Goal: Task Accomplishment & Management: Manage account settings

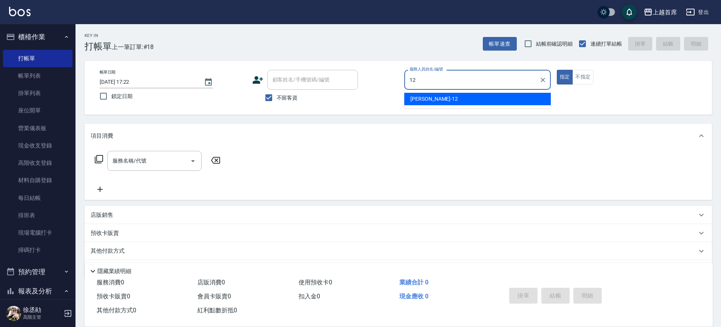
type input "[PERSON_NAME]-12"
type button "true"
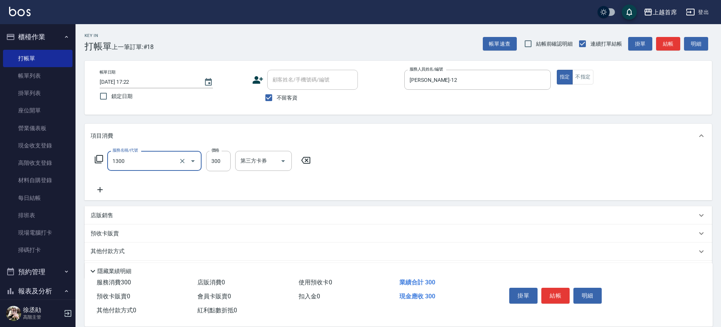
type input "洗髮(1300)"
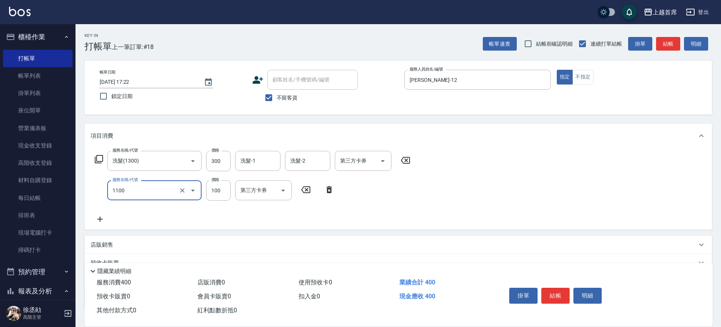
type input "造型(1100)"
type input "150"
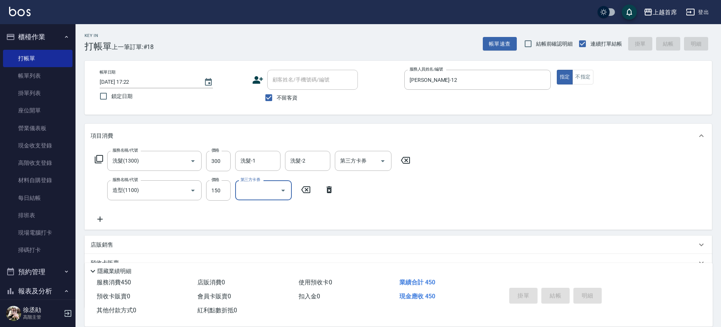
type input "[DATE] 19:58"
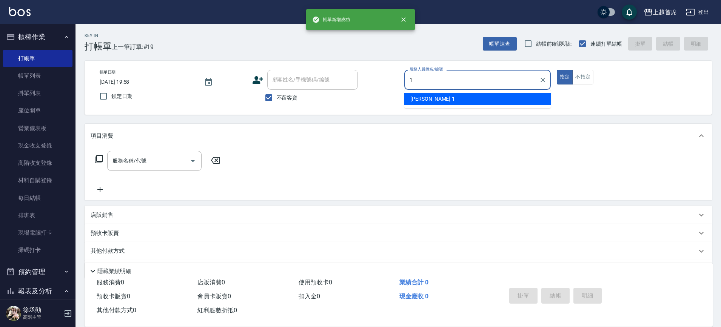
type input "[PERSON_NAME]-1"
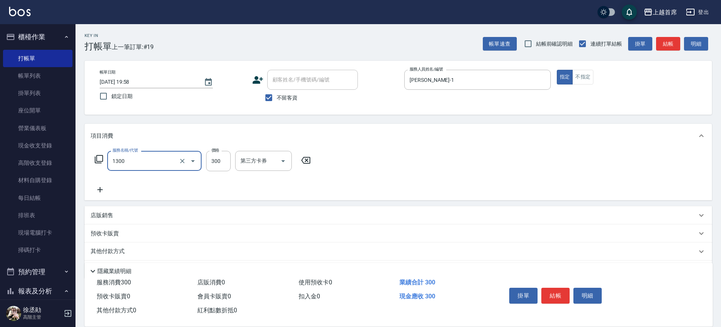
type input "洗髮(1300)"
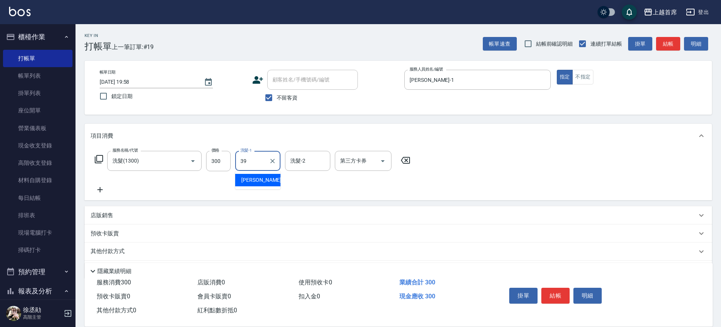
type input "[PERSON_NAME]-39"
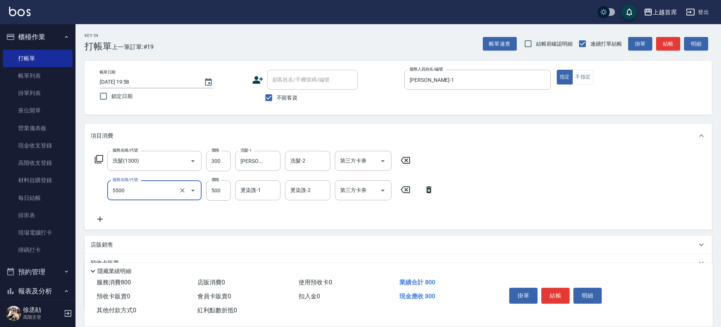
type input "天天護髮(5500)"
click at [248, 191] on div "燙染謢-1 燙染謢-1" at bounding box center [257, 190] width 45 height 20
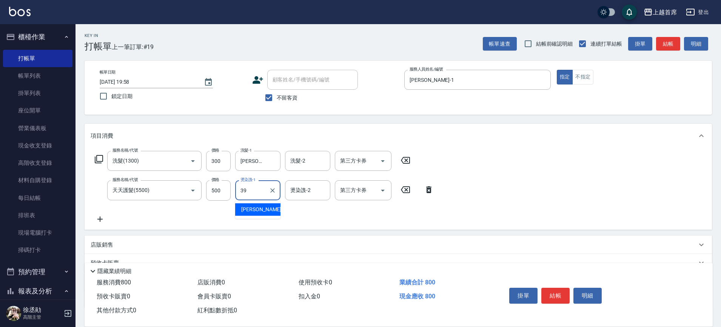
type input "[PERSON_NAME]-39"
click at [371, 164] on input "第三方卡券" at bounding box center [357, 160] width 38 height 13
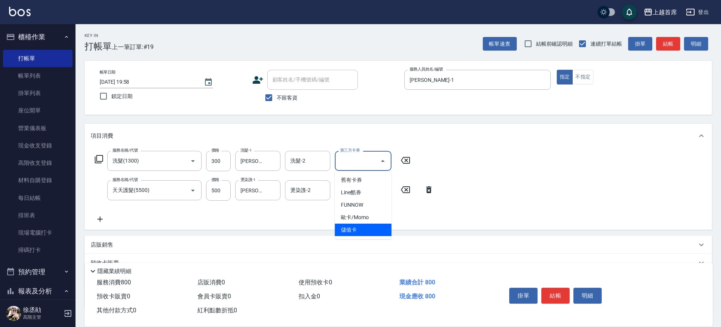
click at [370, 229] on span "儲值卡" at bounding box center [363, 230] width 57 height 12
type input "儲值卡"
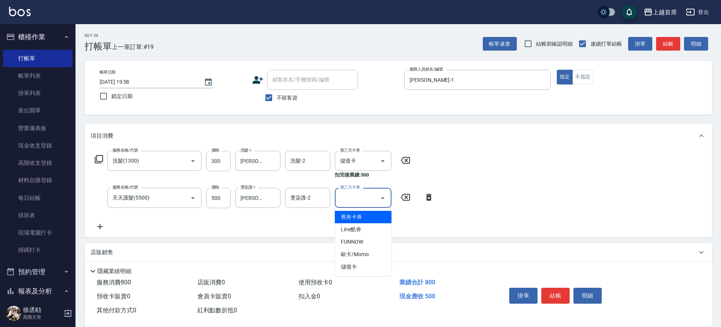
click at [358, 202] on input "第三方卡券" at bounding box center [357, 197] width 38 height 13
click at [380, 265] on span "儲值卡" at bounding box center [363, 267] width 57 height 12
type input "儲值卡"
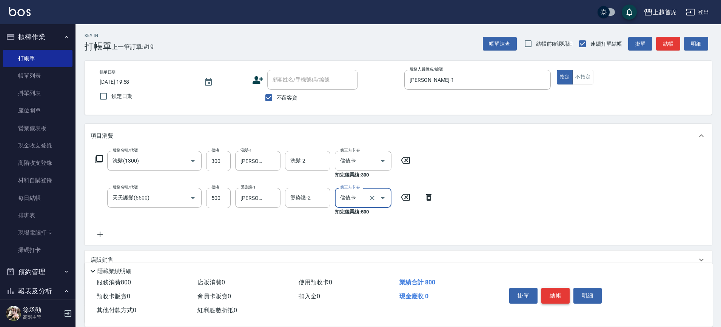
click at [560, 289] on button "結帳" at bounding box center [555, 296] width 28 height 16
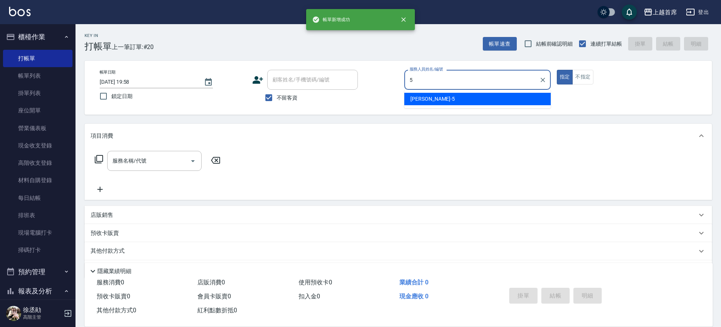
type input "[PERSON_NAME]-5"
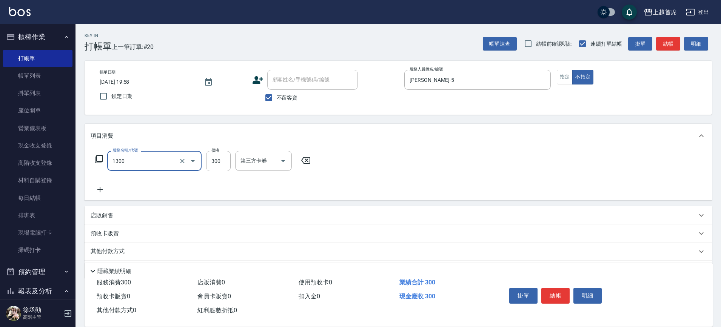
type input "洗髮(1300)"
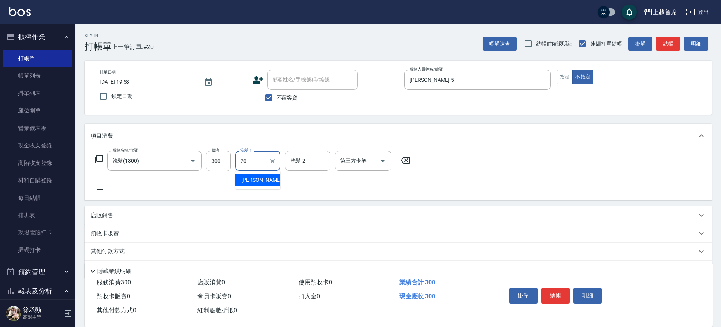
type input "[PERSON_NAME]-20"
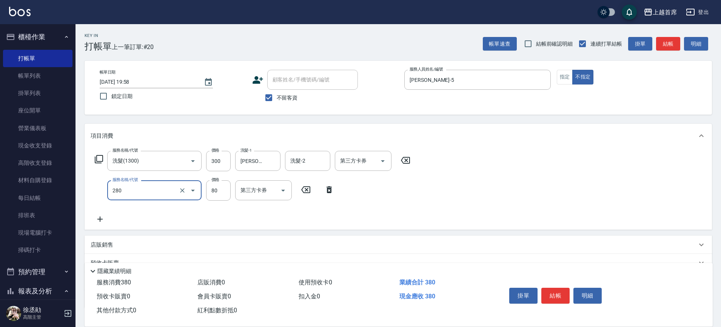
type input "剪瀏海(280)"
type input "50"
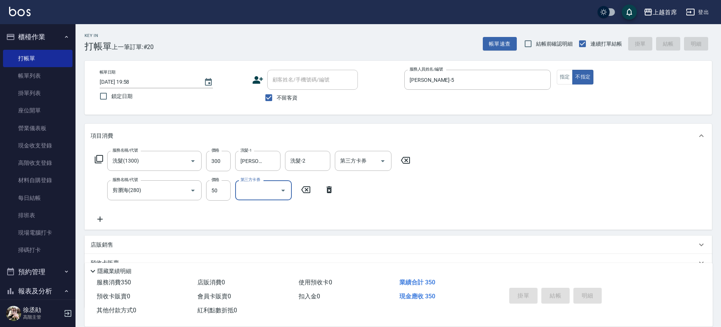
type input "[DATE] 19:59"
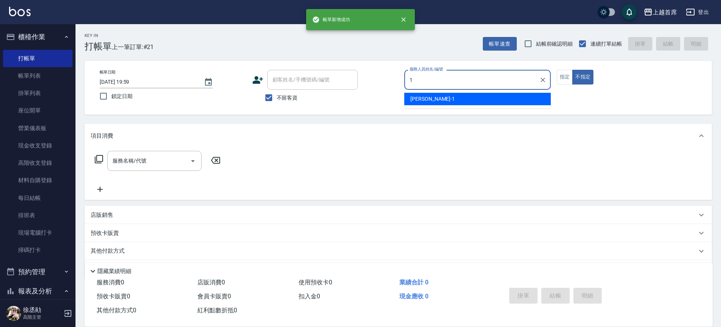
type input "[PERSON_NAME]-1"
type button "false"
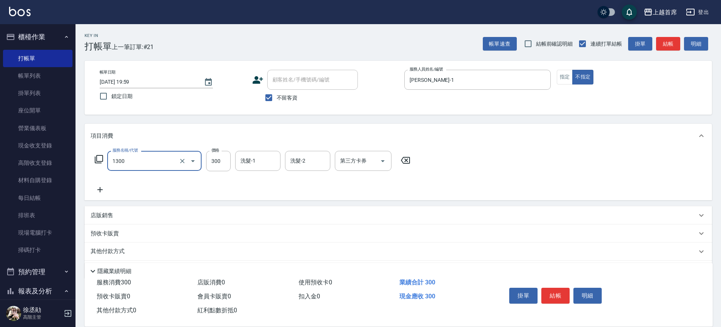
type input "洗髮(1300)"
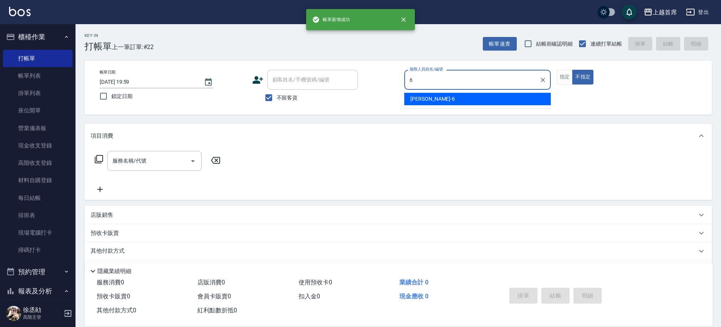
type input "Aki-6"
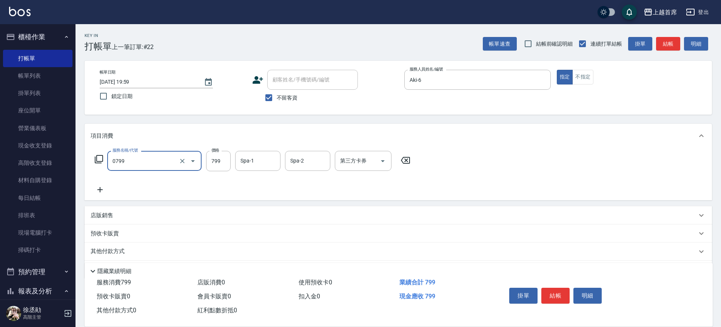
type input "6"
type input "精油799(0799)"
type input "699"
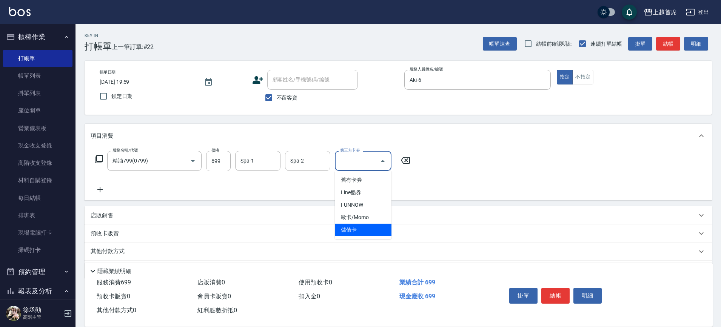
type input "儲值卡"
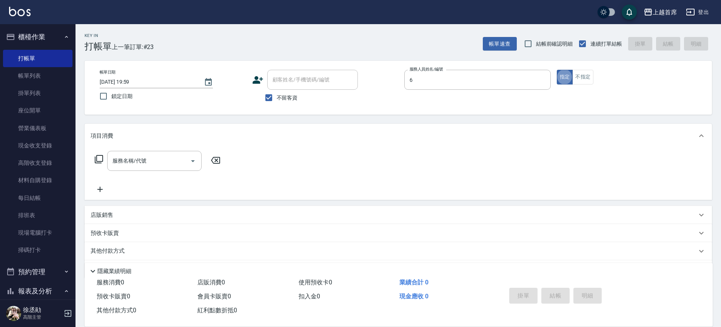
type input "Aki-6"
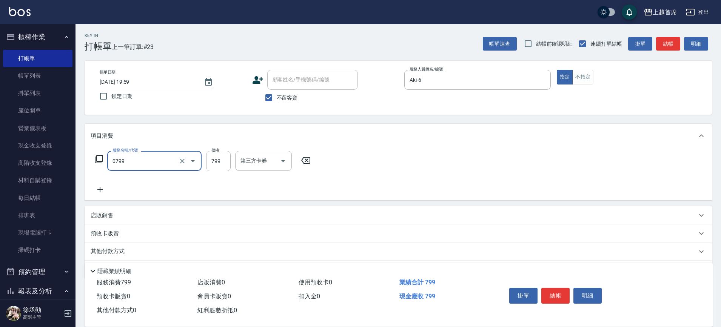
type input "精油799(0799)"
type input "699"
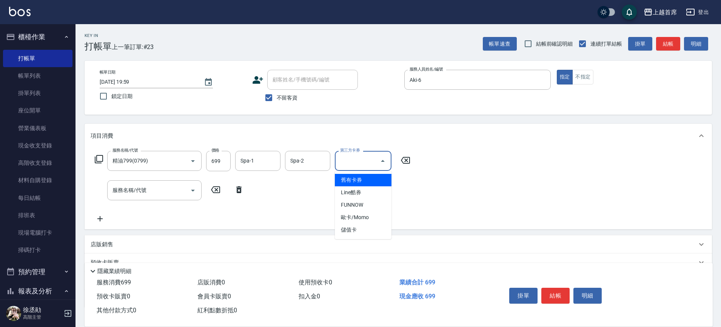
click at [369, 160] on input "第三方卡券" at bounding box center [357, 160] width 38 height 13
click at [370, 226] on span "儲值卡" at bounding box center [363, 230] width 57 height 12
type input "儲值卡"
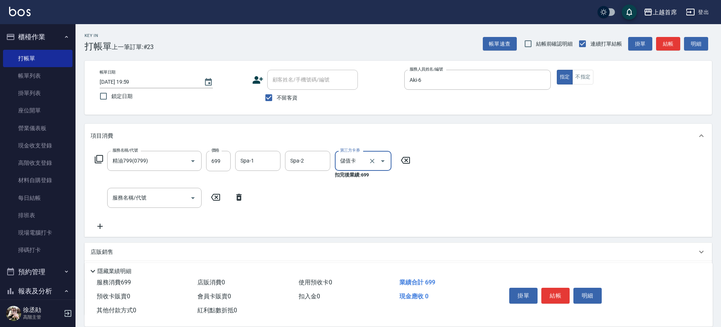
click at [556, 288] on button "結帳" at bounding box center [555, 296] width 28 height 16
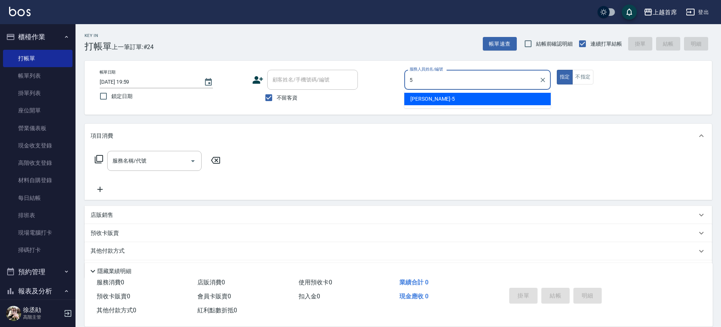
type input "[PERSON_NAME]-5"
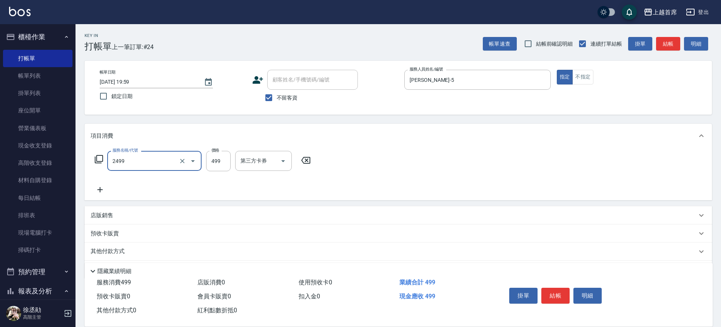
type input "499海鹽洗剪套餐(2499)"
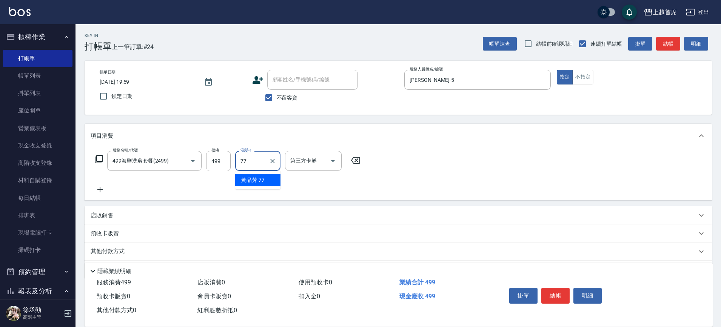
type input "[PERSON_NAME]-77"
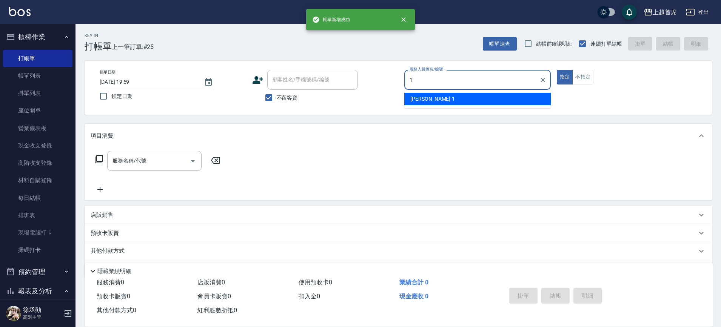
type input "[PERSON_NAME]-1"
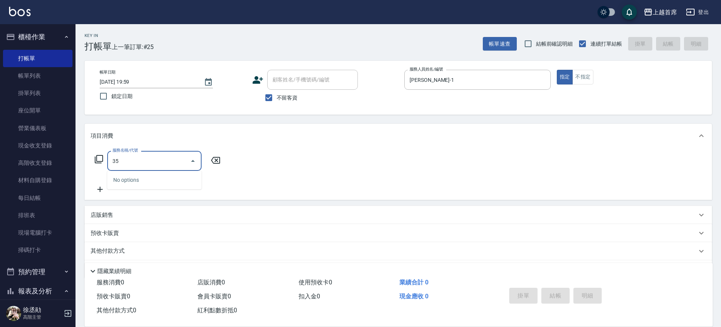
type input "3"
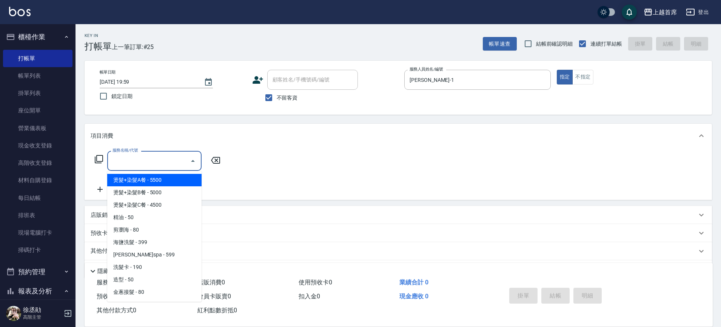
type input "燙髮+染髮A餐(31)"
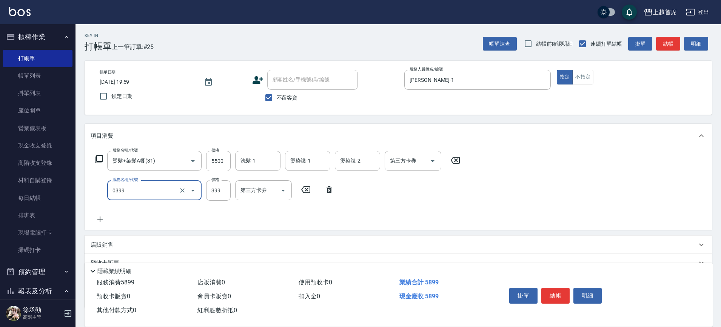
type input "海鹽洗髮(0399)"
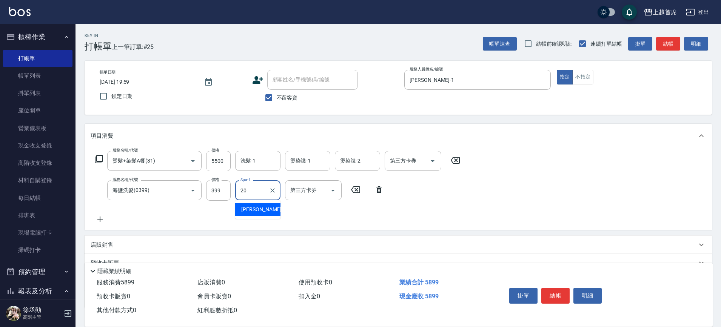
type input "[PERSON_NAME]-20"
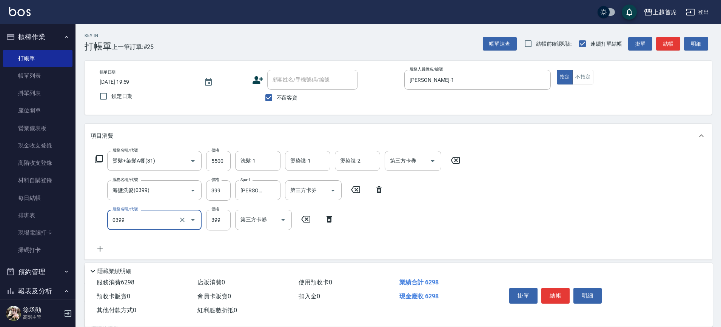
type input "海鹽洗髮(0399)"
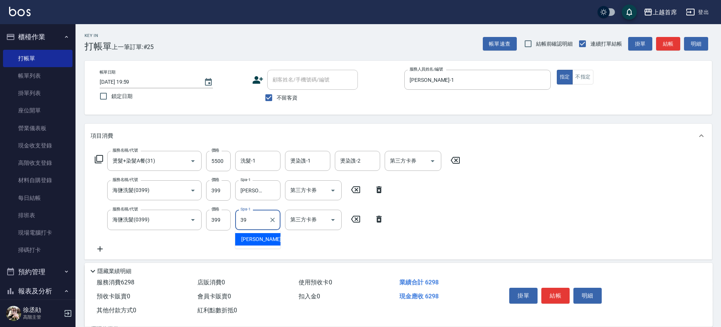
type input "[PERSON_NAME]-39"
drag, startPoint x: 300, startPoint y: 158, endPoint x: 304, endPoint y: 158, distance: 4.2
click at [303, 158] on div "燙染謢-1 燙染謢-1" at bounding box center [307, 161] width 45 height 20
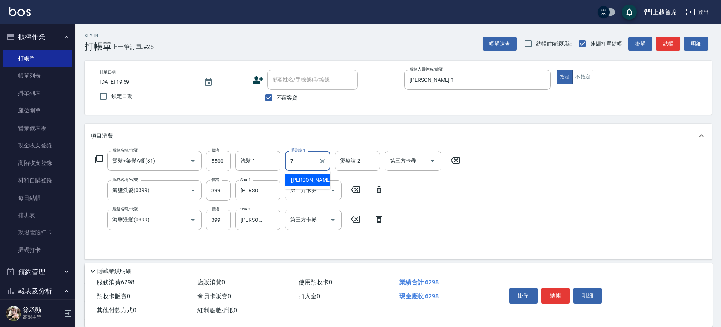
type input "[PERSON_NAME]-7"
click at [221, 157] on input "5500" at bounding box center [218, 161] width 25 height 20
click at [209, 157] on input "5500" at bounding box center [218, 161] width 25 height 20
type input "4702"
click at [487, 233] on div "服務名稱/代號 燙髮+染髮A餐(31) 服務名稱/代號 價格 4702 價格 洗髮-1 洗髮-1 燙染謢-1 [PERSON_NAME]-7 燙染謢-1 燙染…" at bounding box center [398, 203] width 627 height 111
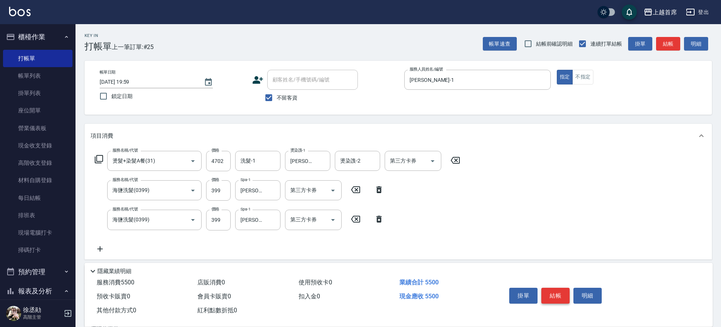
click at [558, 289] on button "結帳" at bounding box center [555, 296] width 28 height 16
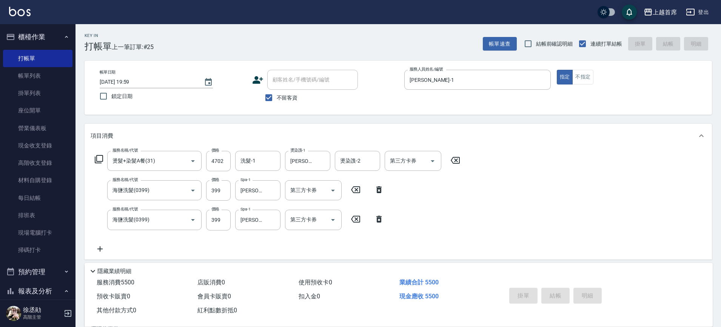
type input "[DATE] 20:01"
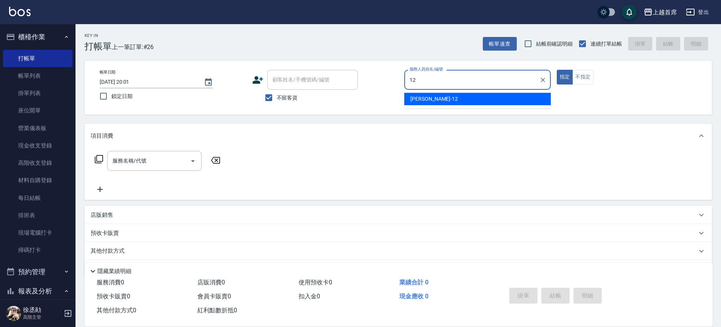
type input "[PERSON_NAME]-12"
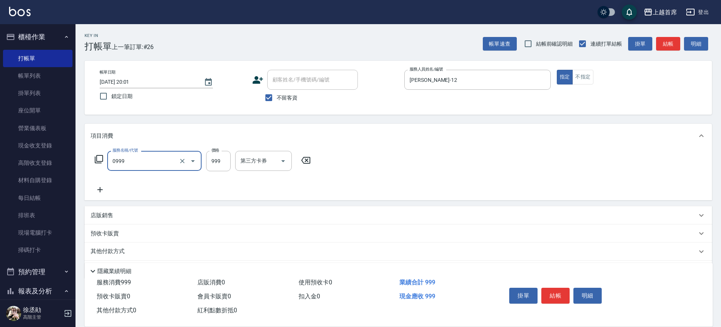
type input "REVIVRE(0999)"
type input "899"
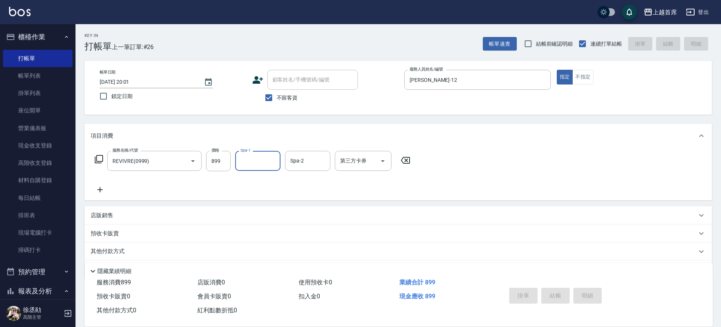
type input "[DATE] 20:02"
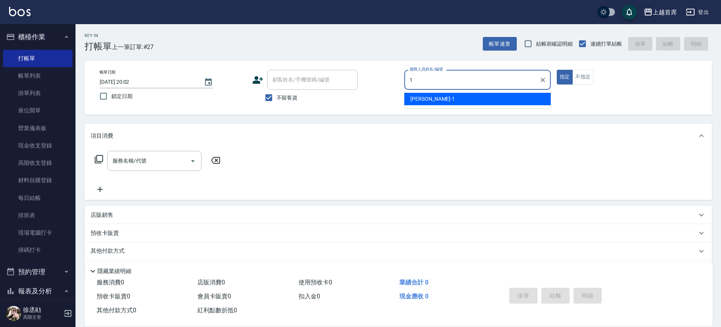
type input "[PERSON_NAME]-1"
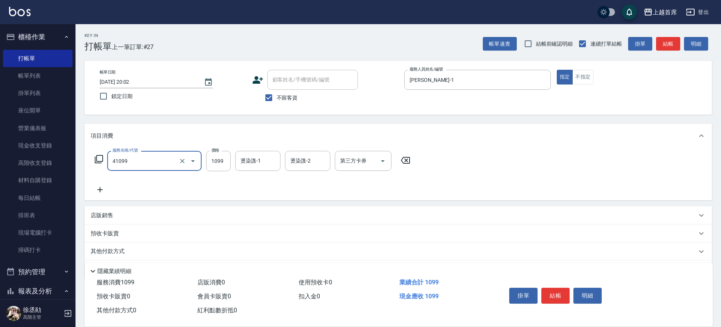
type input "加長染髮(41099)"
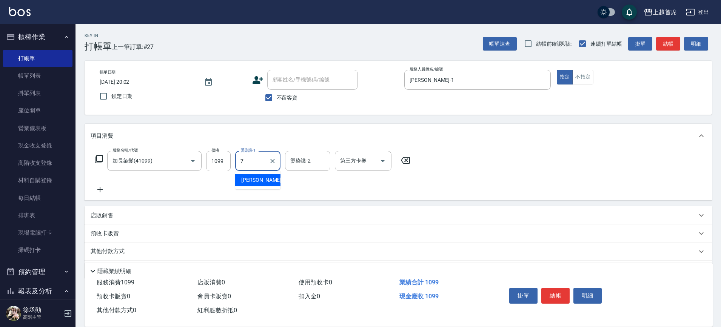
type input "[PERSON_NAME]-7"
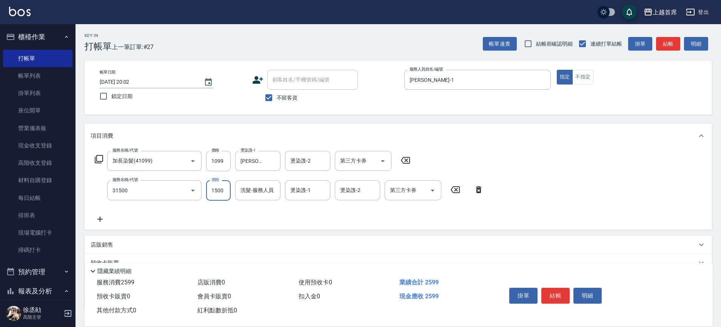
type input "燙髮1500(31500)"
type input "2"
type input "[PERSON_NAME]-39"
click at [269, 188] on icon "Clear" at bounding box center [273, 191] width 8 height 8
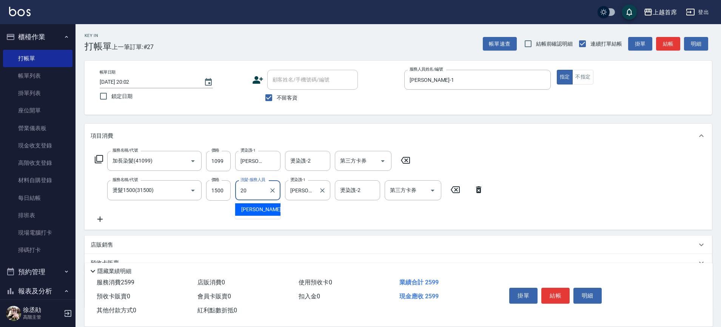
type input "[PERSON_NAME]-20"
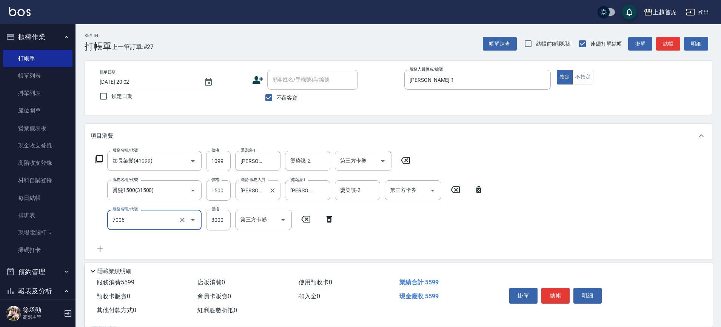
type input "重整1組20片(7006)"
type input "6000"
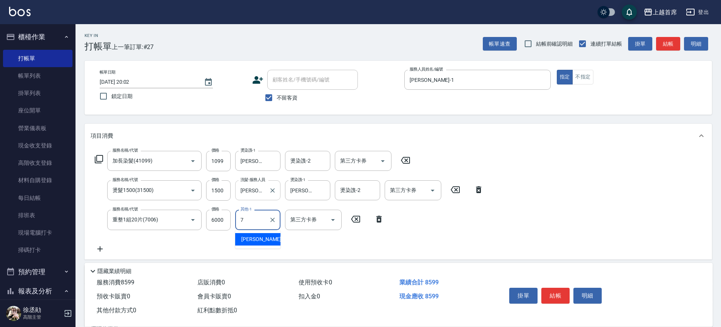
type input "[PERSON_NAME]-7"
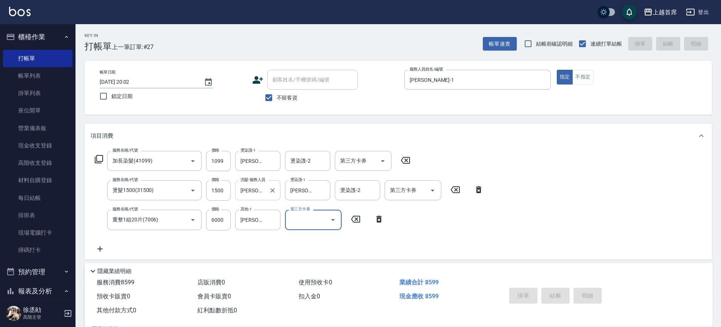
type input "[DATE] 20:03"
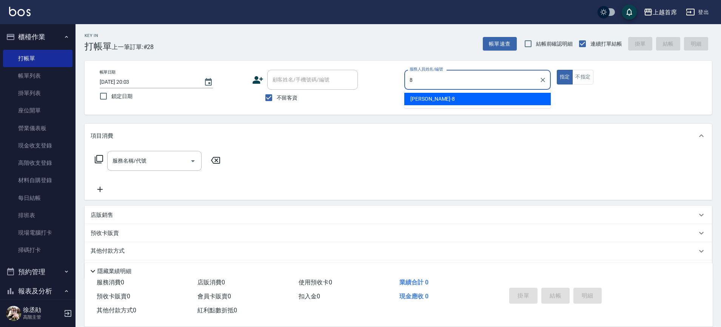
type input "[PERSON_NAME]好-8"
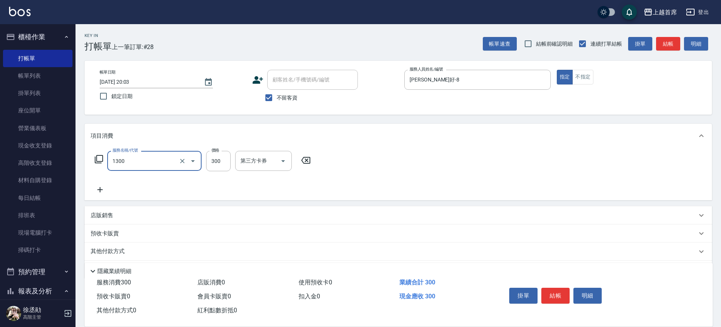
type input "洗髮(1300)"
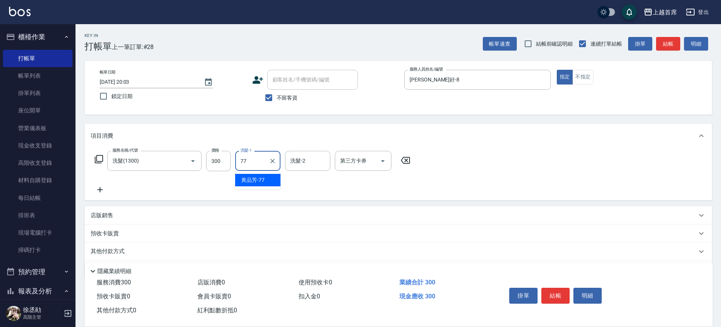
type input "[PERSON_NAME]-77"
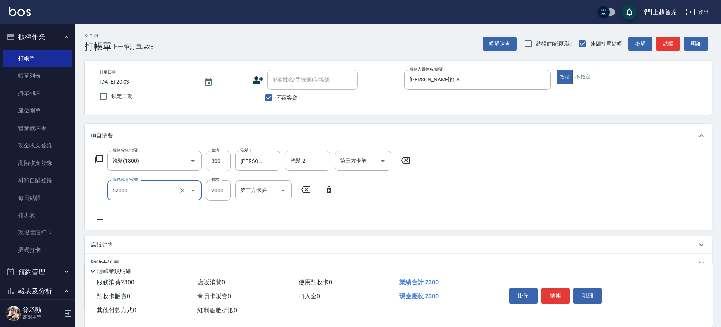
type input "黑耀光護髮(52000)"
type input "4200"
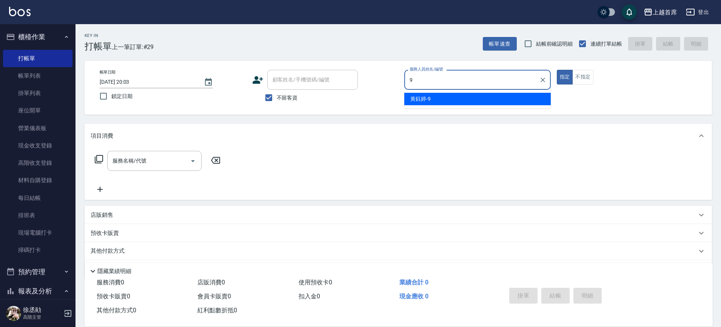
type input "[PERSON_NAME]-9"
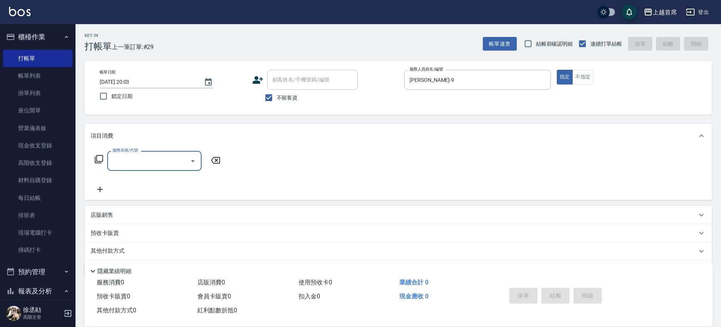
type input "4"
type input "3"
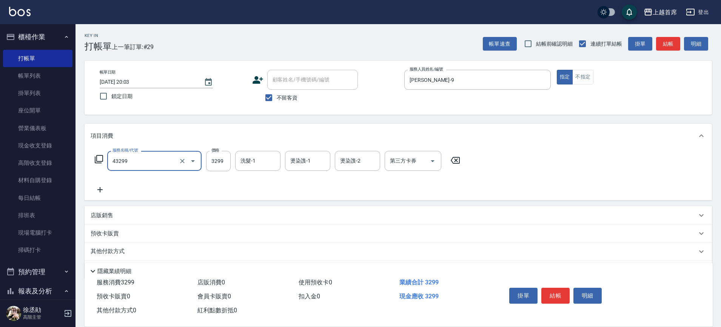
type input "染髮A餐(43299)"
type input "3199"
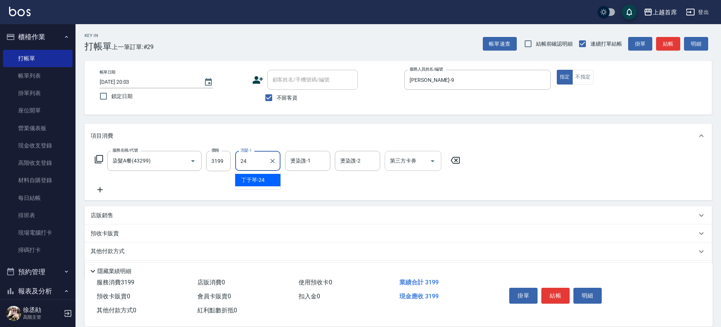
type input "[PERSON_NAME]-24"
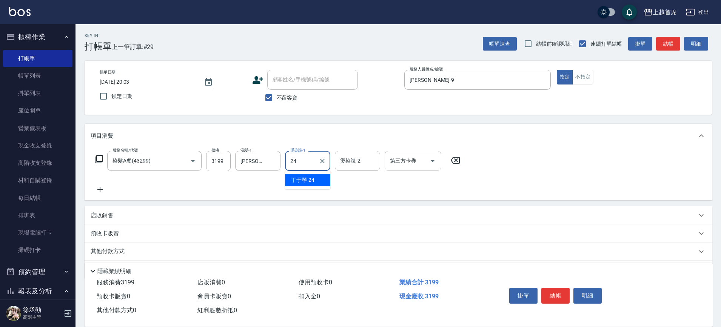
type input "[PERSON_NAME]-24"
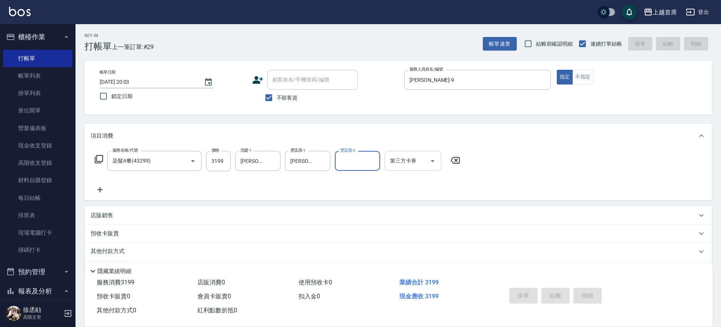
type input "[DATE] 20:04"
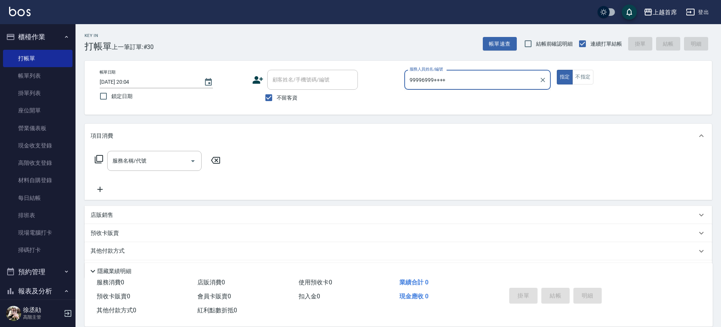
click at [461, 86] on input "99996999++++" at bounding box center [472, 79] width 128 height 13
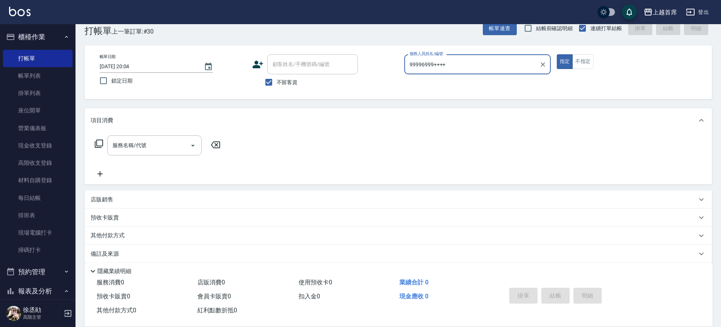
scroll to position [24, 0]
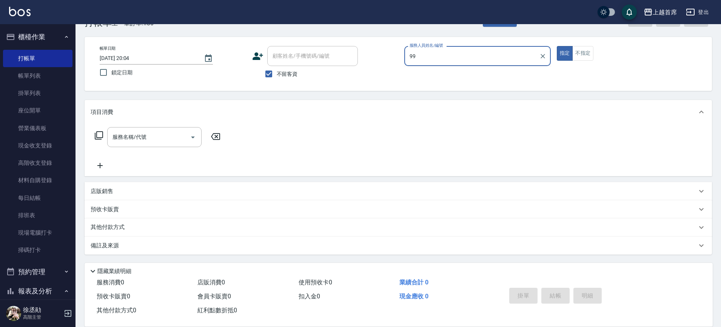
type input "9"
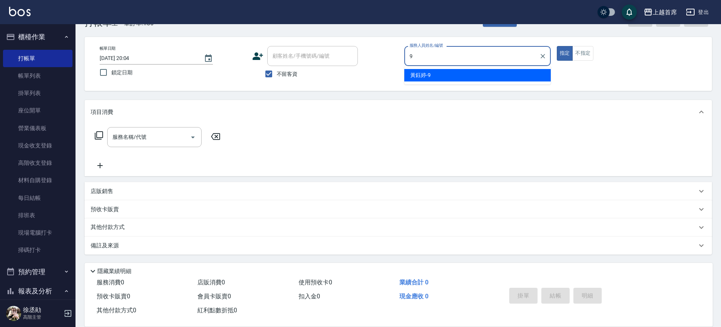
type input "[PERSON_NAME]-9"
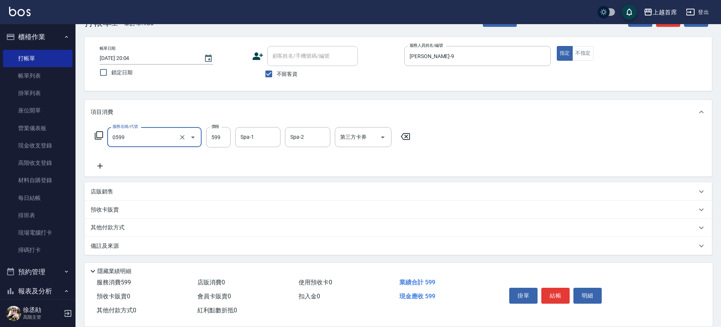
type input "[PERSON_NAME]spa(0599)"
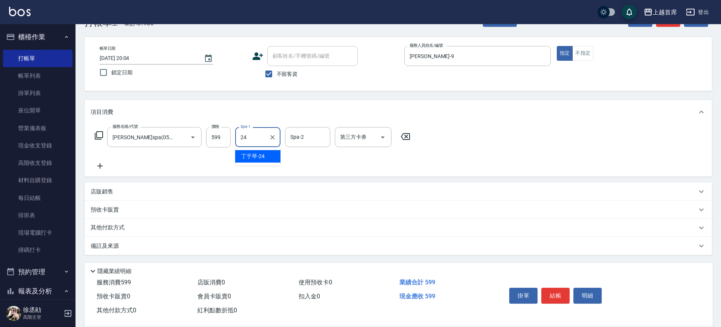
type input "[PERSON_NAME]-24"
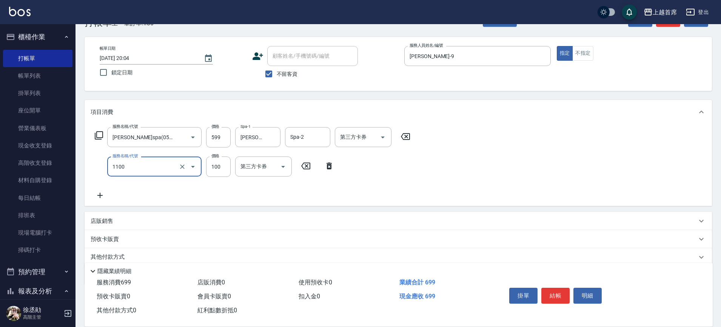
type input "造型(1100)"
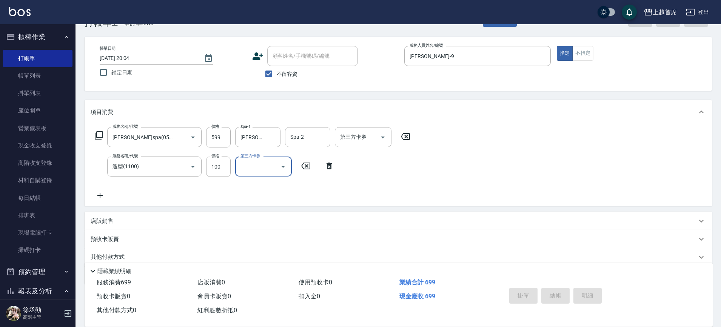
type input "[DATE] 20:05"
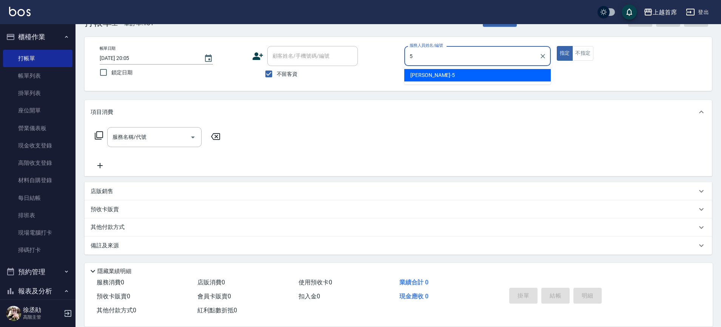
type input "[PERSON_NAME]-5"
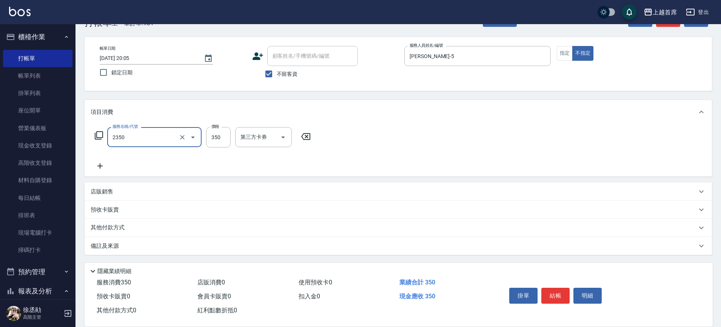
type input "不指定洗剪350(2350)"
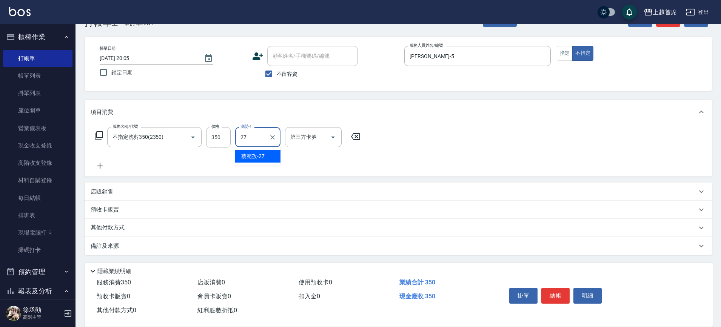
type input "[PERSON_NAME]-27"
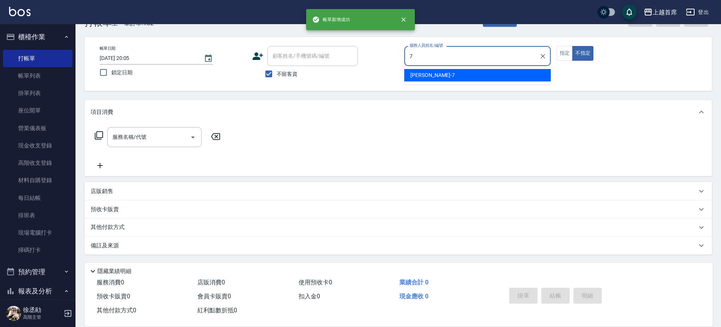
type input "[PERSON_NAME]-7"
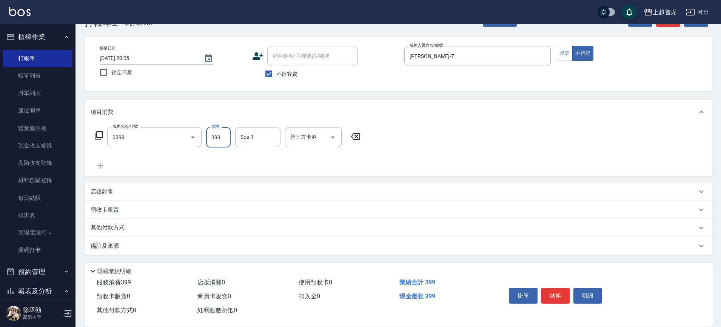
type input "海鹽洗髮(0399)"
type input "[PERSON_NAME]-16"
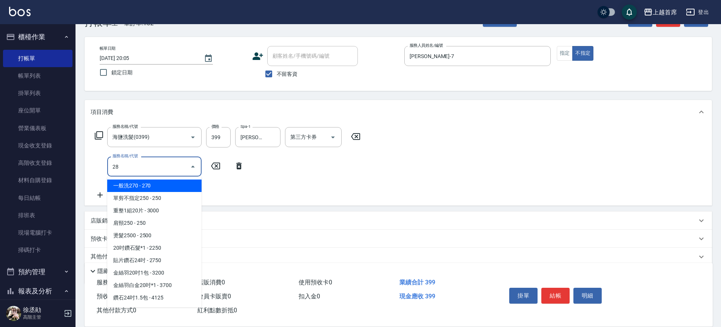
type input "280"
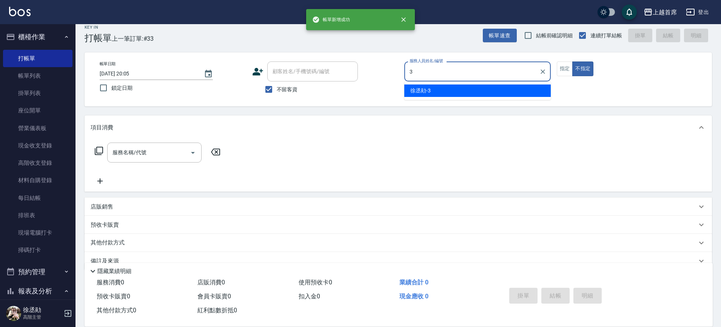
scroll to position [0, 0]
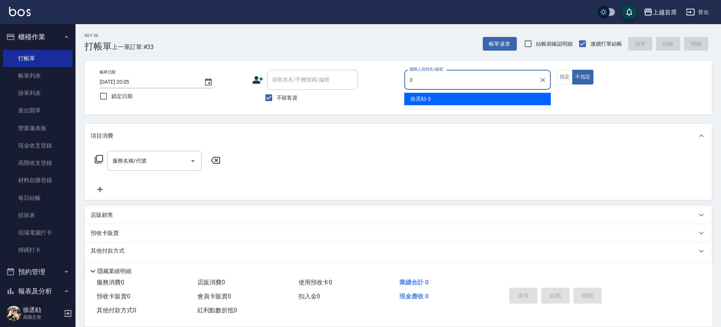
type input "[PERSON_NAME]-3"
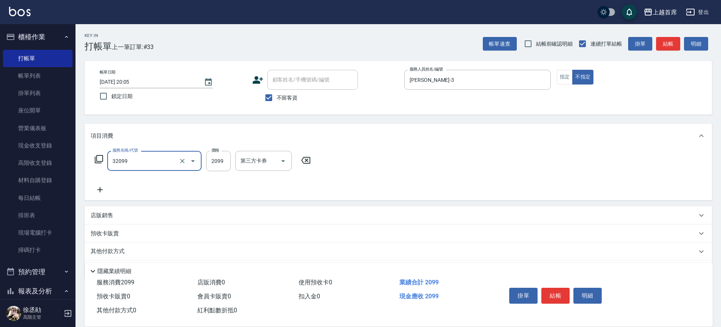
type input "極品男神套餐(32099)"
type input "2000"
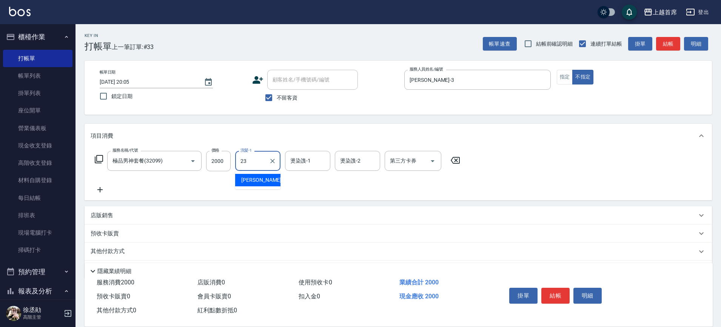
type input "[PERSON_NAME]-23"
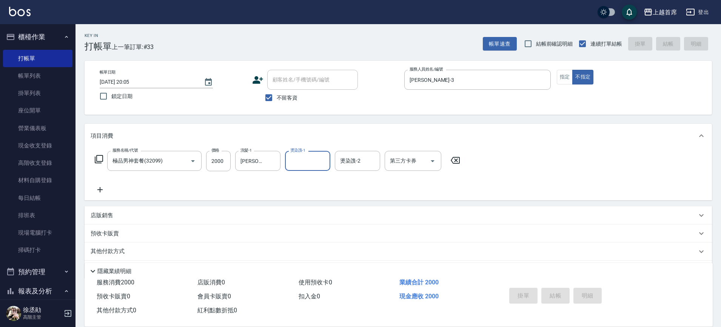
type input "[DATE] 20:06"
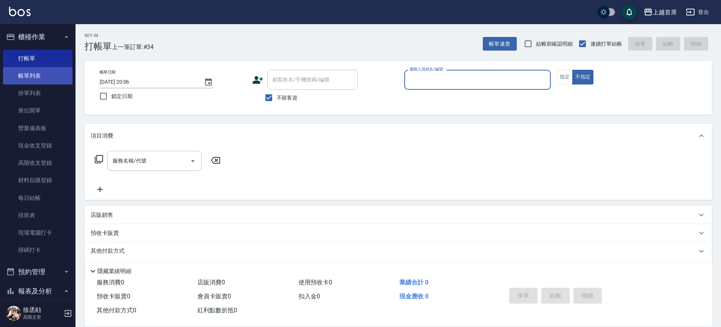
click at [34, 78] on link "帳單列表" at bounding box center [37, 75] width 69 height 17
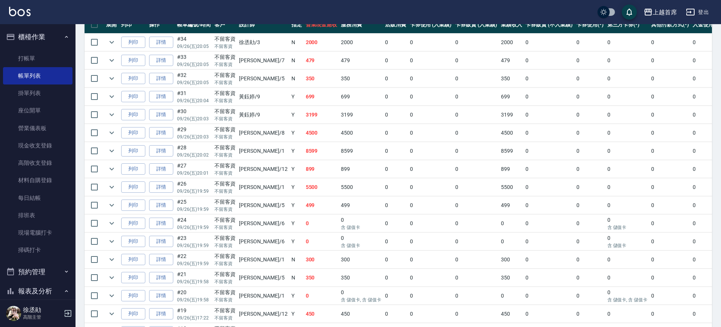
scroll to position [201, 0]
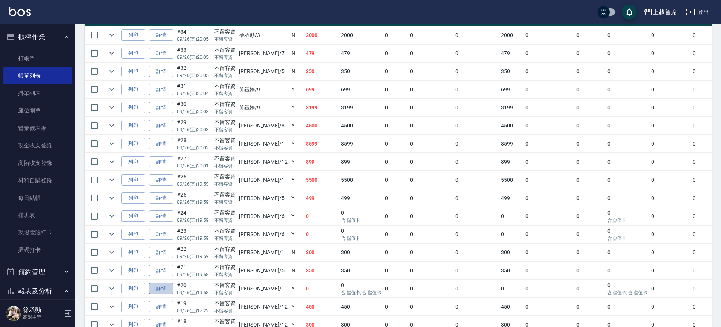
click at [159, 289] on link "詳情" at bounding box center [161, 289] width 24 height 12
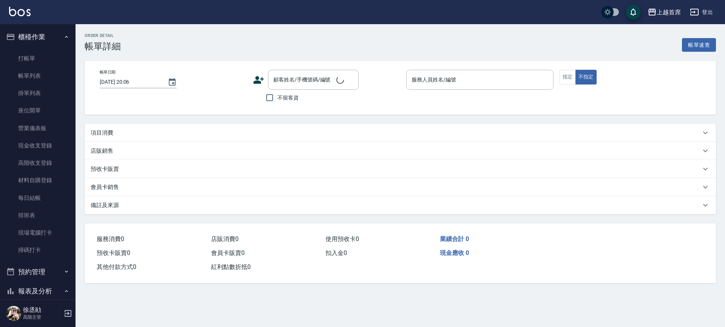
type input "[DATE] 19:58"
checkbox input "true"
type input "[PERSON_NAME]-1"
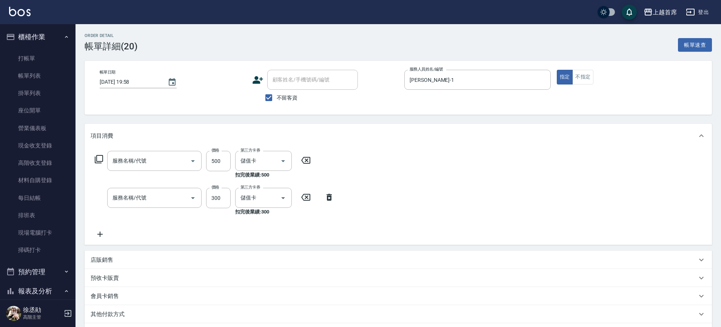
type input "天天護髮(5500)"
type input "洗髮(1300)"
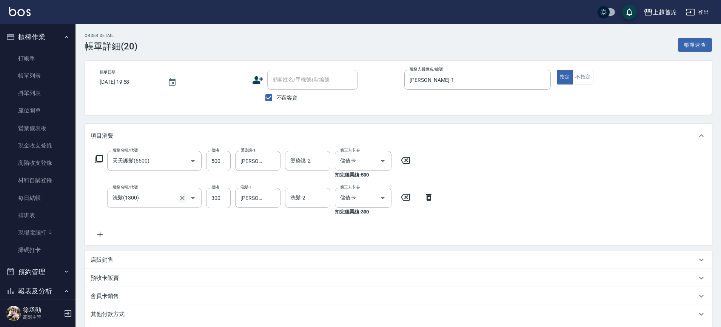
click at [178, 198] on icon "Clear" at bounding box center [182, 198] width 8 height 8
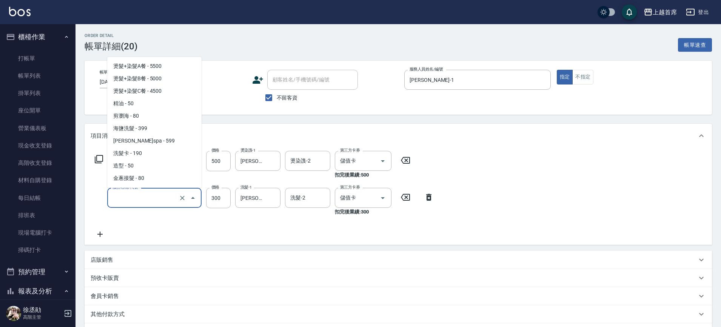
click at [164, 199] on input "服務名稱/代號" at bounding box center [144, 197] width 66 height 13
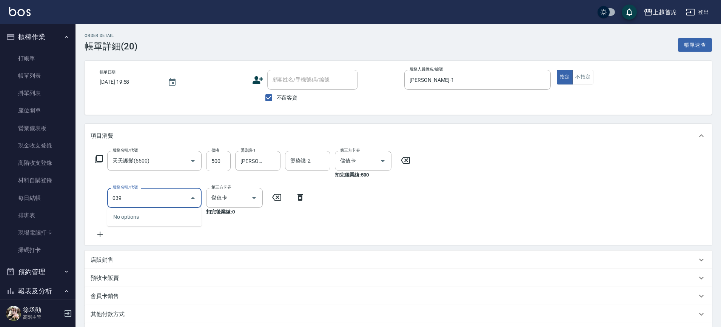
type input "0399"
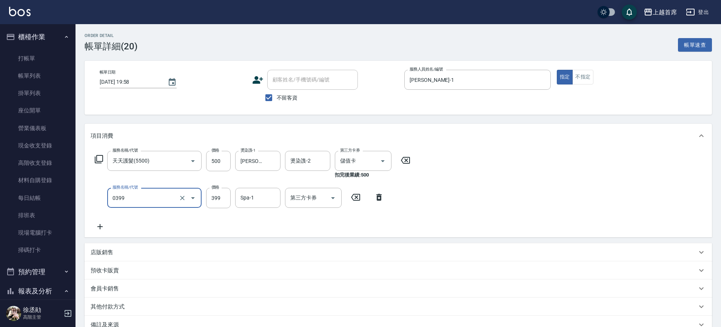
type input "海鹽洗髮(0399)"
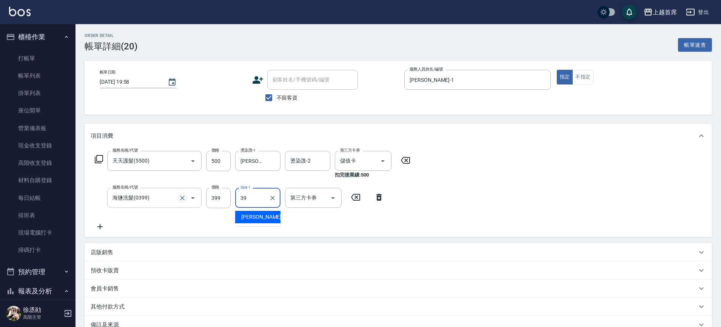
type input "[PERSON_NAME]-39"
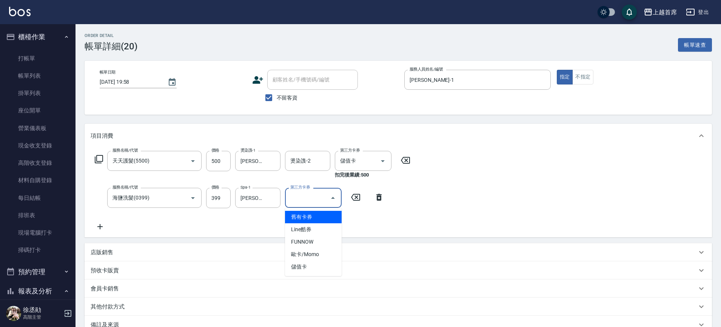
click at [302, 199] on input "第三方卡券" at bounding box center [307, 197] width 38 height 13
click at [320, 264] on span "儲值卡" at bounding box center [313, 267] width 57 height 12
type input "儲值卡"
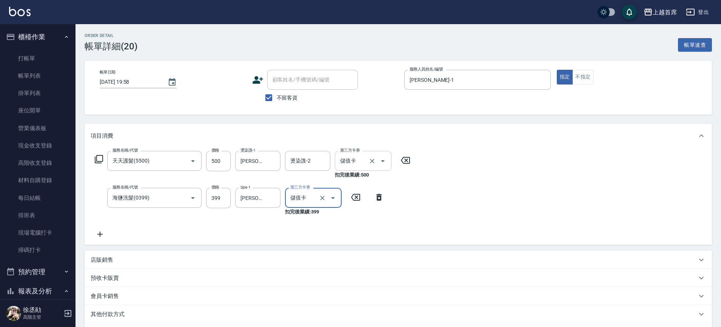
click at [349, 162] on input "儲值卡" at bounding box center [352, 160] width 29 height 13
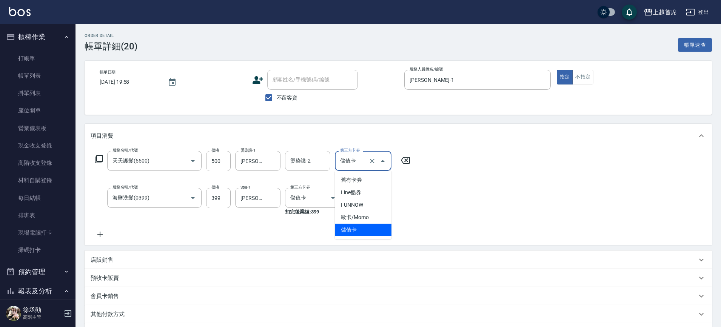
click at [358, 228] on span "儲值卡" at bounding box center [363, 230] width 57 height 12
click at [271, 159] on icon "Clear" at bounding box center [272, 161] width 5 height 5
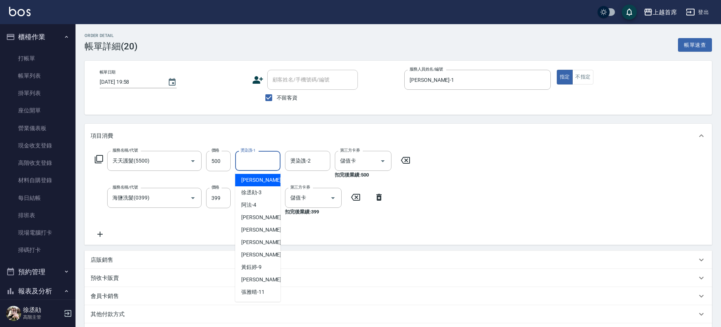
click at [261, 162] on input "燙染謢-1" at bounding box center [257, 160] width 38 height 13
type input "[PERSON_NAME]-39"
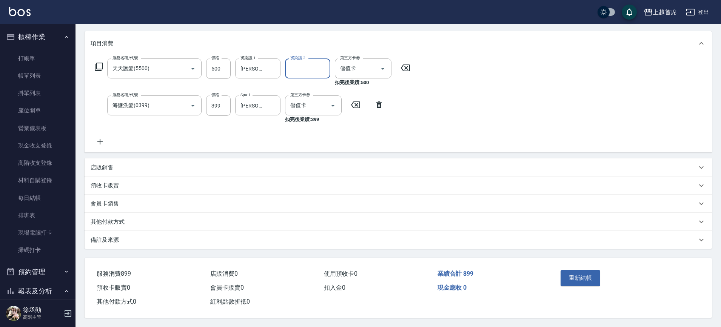
scroll to position [96, 0]
click at [568, 271] on button "重新結帳" at bounding box center [580, 278] width 40 height 16
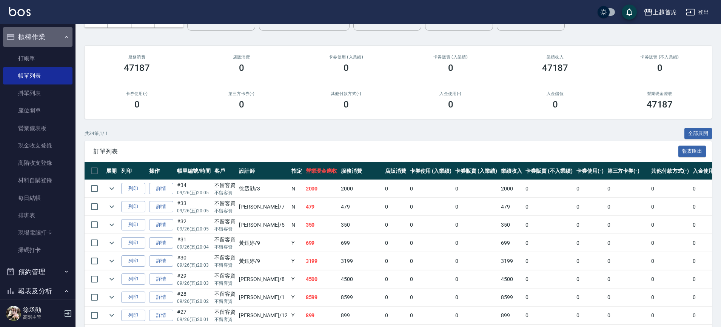
click at [60, 29] on button "櫃檯作業" at bounding box center [37, 37] width 69 height 20
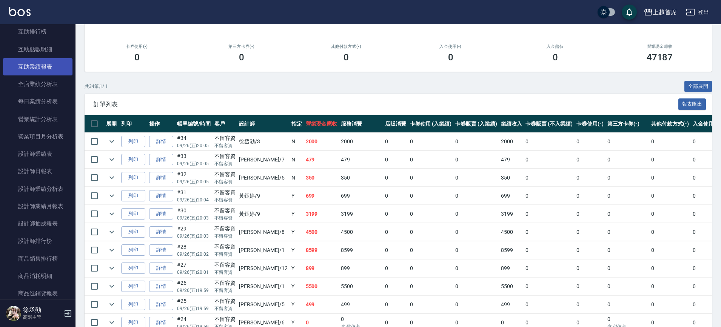
scroll to position [189, 0]
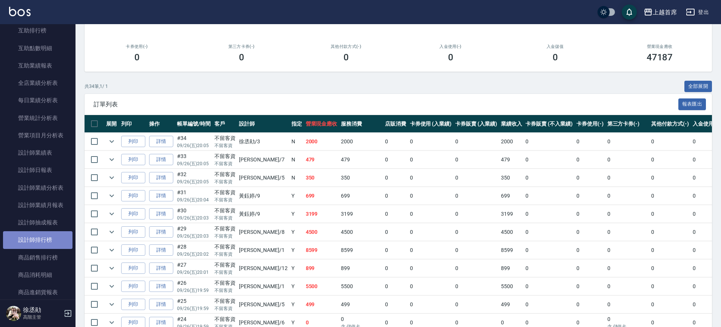
click at [52, 241] on link "設計師排行榜" at bounding box center [37, 239] width 69 height 17
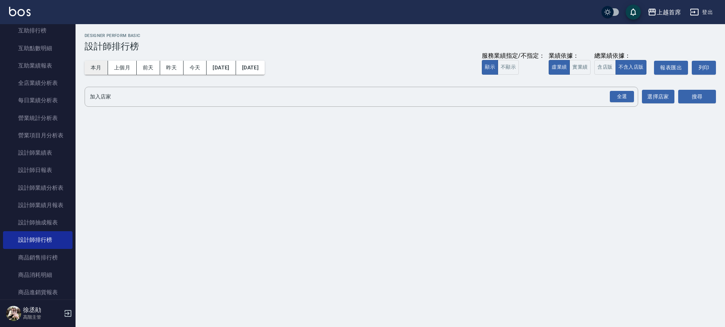
click at [95, 66] on button "本月" at bounding box center [96, 68] width 23 height 14
click at [571, 63] on button "實業績" at bounding box center [579, 67] width 21 height 15
click at [614, 94] on div "全選" at bounding box center [621, 97] width 24 height 12
click at [685, 93] on button "搜尋" at bounding box center [697, 97] width 38 height 14
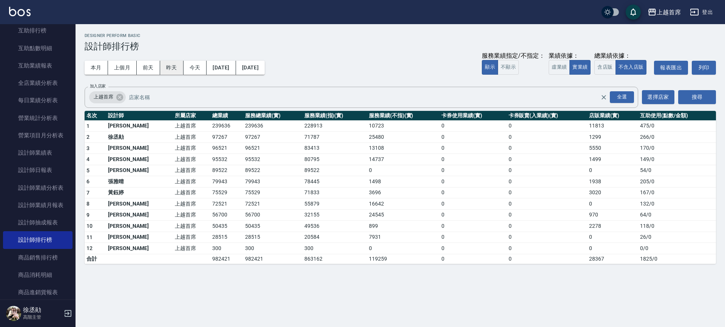
click at [175, 69] on button "昨天" at bounding box center [171, 68] width 23 height 14
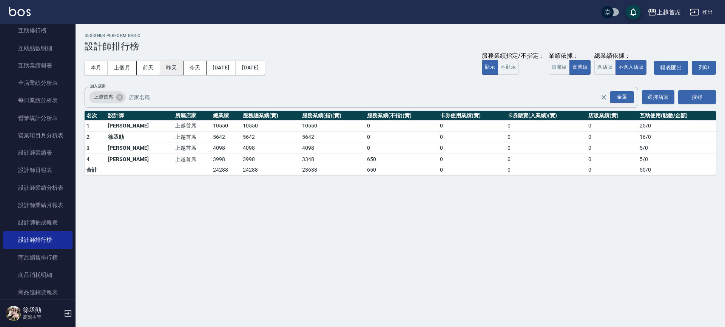
click at [182, 68] on button "昨天" at bounding box center [171, 68] width 23 height 14
click at [191, 68] on button "今天" at bounding box center [194, 68] width 23 height 14
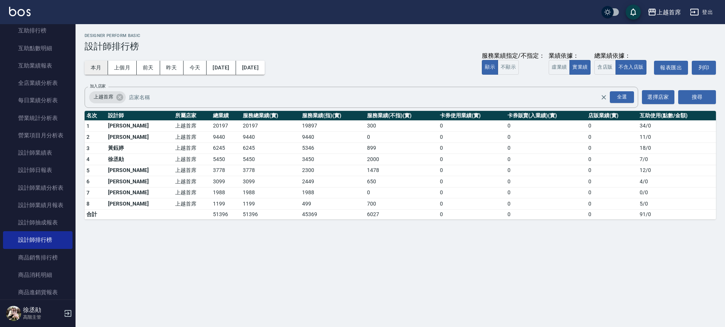
click at [95, 66] on button "本月" at bounding box center [96, 68] width 23 height 14
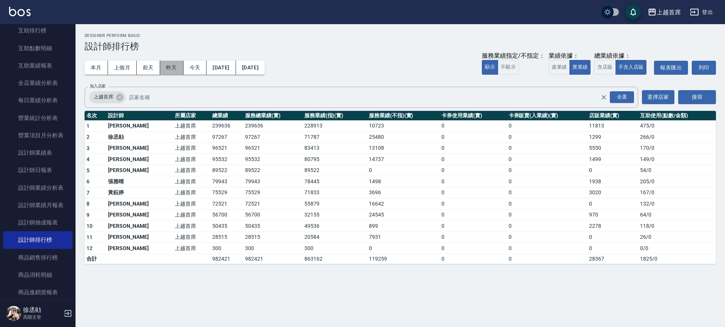
click at [174, 71] on button "昨天" at bounding box center [171, 68] width 23 height 14
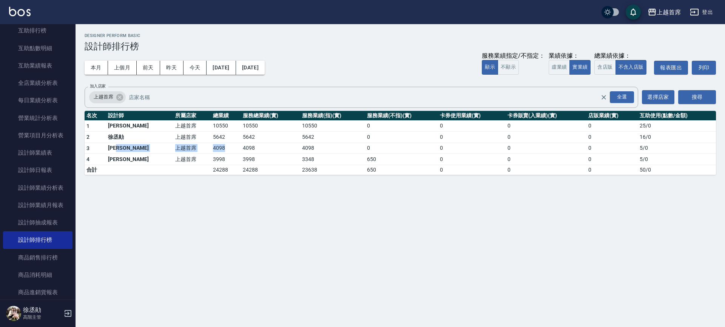
drag, startPoint x: 136, startPoint y: 150, endPoint x: 208, endPoint y: 149, distance: 72.1
click at [208, 149] on tr "3 [PERSON_NAME]首席 4098 4098 4098 0 0 0 0 5 / 0" at bounding box center [400, 148] width 631 height 11
click at [211, 149] on td "4098" at bounding box center [226, 148] width 30 height 11
click at [106, 71] on button "本月" at bounding box center [96, 68] width 23 height 14
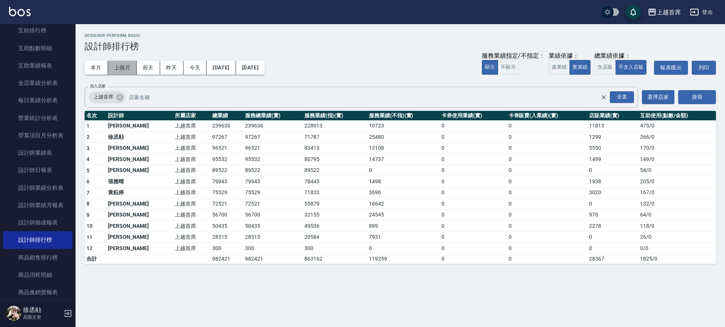
click at [127, 70] on button "上個月" at bounding box center [122, 68] width 29 height 14
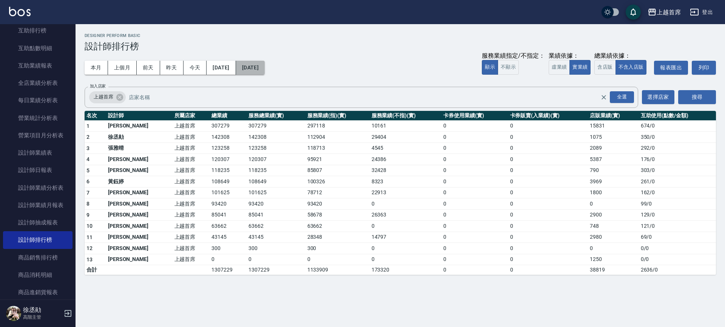
click at [265, 65] on button "[DATE]" at bounding box center [250, 68] width 29 height 14
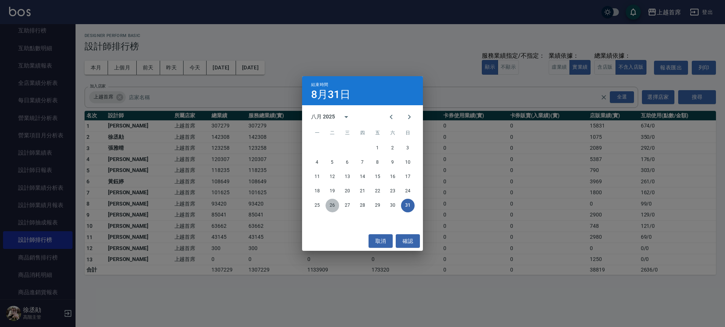
click at [332, 206] on button "26" at bounding box center [332, 206] width 14 height 14
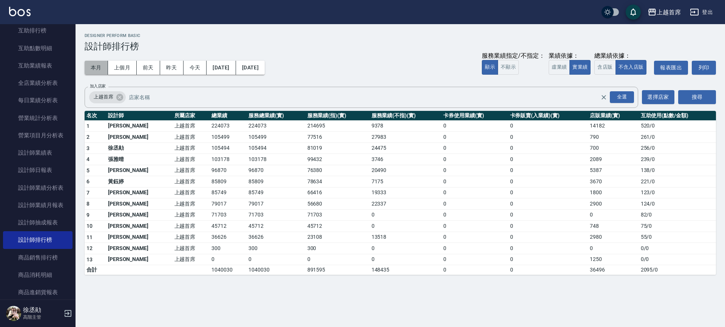
click at [95, 71] on button "本月" at bounding box center [96, 68] width 23 height 14
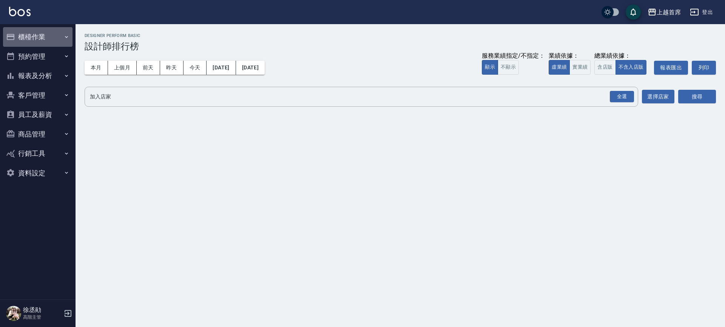
click at [37, 38] on button "櫃檯作業" at bounding box center [37, 37] width 69 height 20
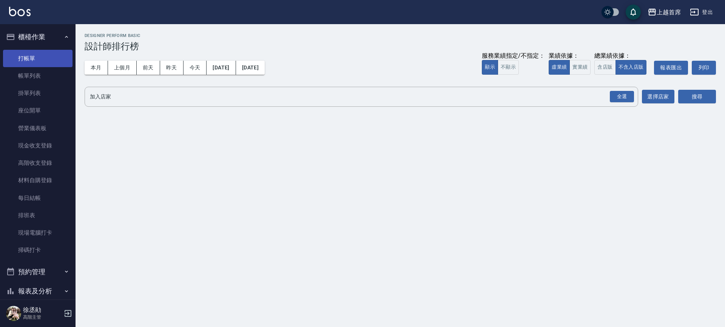
click at [42, 61] on link "打帳單" at bounding box center [37, 58] width 69 height 17
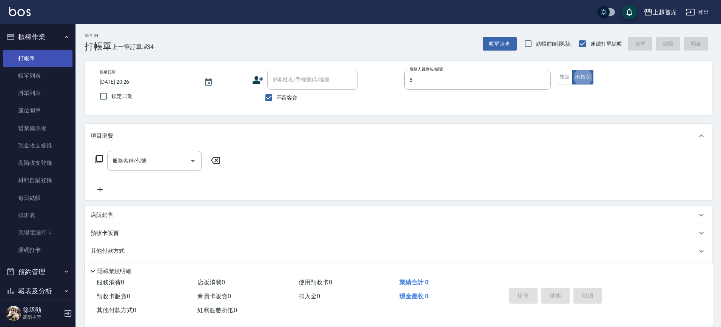
type input "Aki-6"
type button "false"
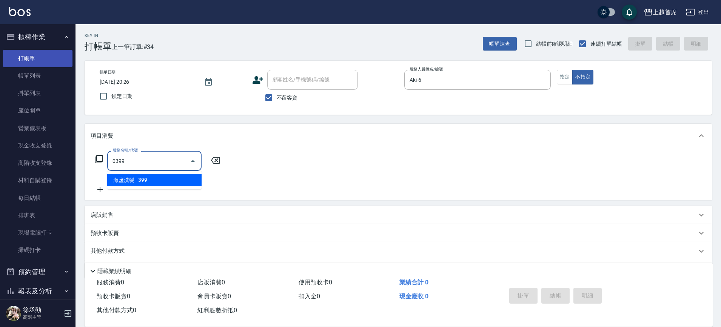
type input "海鹽洗髮(0399)"
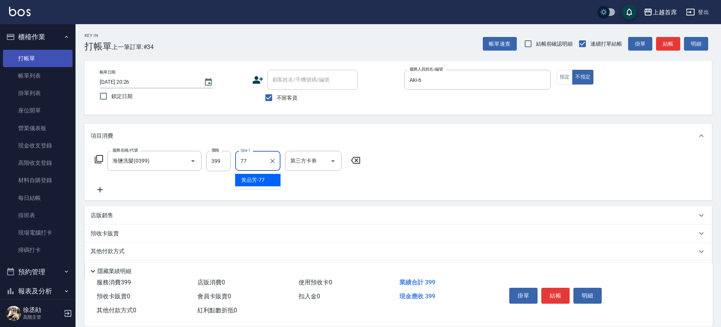
type input "[PERSON_NAME]-77"
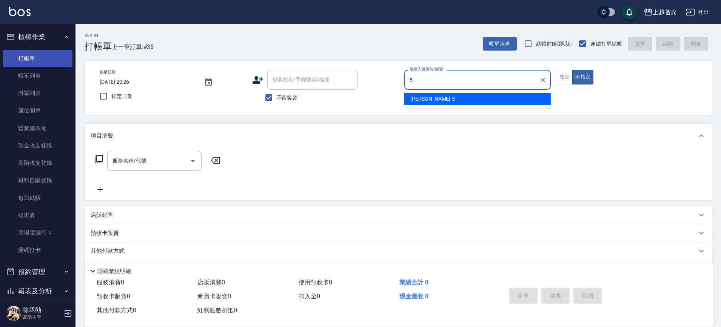
type input "[PERSON_NAME]-5"
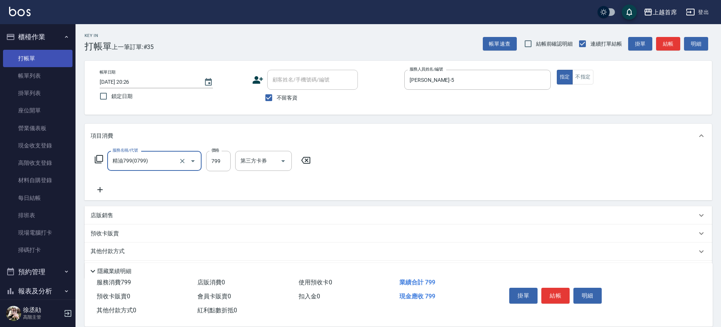
type input "精油799(0799)"
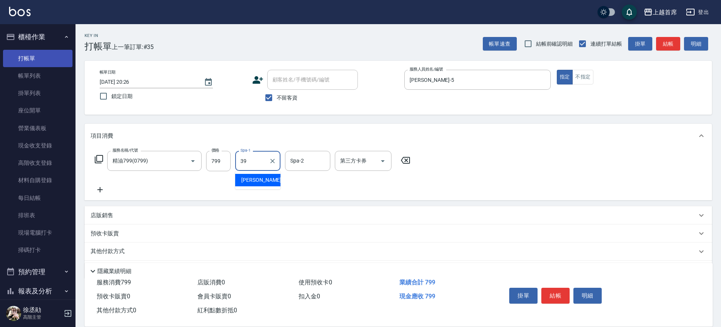
type input "[PERSON_NAME]-39"
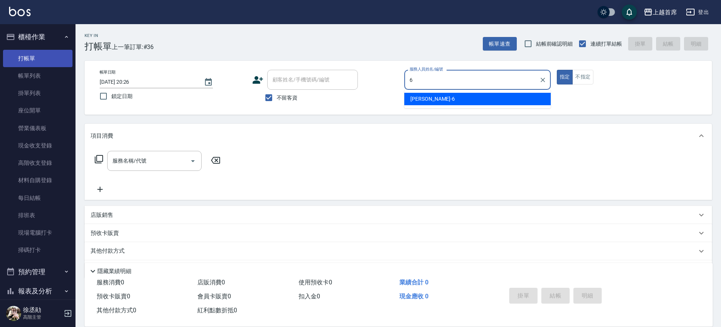
type input "Aki-6"
type button "true"
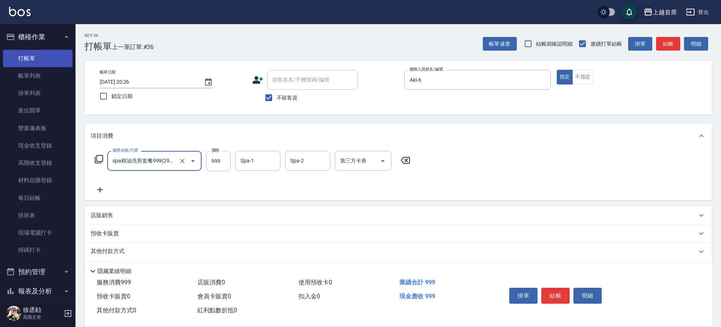
type input "spa精油洗剪套餐999(2999)"
type input "950"
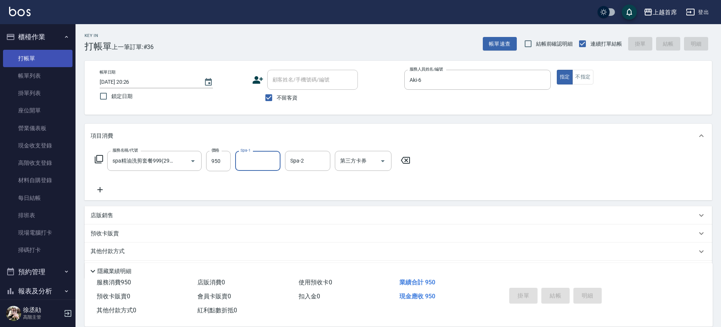
type input "2025/09/26 20:27"
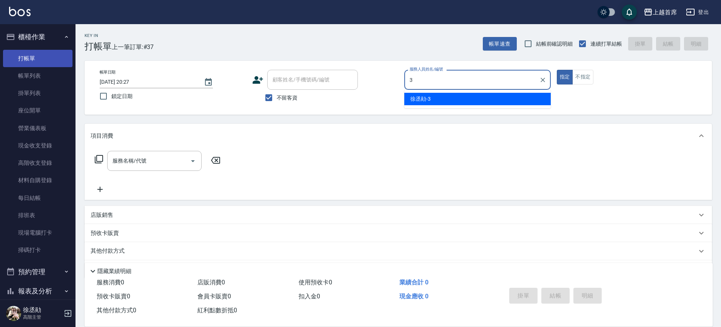
type input "[PERSON_NAME]-3"
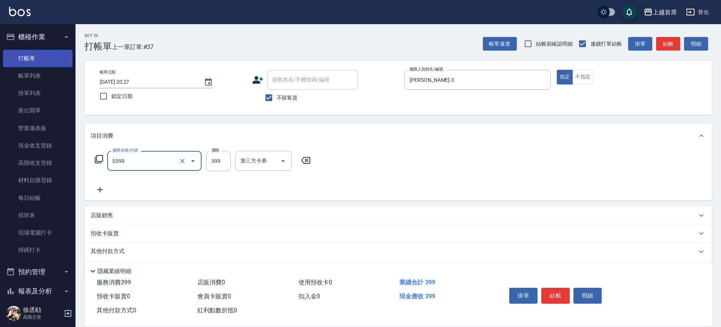
type input "海鹽洗髮(0399)"
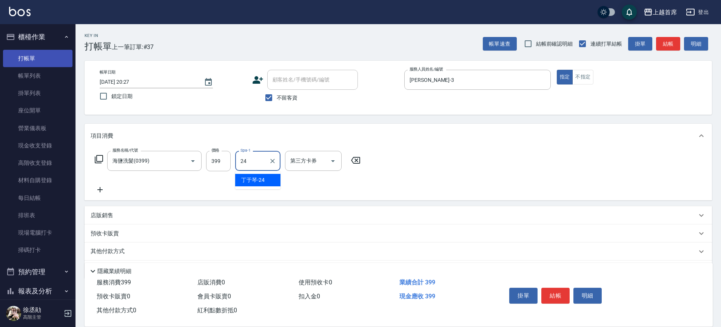
type input "[PERSON_NAME]-24"
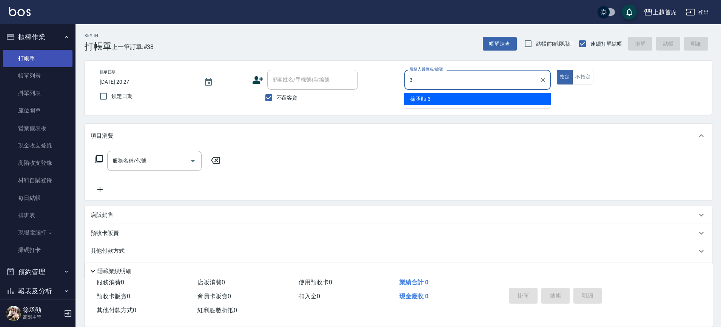
type input "[PERSON_NAME]-3"
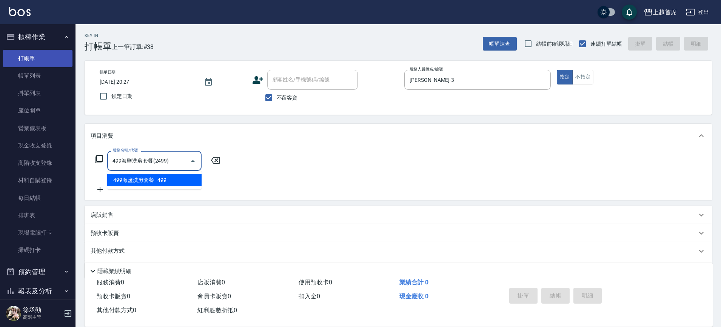
type input "499海鹽洗剪套餐(2499)"
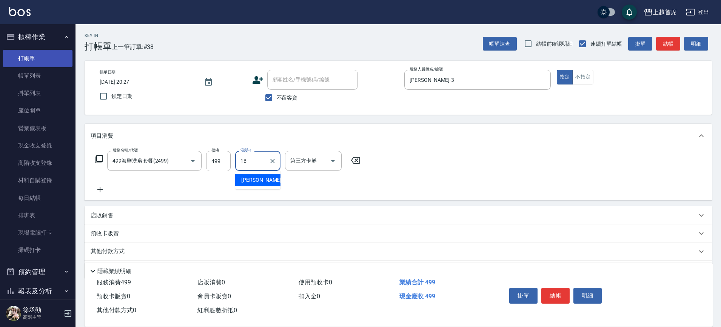
type input "[PERSON_NAME]-16"
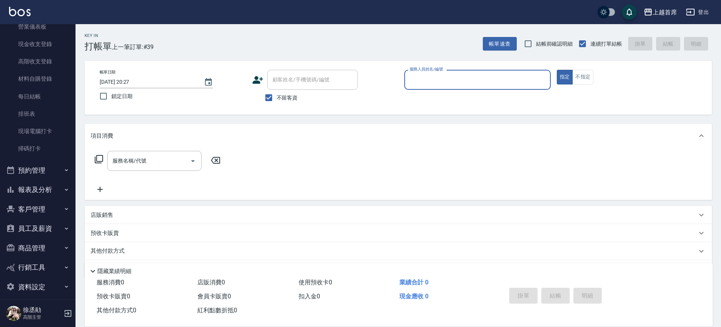
scroll to position [103, 0]
click at [55, 187] on button "報表及分析" at bounding box center [37, 188] width 69 height 20
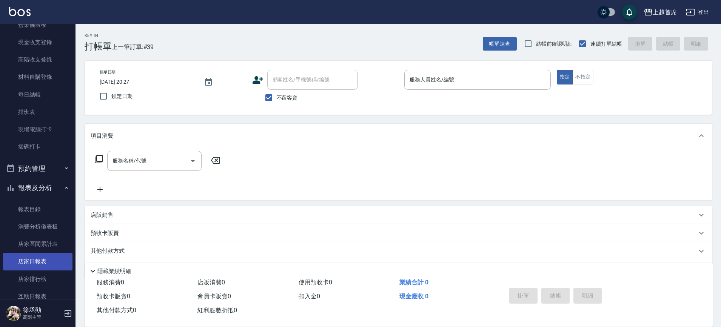
click at [41, 255] on link "店家日報表" at bounding box center [37, 261] width 69 height 17
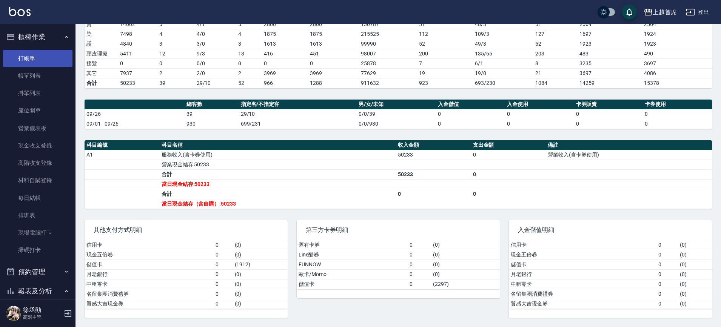
click at [34, 55] on link "打帳單" at bounding box center [37, 58] width 69 height 17
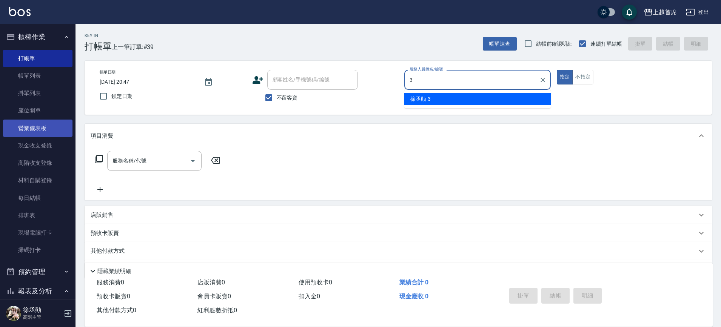
type input "[PERSON_NAME]-3"
type button "true"
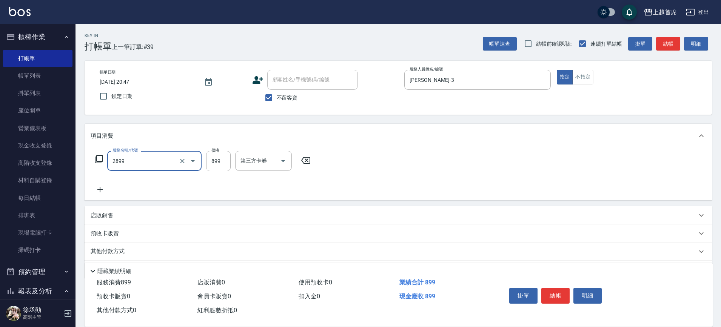
type input "899洗剪去角質套餐(2899)"
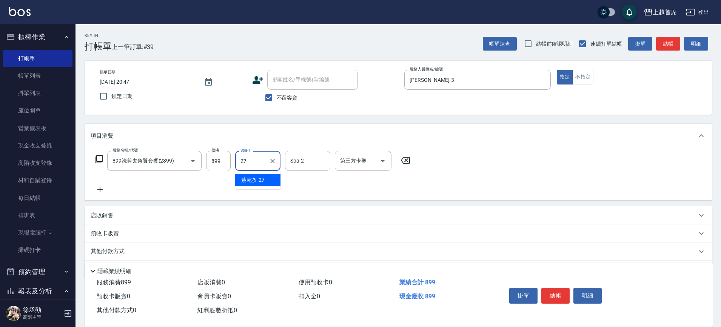
type input "[PERSON_NAME]-27"
click at [554, 292] on button "結帳" at bounding box center [555, 296] width 28 height 16
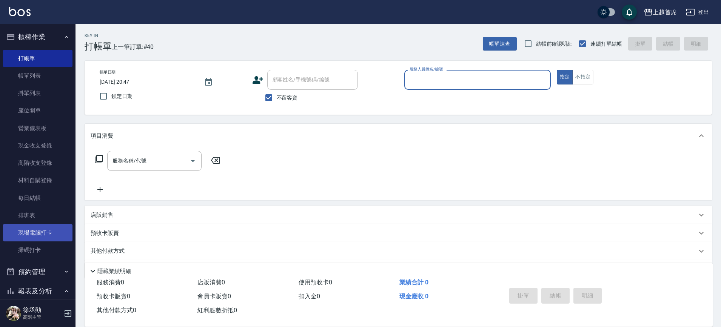
click at [46, 228] on link "現場電腦打卡" at bounding box center [37, 232] width 69 height 17
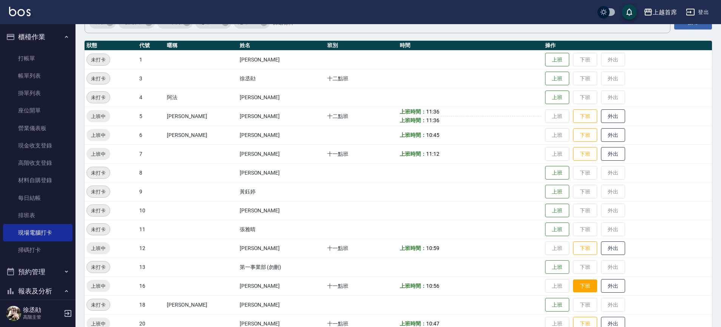
scroll to position [219, 0]
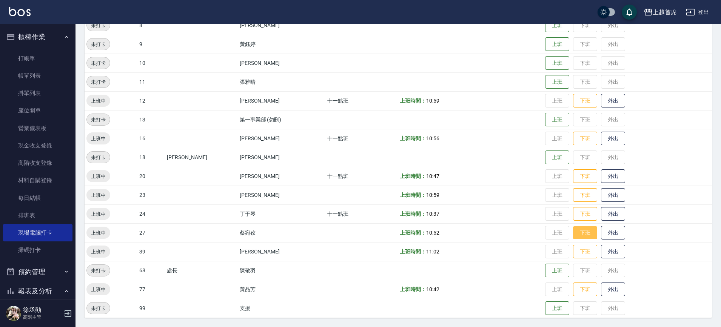
click at [576, 232] on button "下班" at bounding box center [585, 232] width 24 height 13
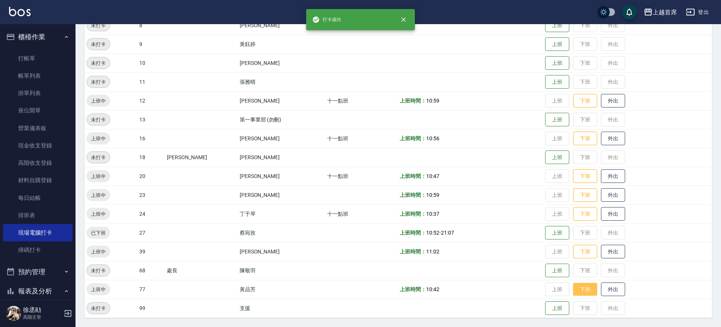
click at [589, 293] on button "下班" at bounding box center [585, 289] width 24 height 13
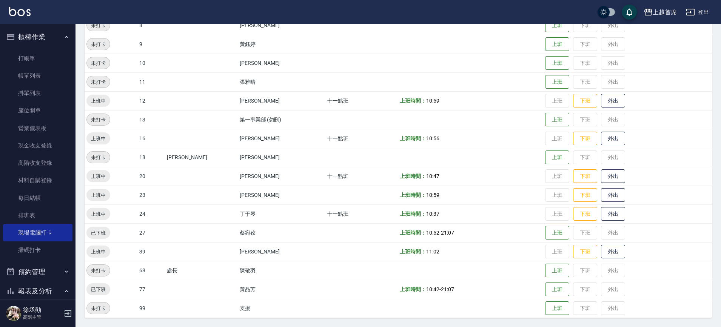
click at [271, 236] on td "蔡宛孜" at bounding box center [282, 232] width 88 height 19
drag, startPoint x: 210, startPoint y: 230, endPoint x: 314, endPoint y: 232, distance: 104.2
click at [314, 232] on tr "已下班 27 蔡宛孜 上班時間： 10:52 - 21:07 上班 下班 外出" at bounding box center [398, 232] width 627 height 19
drag, startPoint x: 131, startPoint y: 292, endPoint x: 167, endPoint y: 291, distance: 36.6
click at [167, 291] on tr "已下班 77 黃品芳 上班時間： 10:42 - 21:07 上班 下班 外出" at bounding box center [398, 289] width 627 height 19
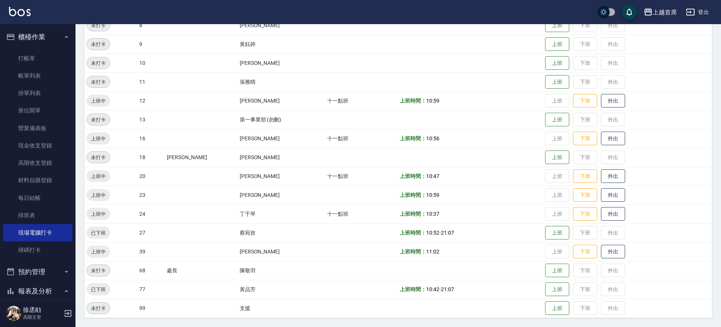
drag, startPoint x: 238, startPoint y: 298, endPoint x: 256, endPoint y: 302, distance: 18.9
click at [245, 300] on tbody "未打卡 1 江芷螢 上班 下班 外出 未打卡 3 徐丞勛 十二點班 上班 下班 外出 未打卡 4 阿法 李維儒 上班 下班 外出 上班中 5 Molly莫莉 …" at bounding box center [398, 110] width 627 height 415
click at [369, 301] on td at bounding box center [361, 308] width 73 height 19
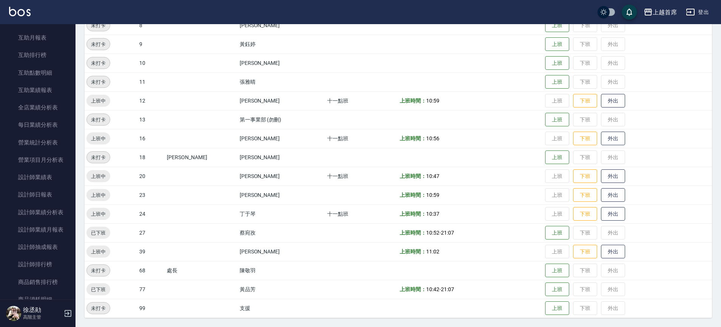
scroll to position [403, 0]
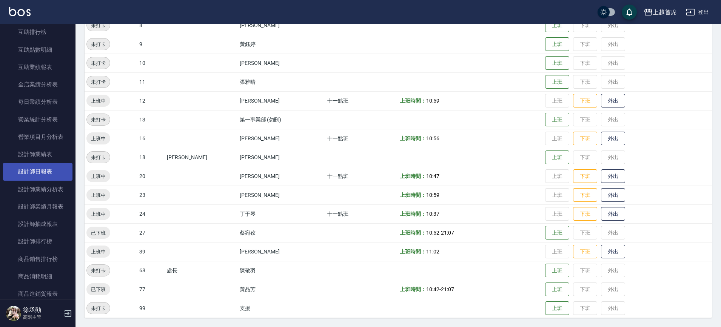
click at [46, 171] on link "設計師日報表" at bounding box center [37, 171] width 69 height 17
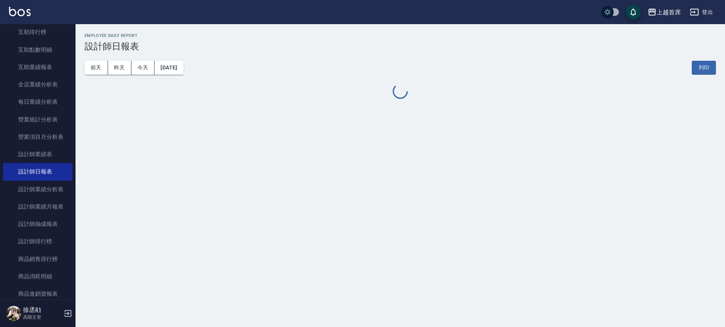
click at [145, 69] on button "今天" at bounding box center [142, 68] width 23 height 14
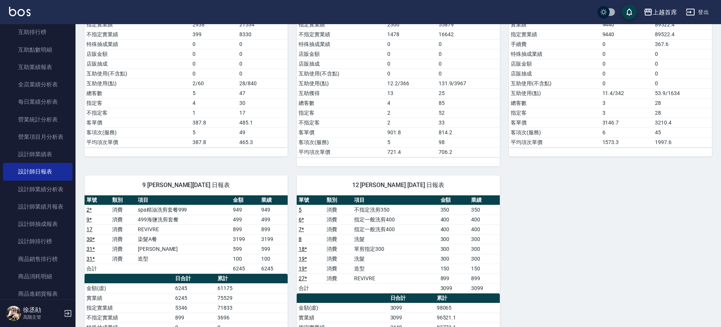
scroll to position [525, 0]
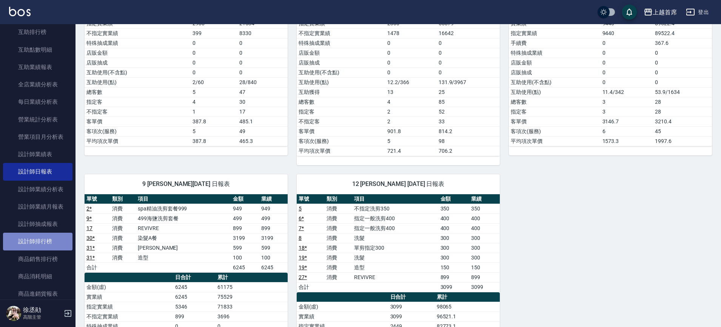
click at [44, 239] on link "設計師排行榜" at bounding box center [37, 241] width 69 height 17
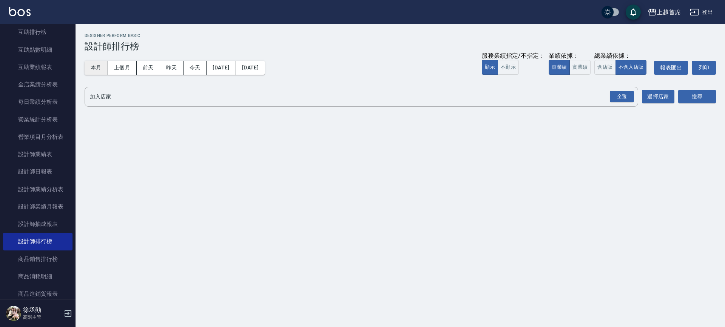
click at [95, 68] on button "本月" at bounding box center [96, 68] width 23 height 14
drag, startPoint x: 618, startPoint y: 95, endPoint x: 576, endPoint y: 77, distance: 45.8
click at [617, 95] on div "全選" at bounding box center [621, 97] width 24 height 12
drag, startPoint x: 578, startPoint y: 69, endPoint x: 665, endPoint y: 92, distance: 89.2
click at [580, 69] on button "實業績" at bounding box center [579, 67] width 21 height 15
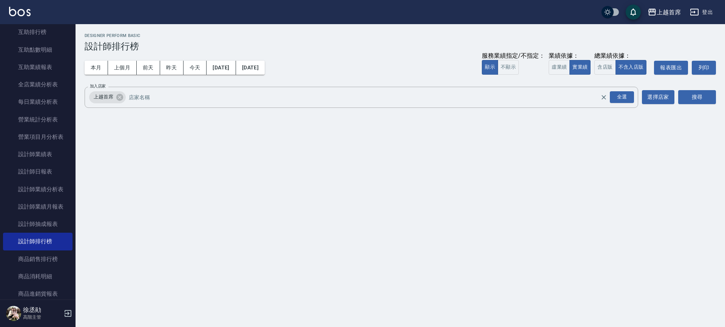
drag, startPoint x: 688, startPoint y: 99, endPoint x: 578, endPoint y: 140, distance: 117.6
click at [684, 101] on button "搜尋" at bounding box center [697, 97] width 38 height 14
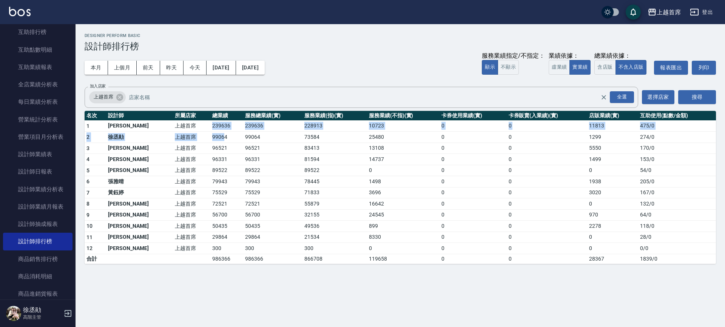
drag, startPoint x: 190, startPoint y: 129, endPoint x: 206, endPoint y: 137, distance: 17.7
click at [204, 136] on tbody "1 江芷螢 上越首席 239636 239636 228913 10723 0 0 11813 475 / 0 2 徐丞勛 上越首席 99064 99064 …" at bounding box center [400, 191] width 631 height 143
click at [210, 137] on td "99064" at bounding box center [226, 137] width 33 height 11
drag, startPoint x: 206, startPoint y: 124, endPoint x: 222, endPoint y: 126, distance: 16.4
click at [222, 126] on td "239636" at bounding box center [226, 125] width 33 height 11
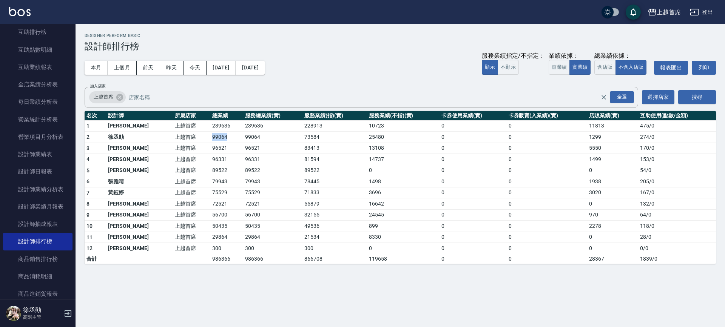
drag, startPoint x: 192, startPoint y: 135, endPoint x: 206, endPoint y: 137, distance: 14.8
click at [210, 137] on td "99064" at bounding box center [226, 137] width 33 height 11
drag, startPoint x: 195, startPoint y: 150, endPoint x: 206, endPoint y: 150, distance: 10.6
click at [210, 150] on td "96521" at bounding box center [226, 148] width 33 height 11
drag, startPoint x: 192, startPoint y: 161, endPoint x: 203, endPoint y: 160, distance: 10.6
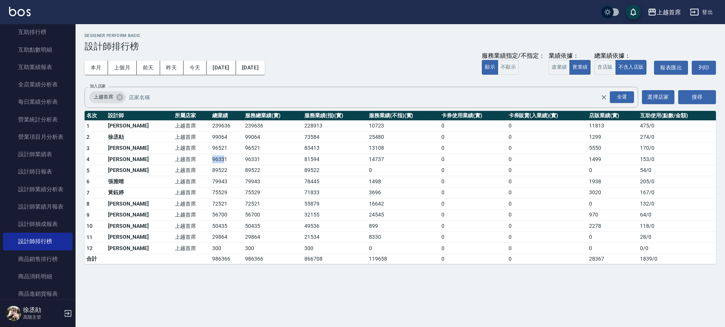
click at [210, 160] on td "96331" at bounding box center [226, 159] width 33 height 11
drag, startPoint x: 195, startPoint y: 170, endPoint x: 205, endPoint y: 171, distance: 10.6
click at [210, 171] on td "89522" at bounding box center [226, 170] width 33 height 11
drag, startPoint x: 193, startPoint y: 182, endPoint x: 200, endPoint y: 182, distance: 7.2
click at [210, 182] on td "79943" at bounding box center [226, 181] width 33 height 11
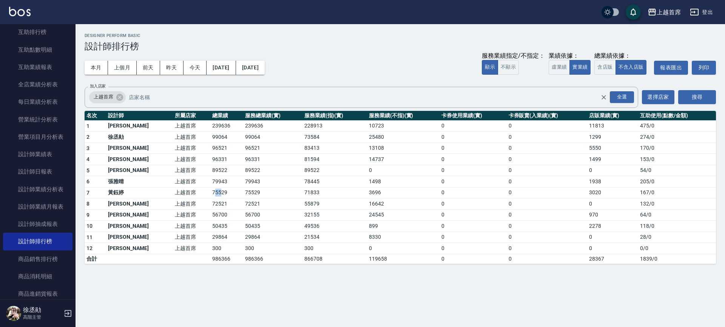
click at [210, 193] on td "75529" at bounding box center [226, 192] width 33 height 11
drag, startPoint x: 195, startPoint y: 203, endPoint x: 203, endPoint y: 203, distance: 7.5
click at [210, 203] on td "72521" at bounding box center [226, 203] width 33 height 11
drag, startPoint x: 194, startPoint y: 214, endPoint x: 200, endPoint y: 214, distance: 6.4
click at [210, 214] on td "56700" at bounding box center [226, 214] width 33 height 11
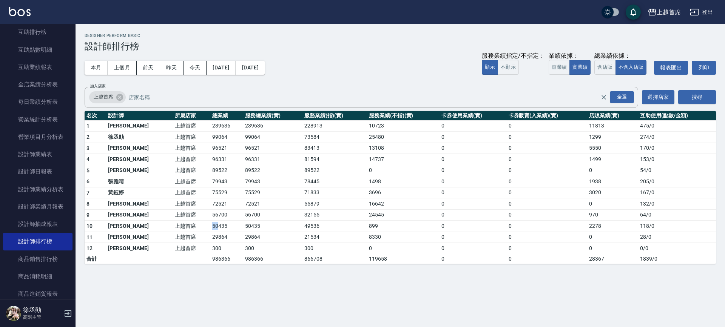
drag, startPoint x: 192, startPoint y: 226, endPoint x: 198, endPoint y: 226, distance: 6.0
click at [210, 226] on td "50435" at bounding box center [226, 226] width 33 height 11
drag, startPoint x: 192, startPoint y: 234, endPoint x: 200, endPoint y: 234, distance: 8.3
click at [210, 234] on td "29864" at bounding box center [226, 237] width 33 height 11
click at [213, 226] on td "50435" at bounding box center [226, 226] width 33 height 11
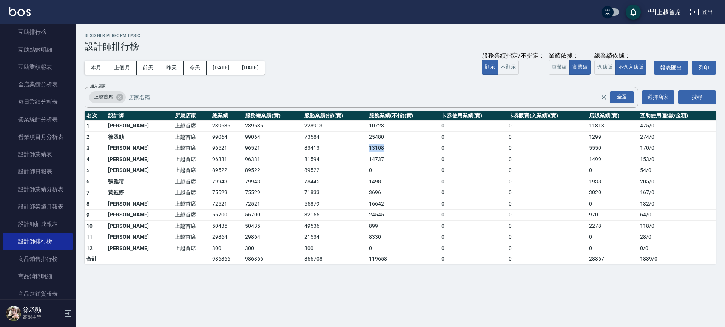
drag, startPoint x: 353, startPoint y: 148, endPoint x: 371, endPoint y: 148, distance: 18.5
click at [371, 148] on td "13108" at bounding box center [403, 148] width 72 height 11
drag, startPoint x: 354, startPoint y: 138, endPoint x: 380, endPoint y: 139, distance: 25.7
click at [380, 139] on td "25480" at bounding box center [403, 137] width 72 height 11
drag, startPoint x: 298, startPoint y: 147, endPoint x: 317, endPoint y: 145, distance: 19.7
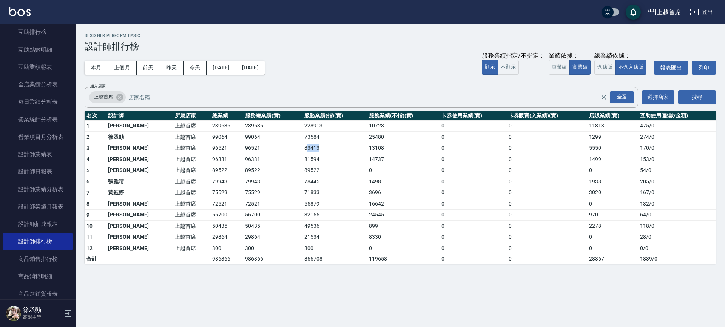
click at [317, 145] on td "83413" at bounding box center [334, 148] width 65 height 11
click at [264, 68] on button "[DATE]" at bounding box center [250, 68] width 29 height 14
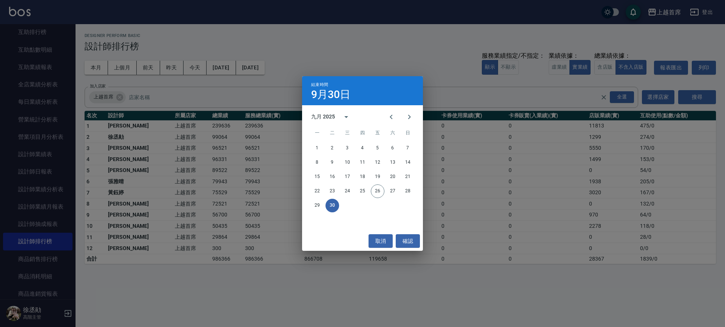
click at [230, 69] on div "結束時間 9月30日 九月 2025 一 二 三 四 五 六 日 1 2 3 4 5 6 7 8 9 10 11 12 13 14 15 16 17 18 1…" at bounding box center [362, 163] width 725 height 327
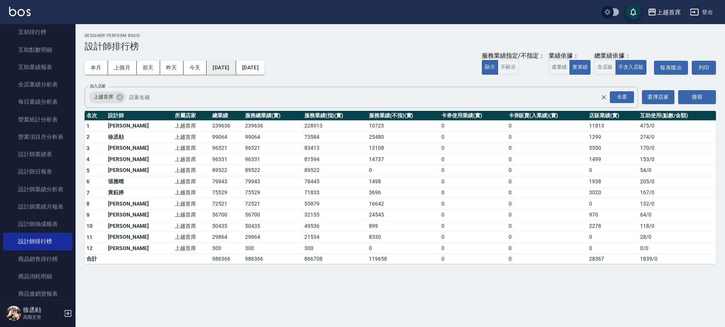
click at [226, 68] on button "[DATE]" at bounding box center [220, 68] width 29 height 14
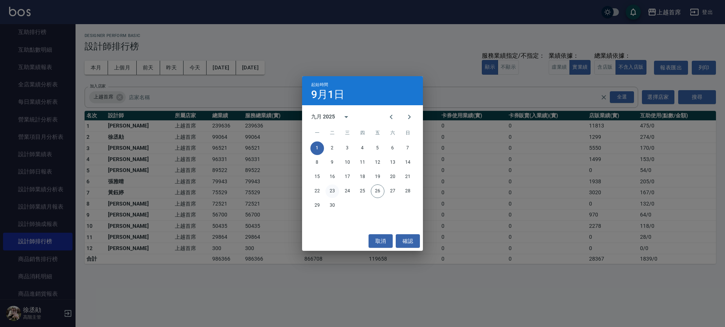
click at [330, 189] on button "23" at bounding box center [332, 192] width 14 height 14
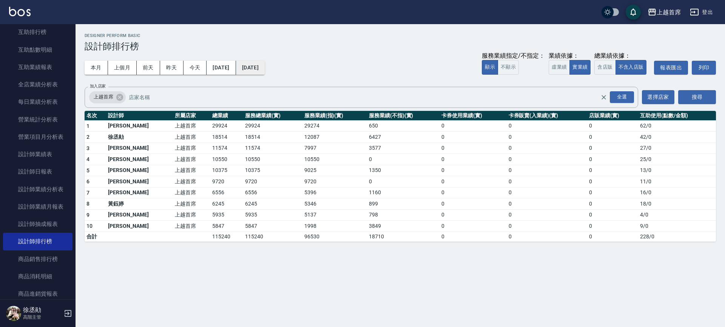
click at [265, 68] on button "[DATE]" at bounding box center [250, 68] width 29 height 14
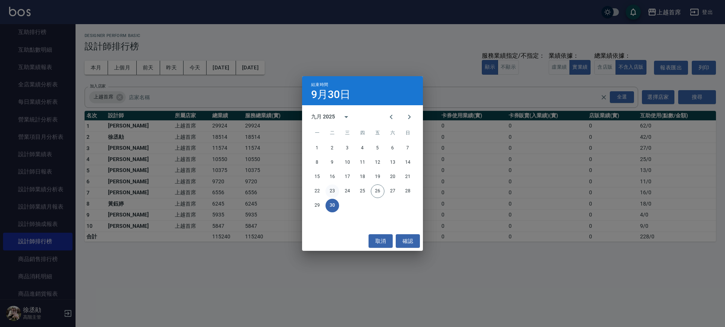
click at [337, 191] on button "23" at bounding box center [332, 192] width 14 height 14
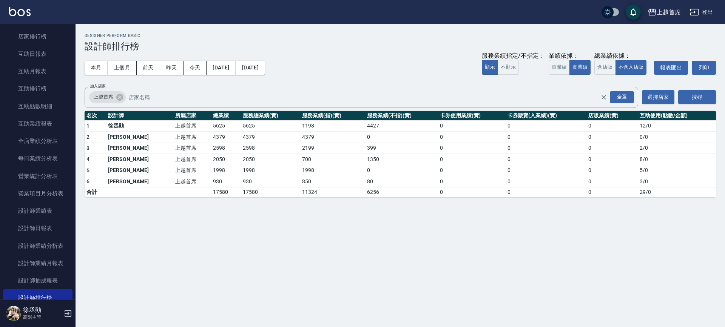
scroll to position [347, 0]
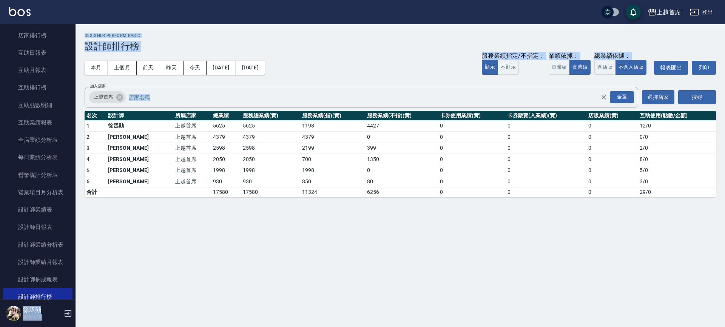
click at [77, 115] on div "上越首席 登出 櫃檯作業 打帳單 帳單列表 掛單列表 座位開單 營業儀表板 現金收支登錄 高階收支登錄 材料自購登錄 每日結帳 排班表 現場電腦打卡 掃碼打卡…" at bounding box center [362, 163] width 725 height 327
click at [77, 115] on div "上越首席 2025-09-23 - 2025-09-23 設計師排行榜 列印時間： 2025-09-26-21:20 Designer Perform Bas…" at bounding box center [399, 115] width 649 height 182
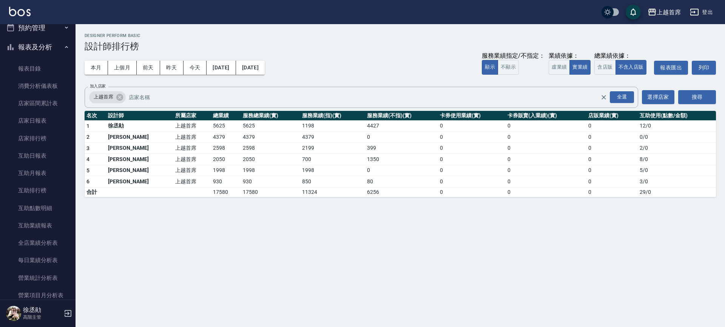
scroll to position [232, 0]
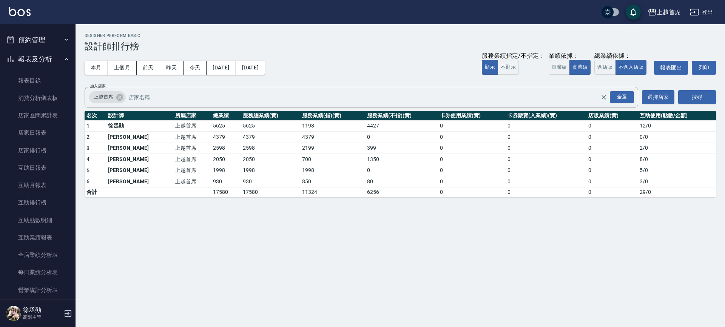
click at [46, 41] on button "預約管理" at bounding box center [37, 40] width 69 height 20
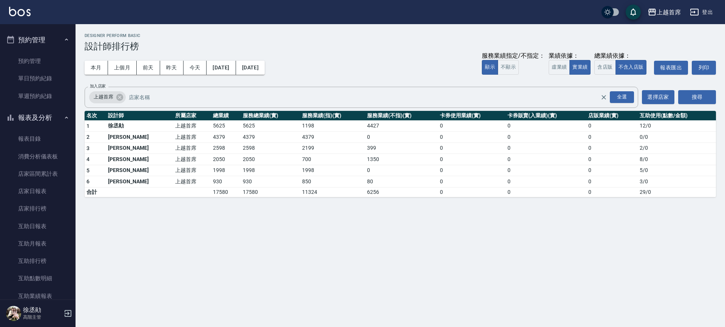
click at [47, 43] on button "預約管理" at bounding box center [37, 40] width 69 height 20
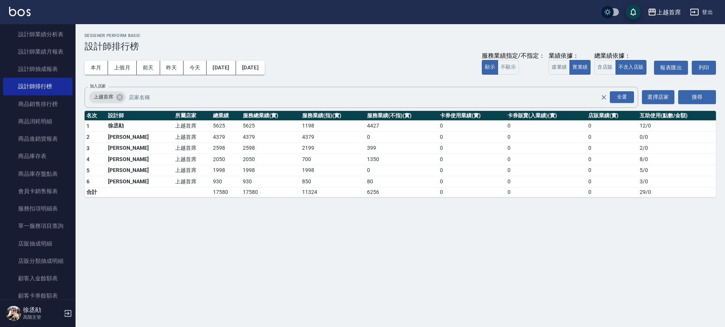
scroll to position [317, 0]
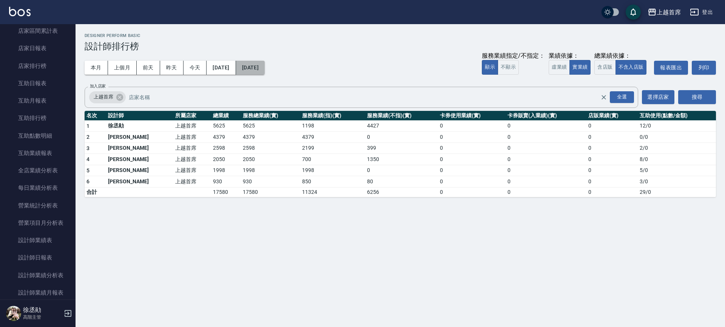
click at [265, 67] on button "2025/09/23" at bounding box center [250, 68] width 29 height 14
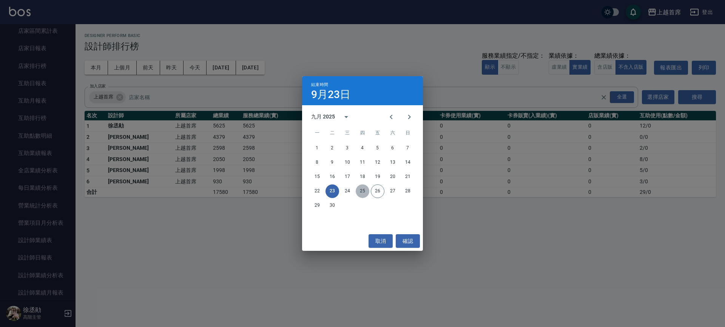
click at [359, 190] on button "25" at bounding box center [362, 192] width 14 height 14
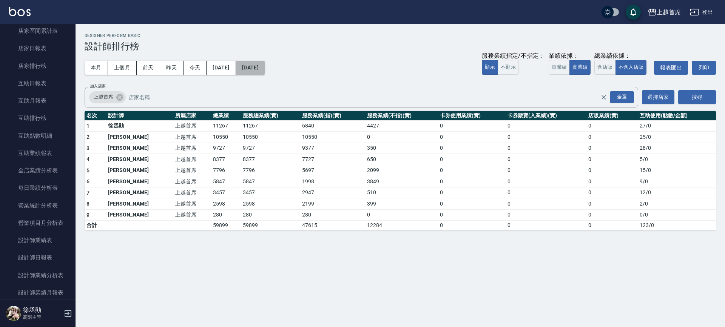
click at [262, 68] on button "[DATE]" at bounding box center [250, 68] width 29 height 14
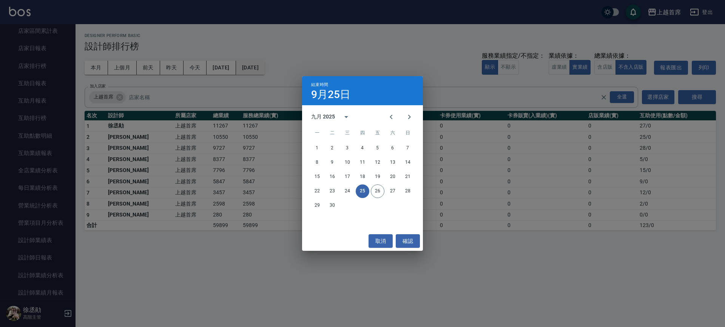
click at [262, 68] on div "結束時間 9月25日 九月 2025 一 二 三 四 五 六 日 1 2 3 4 5 6 7 8 9 10 11 12 13 14 15 16 17 18 1…" at bounding box center [362, 163] width 725 height 327
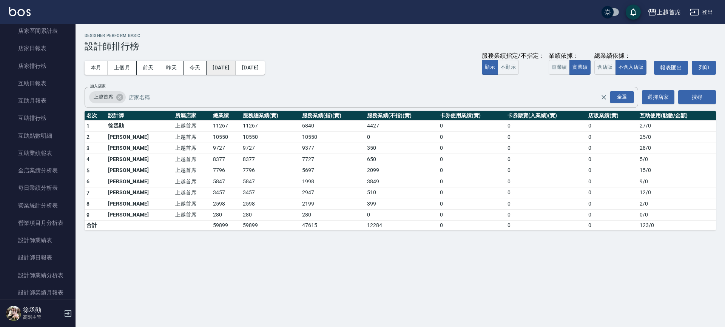
click at [228, 63] on button "2025/09/23" at bounding box center [220, 68] width 29 height 14
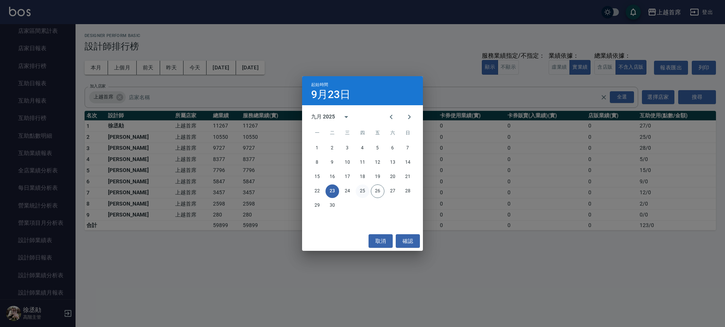
click at [361, 193] on button "25" at bounding box center [362, 192] width 14 height 14
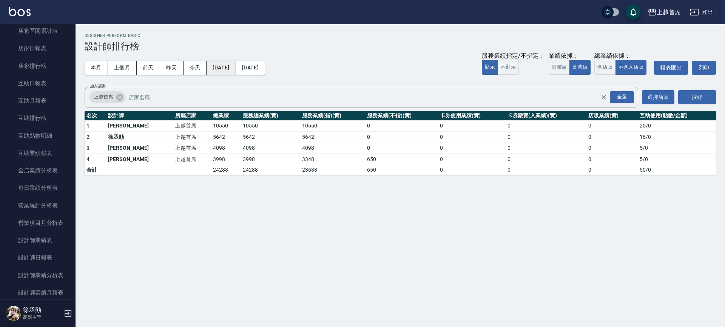
click at [234, 67] on button "[DATE]" at bounding box center [220, 68] width 29 height 14
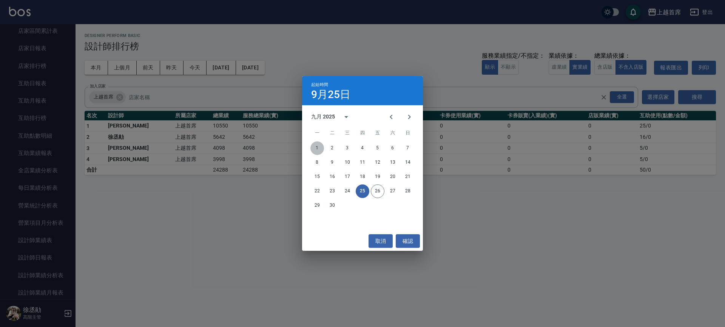
click at [315, 145] on button "1" at bounding box center [317, 149] width 14 height 14
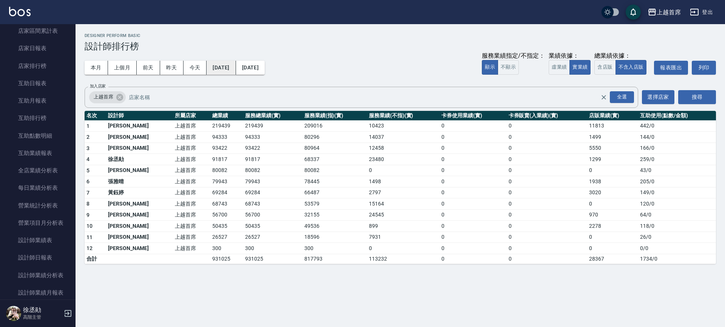
click at [231, 66] on button "[DATE]" at bounding box center [220, 68] width 29 height 14
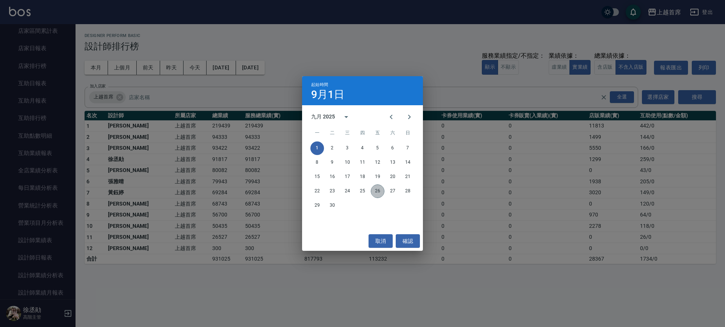
click at [380, 191] on button "26" at bounding box center [378, 192] width 14 height 14
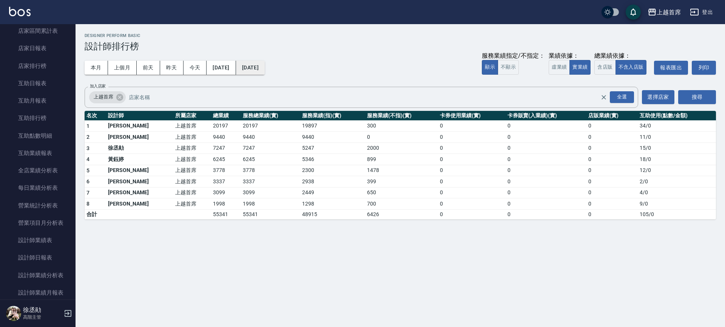
click at [249, 66] on button "[DATE]" at bounding box center [250, 68] width 29 height 14
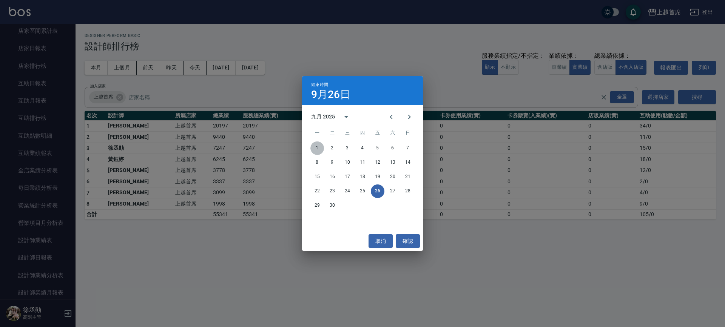
click at [314, 146] on button "1" at bounding box center [317, 149] width 14 height 14
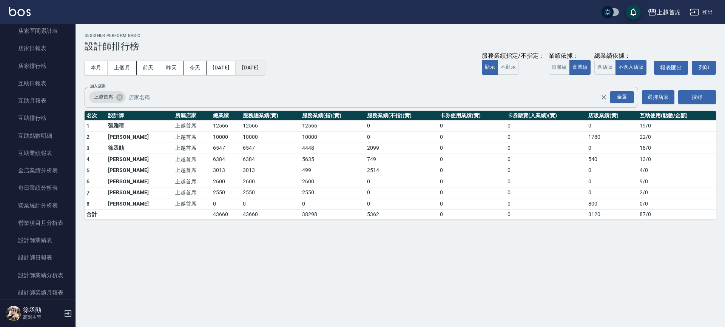
click at [265, 70] on button "[DATE]" at bounding box center [250, 68] width 29 height 14
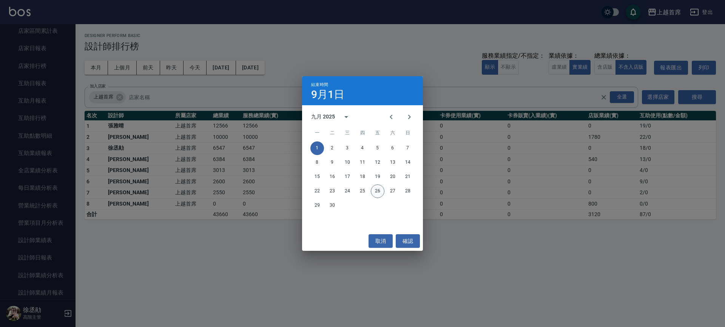
click at [378, 189] on button "26" at bounding box center [378, 192] width 14 height 14
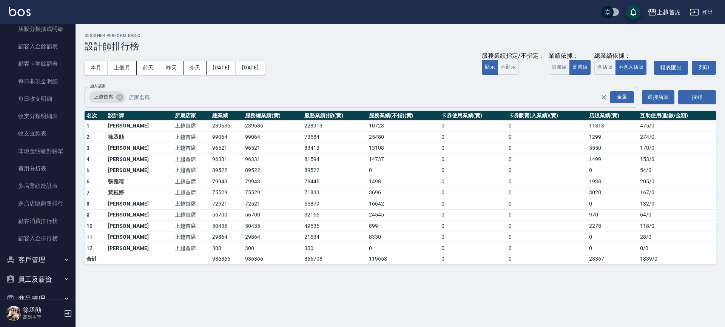
scroll to position [847, 0]
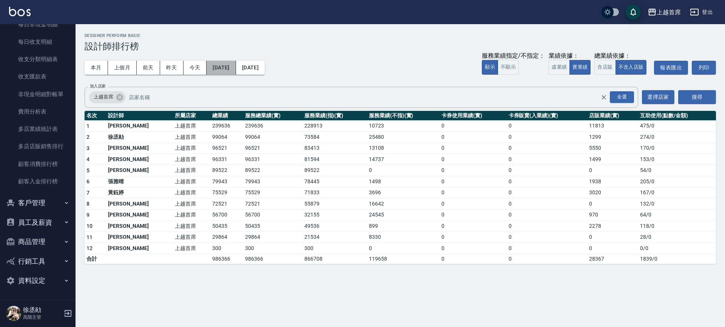
click at [227, 66] on button "[DATE]" at bounding box center [220, 68] width 29 height 14
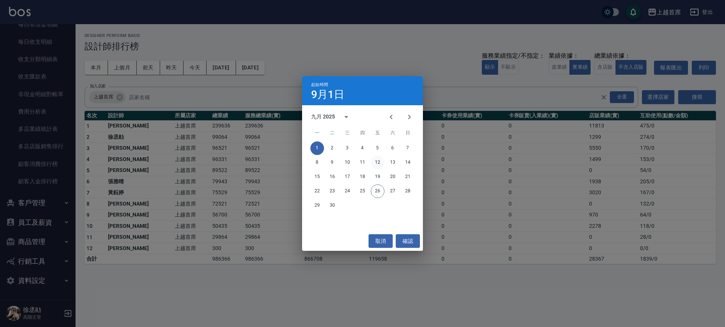
click at [380, 162] on button "12" at bounding box center [378, 163] width 14 height 14
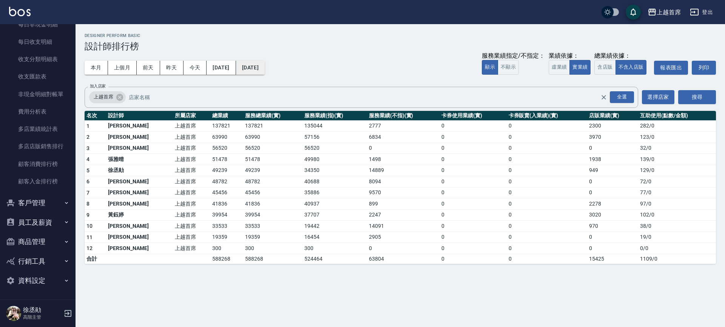
click at [257, 62] on button "[DATE]" at bounding box center [250, 68] width 29 height 14
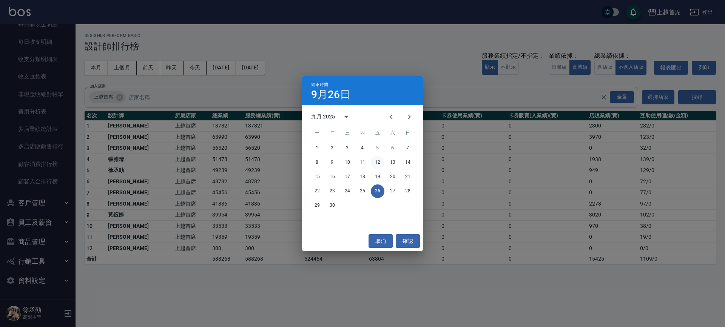
click at [378, 160] on button "12" at bounding box center [378, 163] width 14 height 14
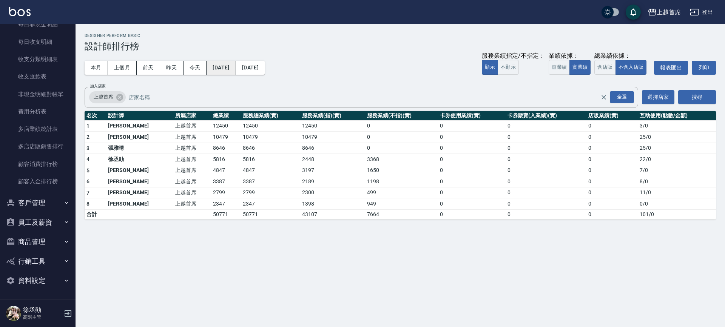
click at [235, 64] on button "2025/09/12" at bounding box center [220, 68] width 29 height 14
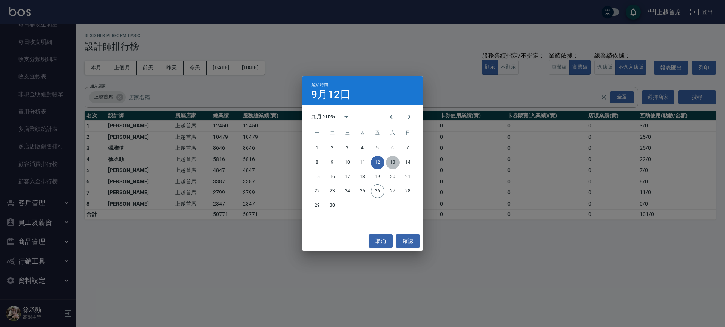
click at [395, 160] on button "13" at bounding box center [393, 163] width 14 height 14
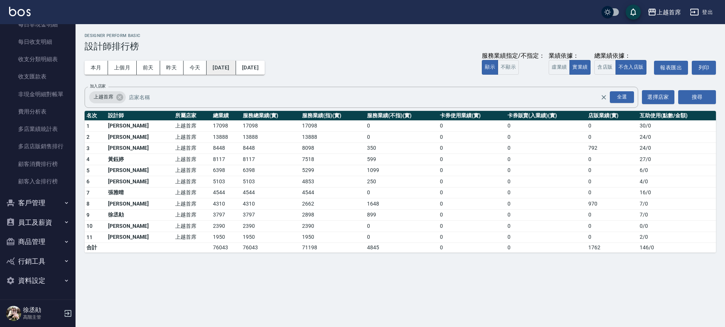
click at [235, 71] on button "2025/09/13" at bounding box center [220, 68] width 29 height 14
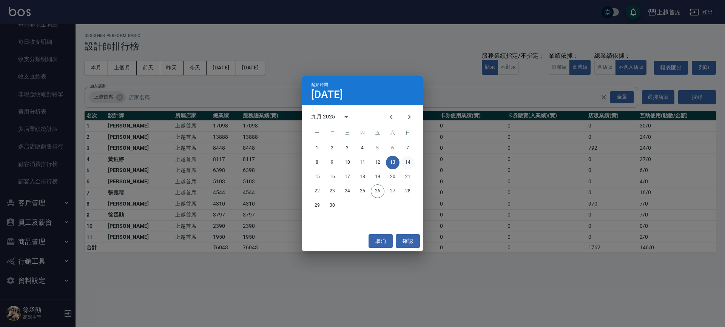
click at [404, 163] on button "14" at bounding box center [408, 163] width 14 height 14
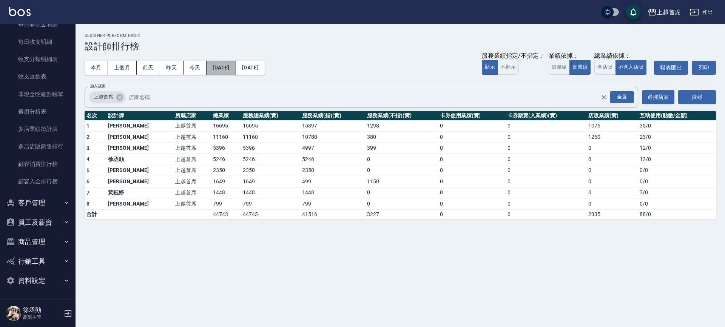
click at [235, 67] on button "2025/09/14" at bounding box center [220, 68] width 29 height 14
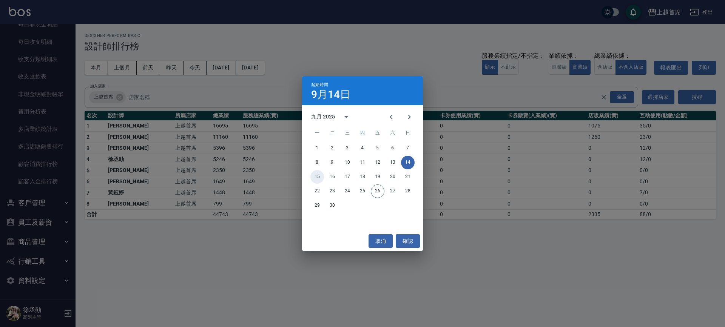
click at [315, 176] on button "15" at bounding box center [317, 177] width 14 height 14
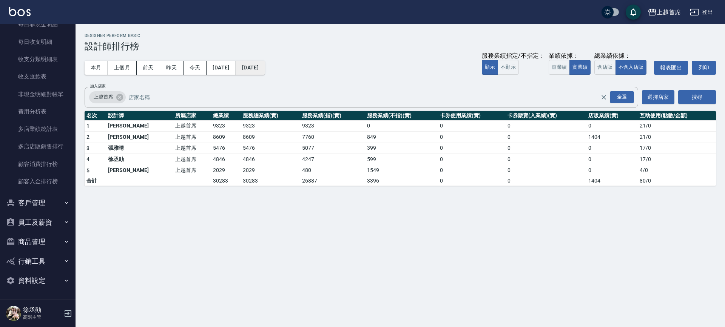
click at [259, 67] on button "2025/09/15" at bounding box center [250, 68] width 29 height 14
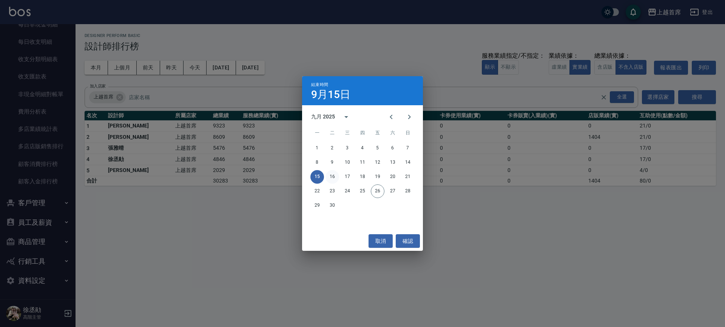
click at [333, 175] on button "16" at bounding box center [332, 177] width 14 height 14
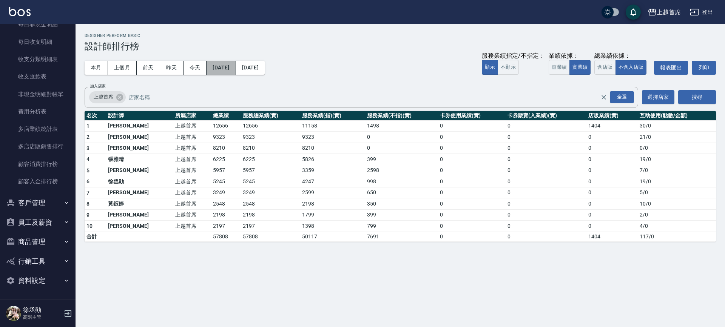
click at [235, 66] on button "2025/09/15" at bounding box center [220, 68] width 29 height 14
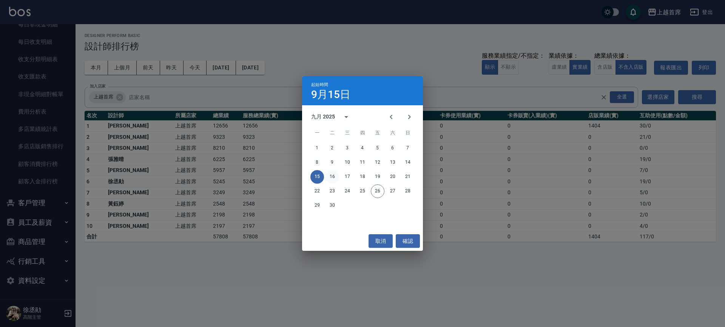
click at [328, 175] on button "16" at bounding box center [332, 177] width 14 height 14
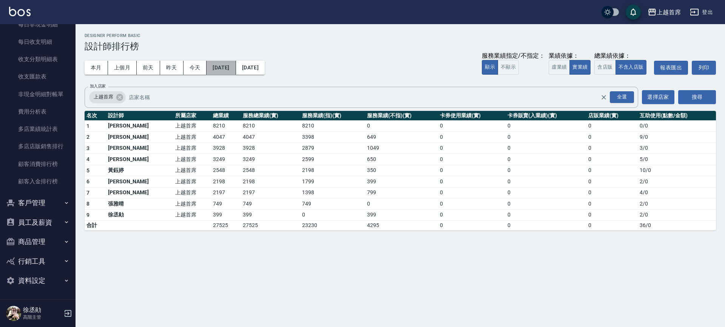
click at [235, 65] on button "2025/09/16" at bounding box center [220, 68] width 29 height 14
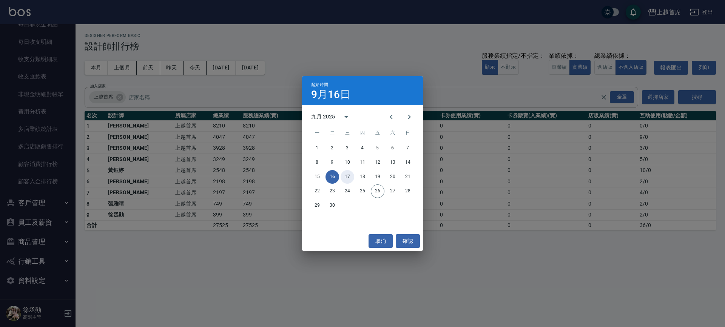
click at [347, 175] on button "17" at bounding box center [347, 177] width 14 height 14
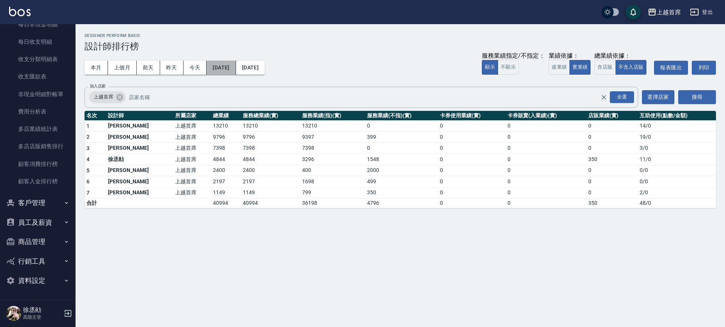
click at [235, 70] on button "2025/09/17" at bounding box center [220, 68] width 29 height 14
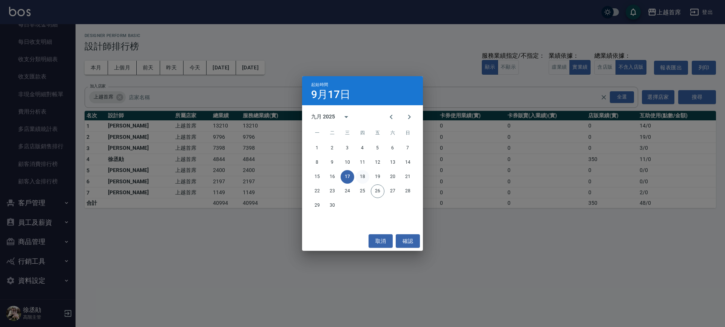
click at [360, 177] on button "18" at bounding box center [362, 177] width 14 height 14
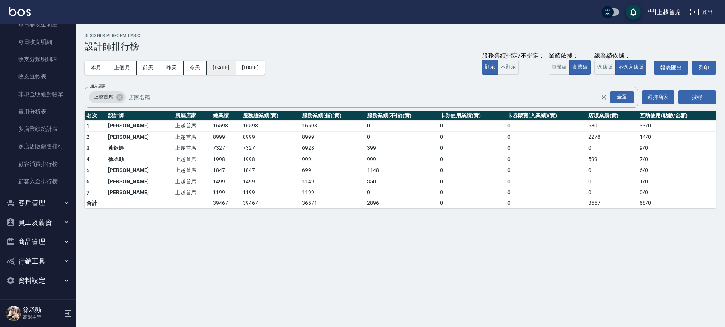
click at [235, 68] on button "2025/09/18" at bounding box center [220, 68] width 29 height 14
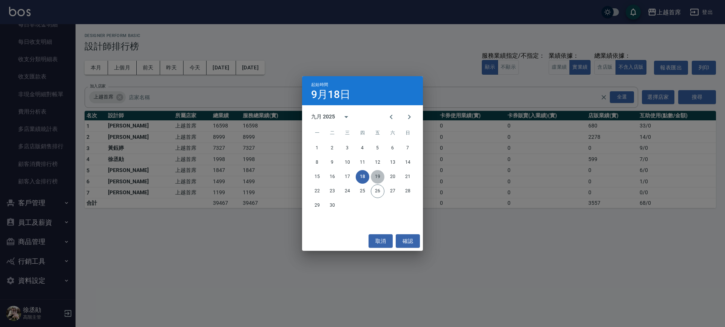
click at [378, 178] on button "19" at bounding box center [378, 177] width 14 height 14
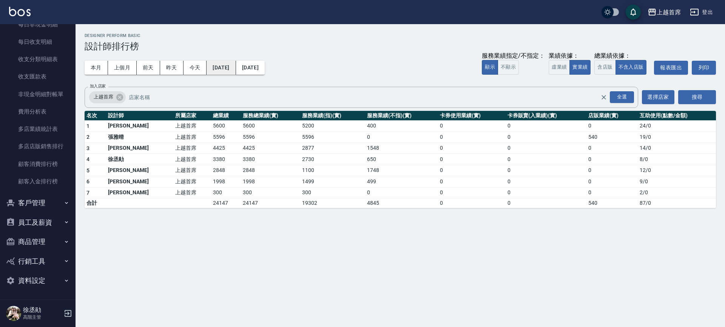
click at [235, 68] on button "2025/09/19" at bounding box center [220, 68] width 29 height 14
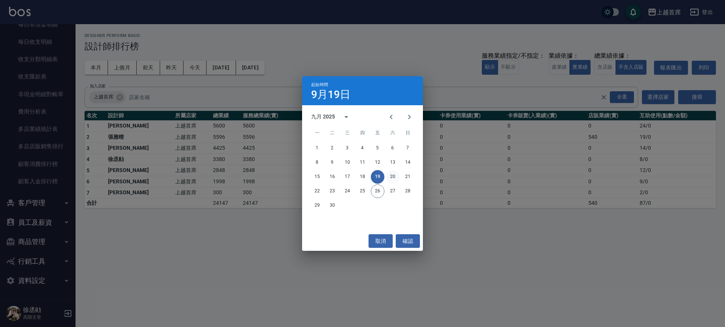
click at [390, 174] on button "20" at bounding box center [393, 177] width 14 height 14
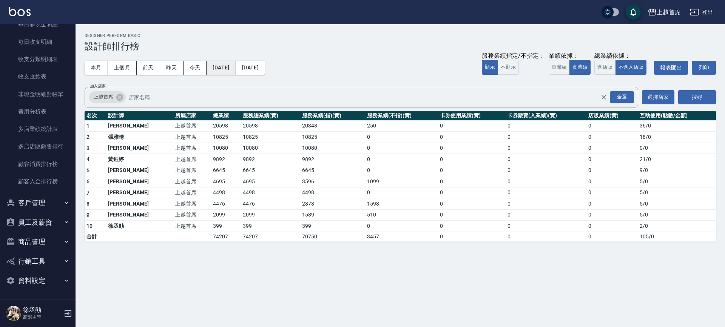
click at [235, 64] on button "2025/09/20" at bounding box center [220, 68] width 29 height 14
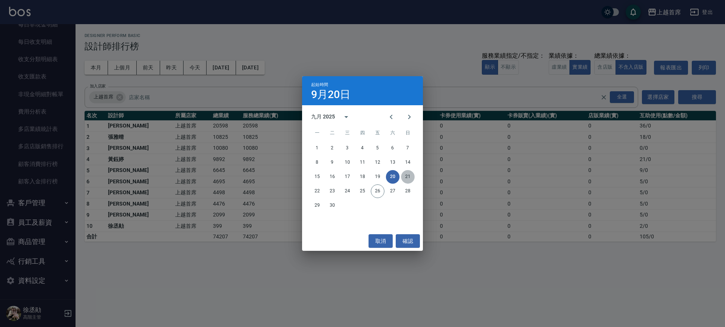
click at [408, 175] on button "21" at bounding box center [408, 177] width 14 height 14
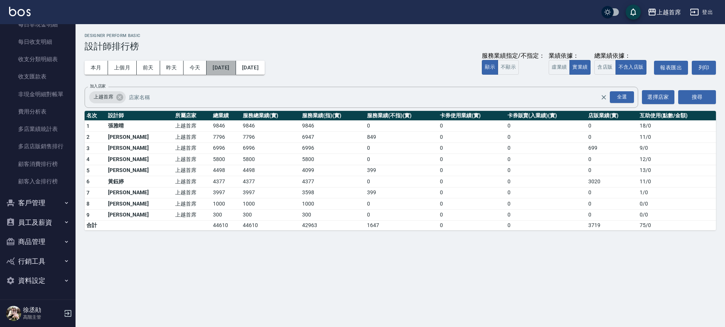
click at [235, 66] on button "2025/09/21" at bounding box center [220, 68] width 29 height 14
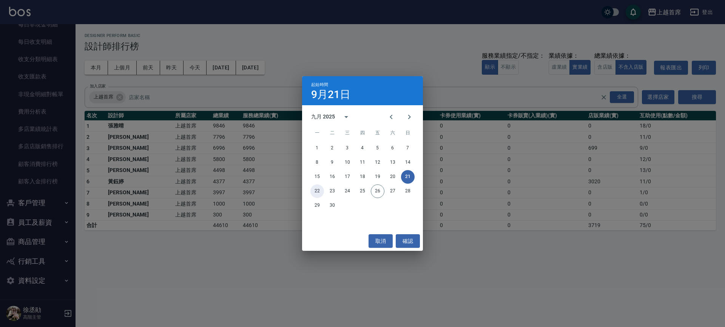
click at [315, 190] on button "22" at bounding box center [317, 192] width 14 height 14
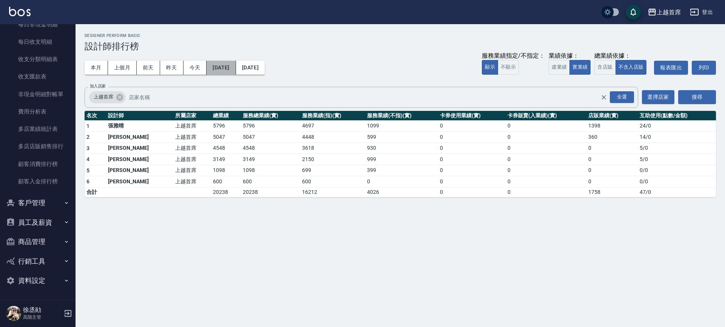
click at [228, 65] on button "2025/09/22" at bounding box center [220, 68] width 29 height 14
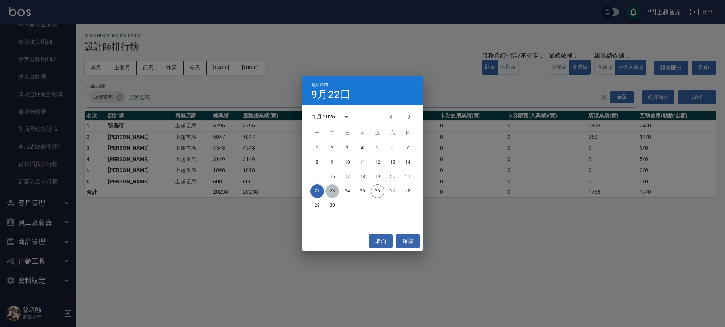
click at [330, 190] on button "23" at bounding box center [332, 192] width 14 height 14
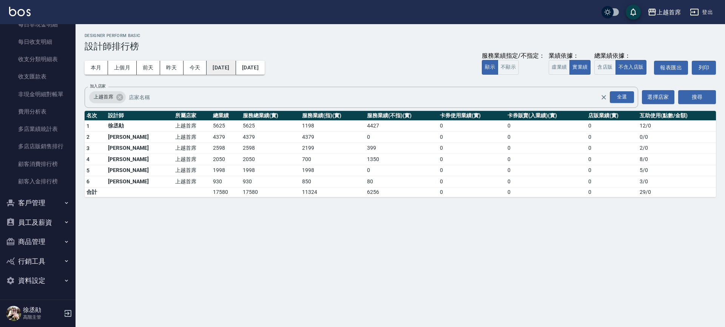
click at [235, 67] on button "2025/09/23" at bounding box center [220, 68] width 29 height 14
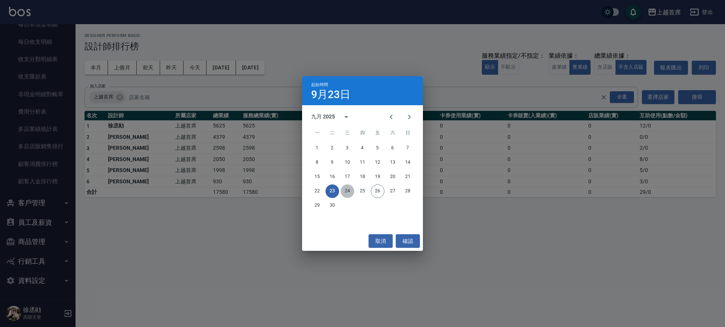
click at [347, 189] on button "24" at bounding box center [347, 192] width 14 height 14
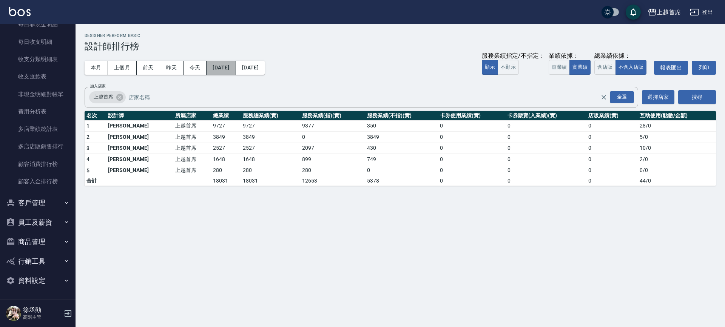
click at [235, 67] on button "2025/09/24" at bounding box center [220, 68] width 29 height 14
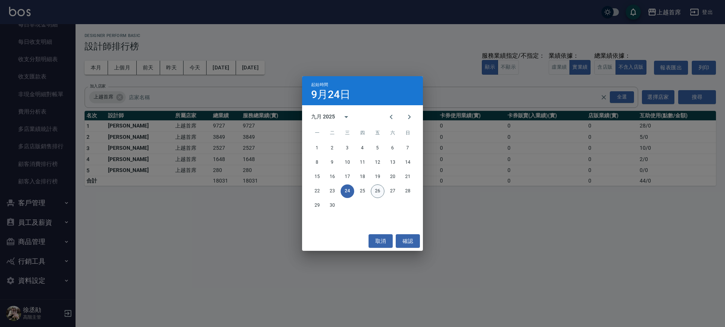
click at [378, 193] on button "26" at bounding box center [378, 192] width 14 height 14
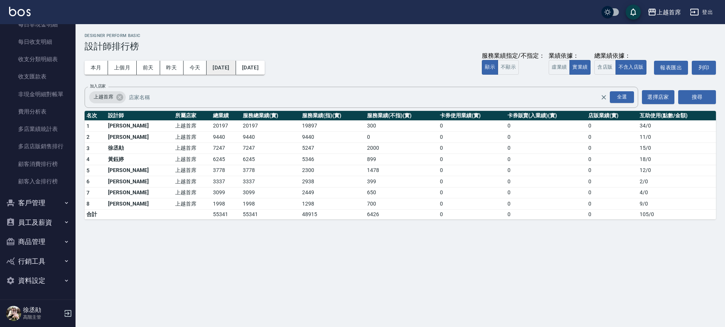
click at [231, 69] on button "[DATE]" at bounding box center [220, 68] width 29 height 14
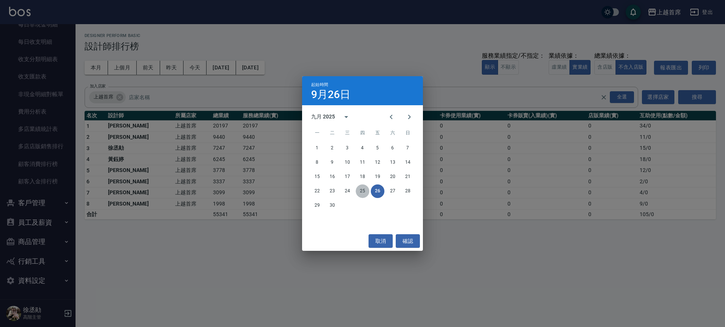
click at [365, 188] on button "25" at bounding box center [362, 192] width 14 height 14
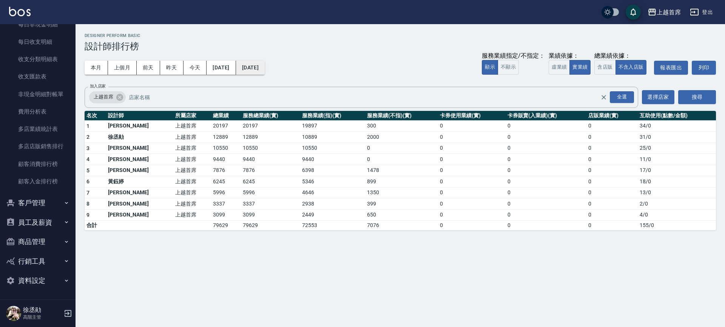
click at [265, 71] on button "[DATE]" at bounding box center [250, 68] width 29 height 14
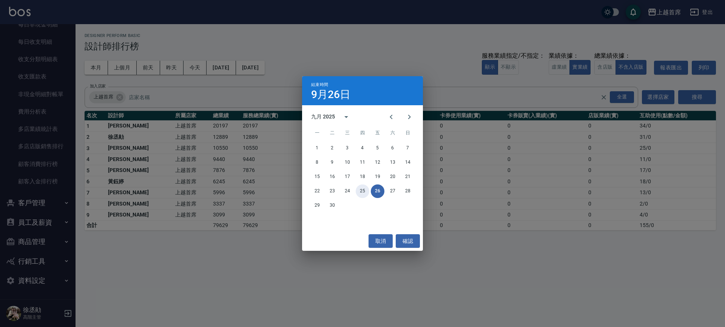
click at [362, 187] on button "25" at bounding box center [362, 192] width 14 height 14
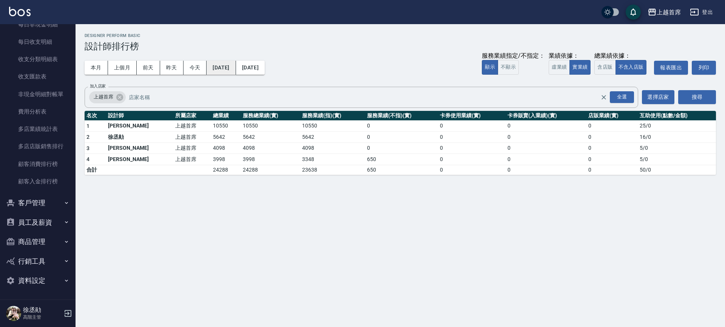
click at [235, 67] on button "[DATE]" at bounding box center [220, 68] width 29 height 14
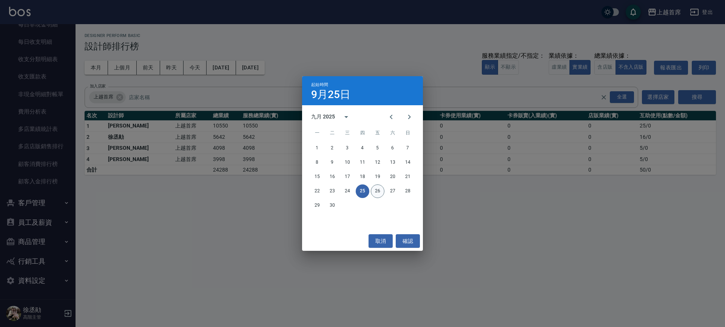
click at [375, 192] on button "26" at bounding box center [378, 192] width 14 height 14
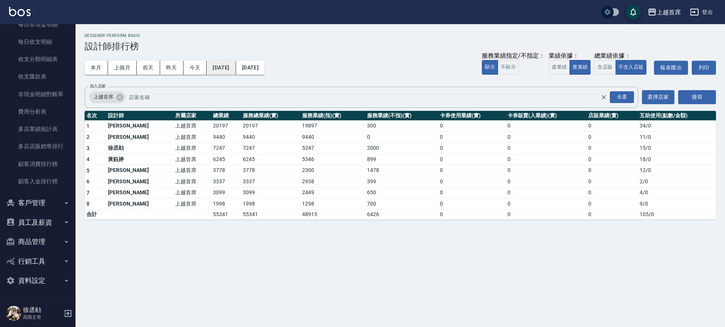
drag, startPoint x: 230, startPoint y: 75, endPoint x: 233, endPoint y: 72, distance: 4.0
click at [233, 72] on div "本月 上個月 前天 昨天 今天 2025/09/26 2025/09/26 服務業績指定/不指定： 顯示 不顯示 業績依據： 虛業績 實業績 總業績依據： 含…" at bounding box center [400, 68] width 631 height 32
click at [232, 69] on button "[DATE]" at bounding box center [220, 68] width 29 height 14
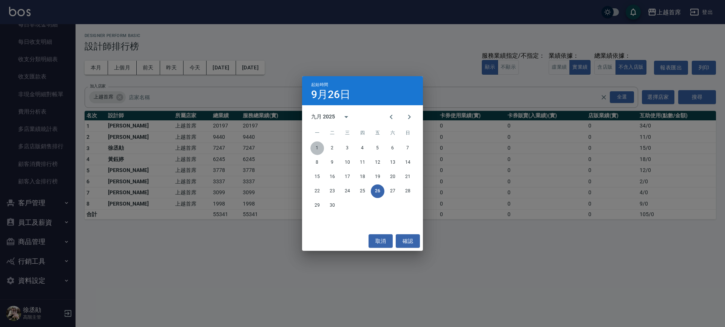
click at [317, 147] on button "1" at bounding box center [317, 149] width 14 height 14
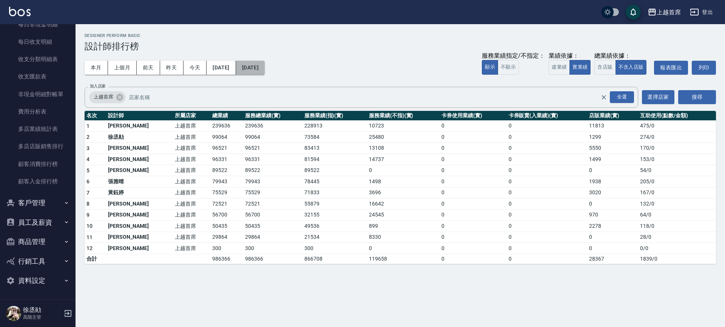
click at [265, 69] on button "[DATE]" at bounding box center [250, 68] width 29 height 14
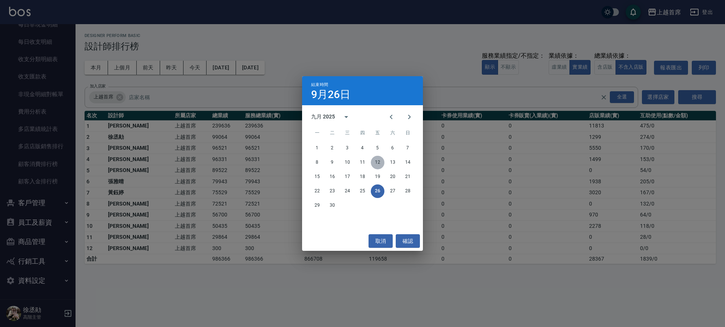
click at [376, 162] on button "12" at bounding box center [378, 163] width 14 height 14
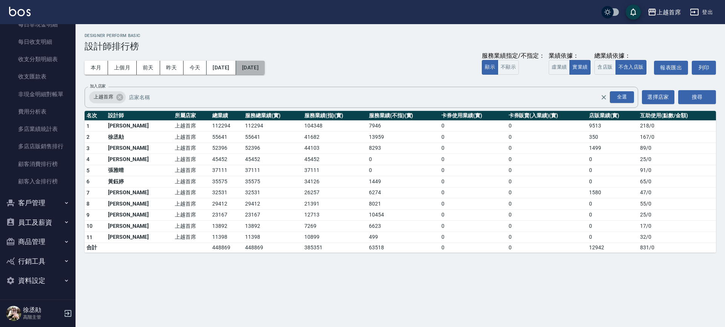
click at [258, 70] on button "2025/09/12" at bounding box center [250, 68] width 29 height 14
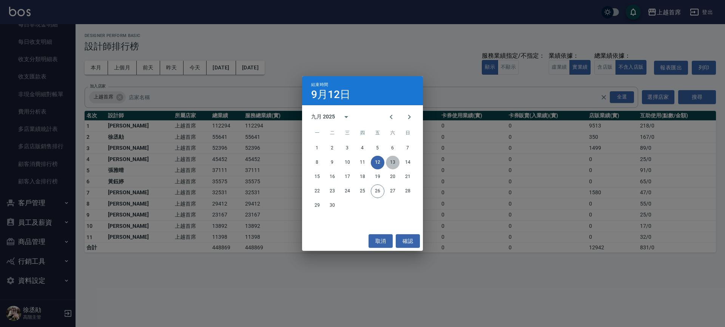
click at [388, 160] on button "13" at bounding box center [393, 163] width 14 height 14
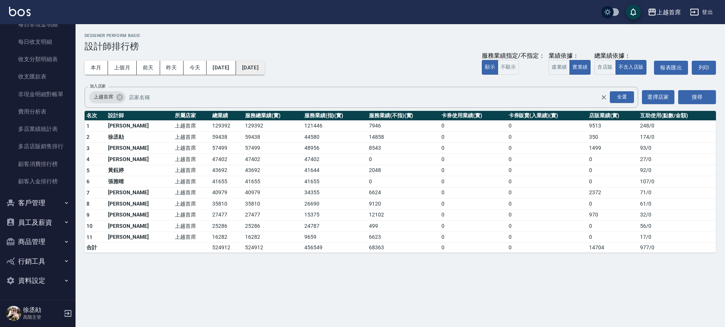
click at [265, 68] on button "2025/09/13" at bounding box center [250, 68] width 29 height 14
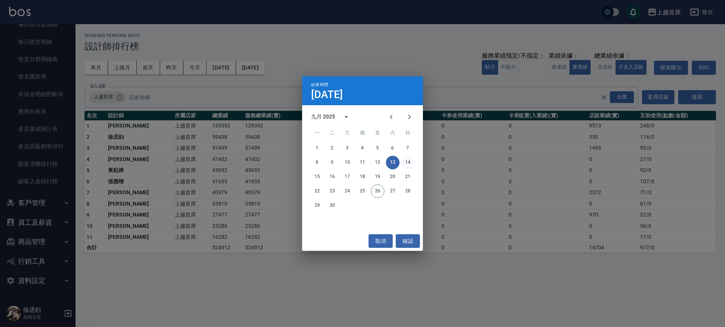
click at [408, 160] on button "14" at bounding box center [408, 163] width 14 height 14
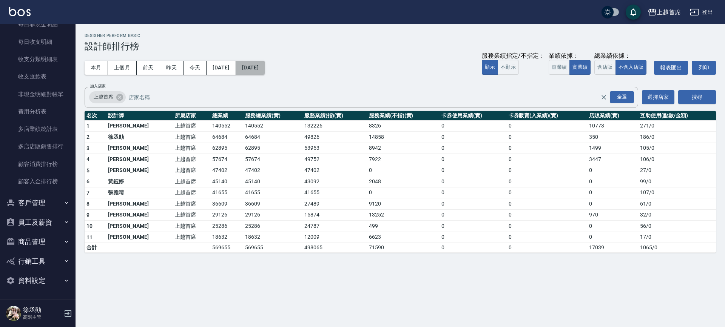
click at [265, 69] on button "2025/09/14" at bounding box center [250, 68] width 29 height 14
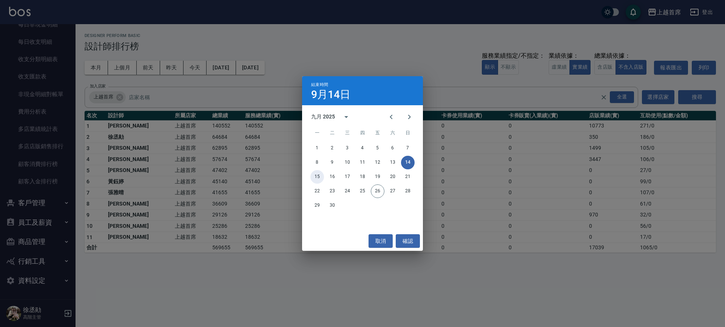
click at [315, 175] on button "15" at bounding box center [317, 177] width 14 height 14
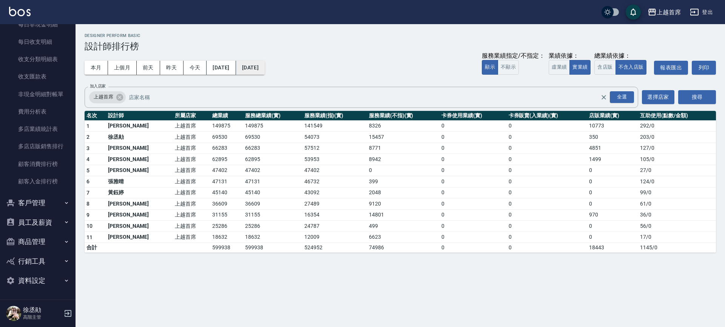
click at [265, 70] on button "2025/09/15" at bounding box center [250, 68] width 29 height 14
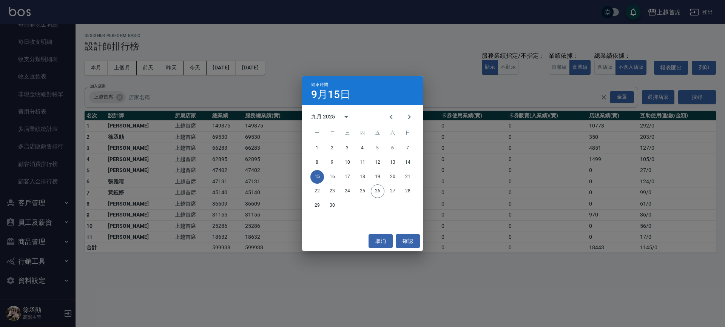
click at [325, 173] on div "15 16 17 18 19 20 21" at bounding box center [362, 177] width 121 height 14
click at [328, 175] on button "16" at bounding box center [332, 177] width 14 height 14
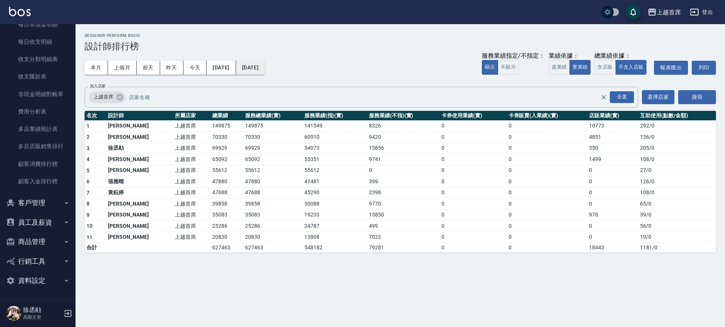
click at [265, 66] on button "2025/09/16" at bounding box center [250, 68] width 29 height 14
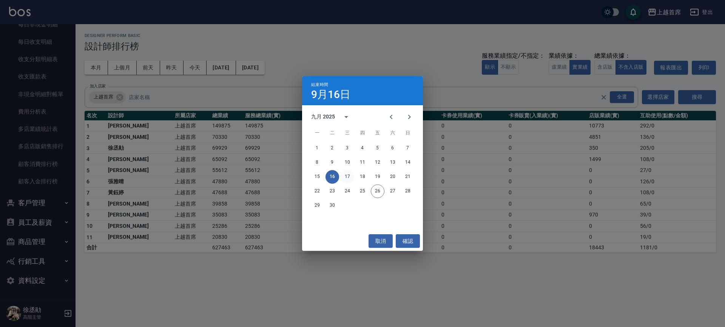
click at [345, 177] on button "17" at bounding box center [347, 177] width 14 height 14
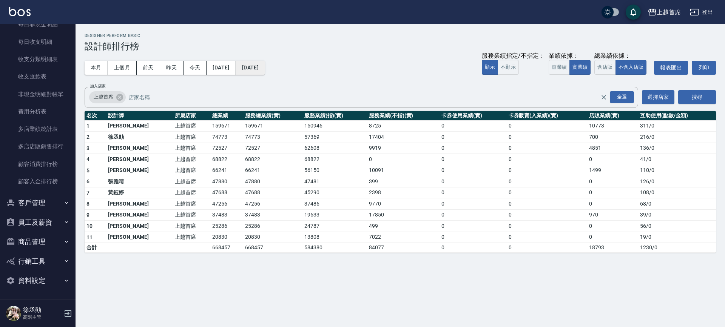
click at [265, 67] on button "2025/09/17" at bounding box center [250, 68] width 29 height 14
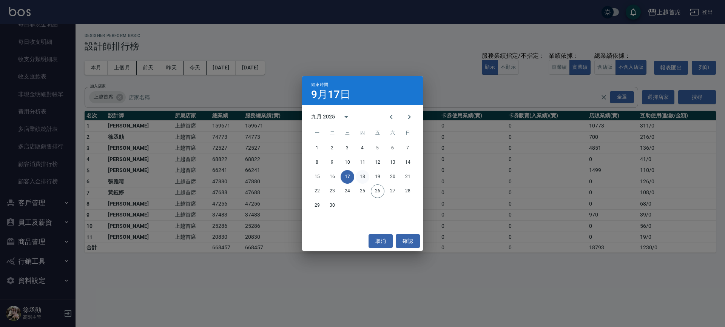
click at [366, 175] on button "18" at bounding box center [362, 177] width 14 height 14
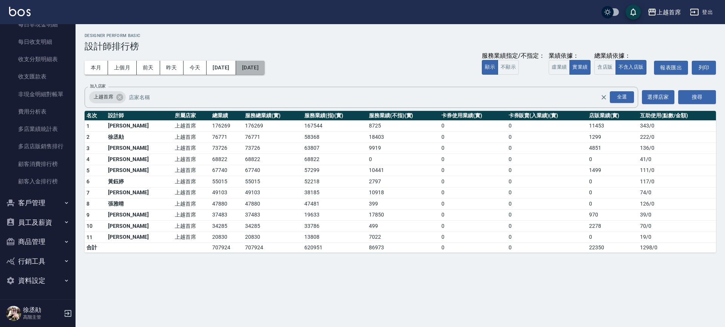
click at [265, 66] on button "2025/09/18" at bounding box center [250, 68] width 29 height 14
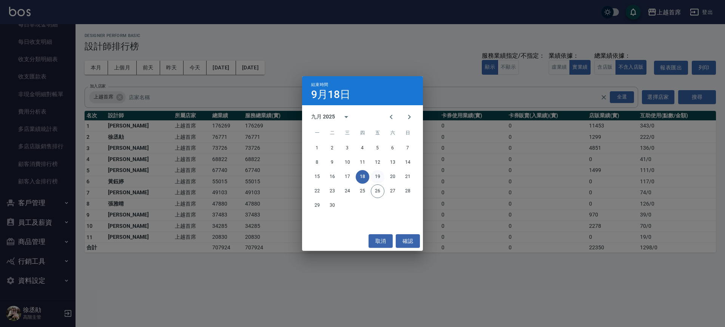
click at [377, 175] on button "19" at bounding box center [378, 177] width 14 height 14
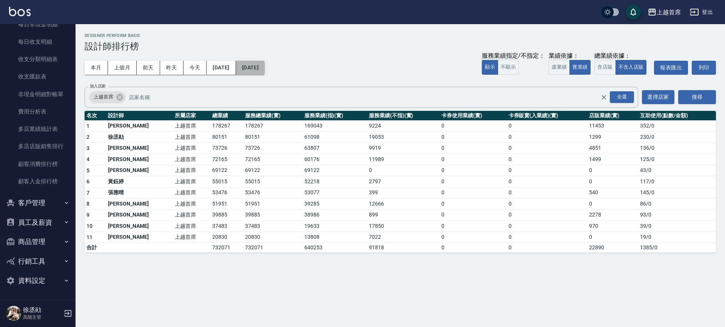
click at [265, 71] on button "2025/09/19" at bounding box center [250, 68] width 29 height 14
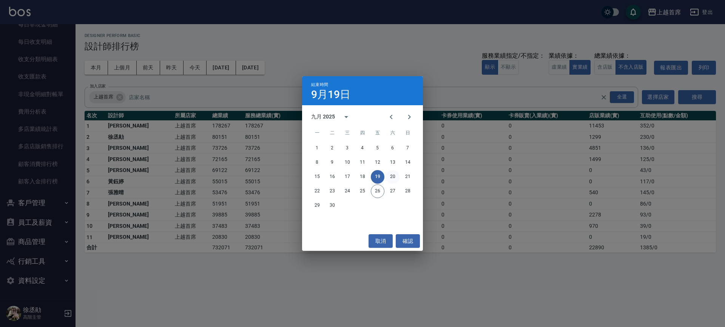
click at [397, 177] on button "20" at bounding box center [393, 177] width 14 height 14
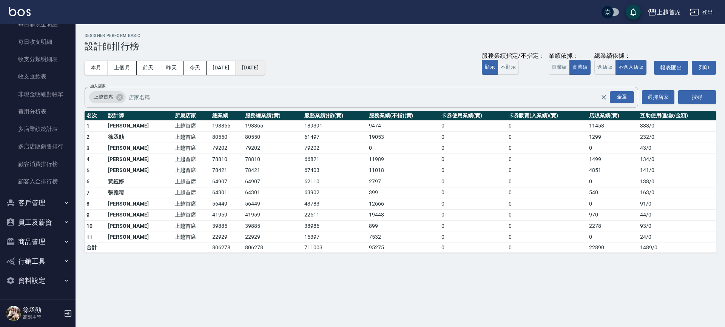
click at [260, 66] on button "2025/09/20" at bounding box center [250, 68] width 29 height 14
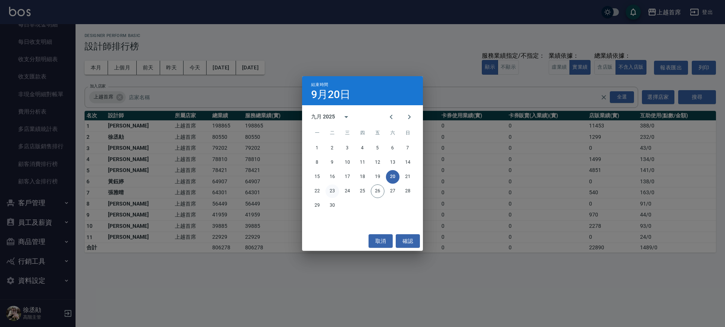
click at [333, 191] on button "23" at bounding box center [332, 192] width 14 height 14
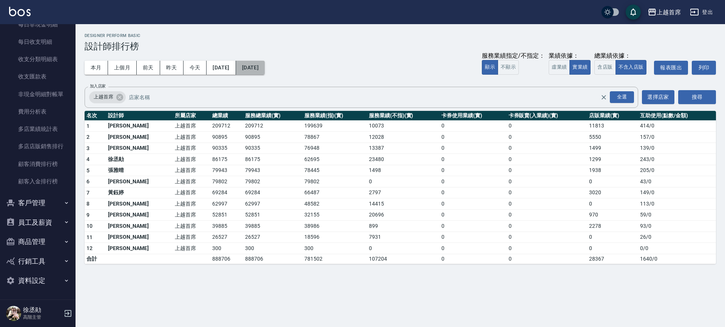
click at [265, 65] on button "2025/09/23" at bounding box center [250, 68] width 29 height 14
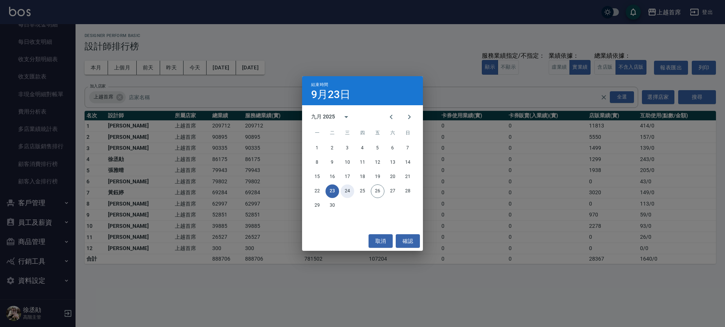
click at [346, 192] on button "24" at bounding box center [347, 192] width 14 height 14
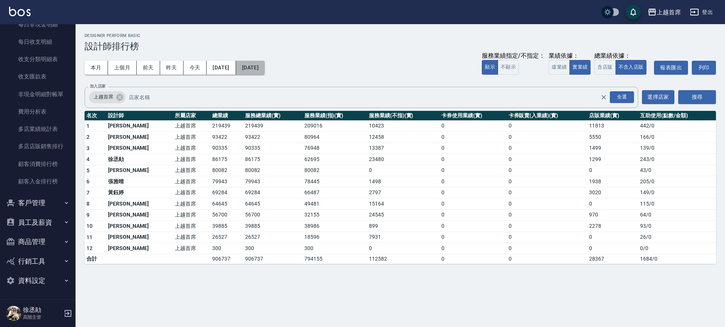
click at [265, 69] on button "2025/09/24" at bounding box center [250, 68] width 29 height 14
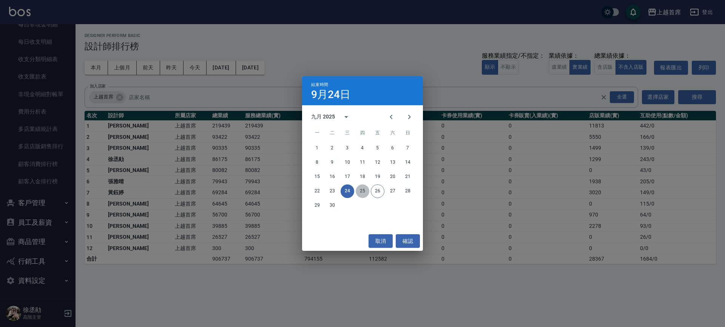
click at [360, 191] on button "25" at bounding box center [362, 192] width 14 height 14
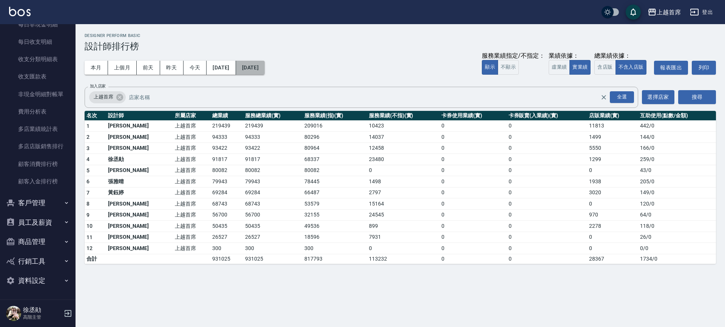
click at [265, 68] on button "[DATE]" at bounding box center [250, 68] width 29 height 14
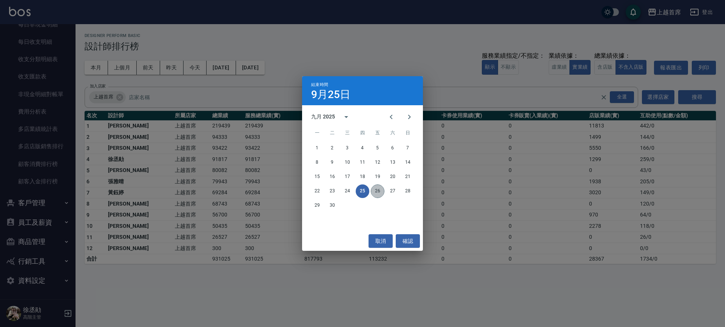
click at [378, 190] on button "26" at bounding box center [378, 192] width 14 height 14
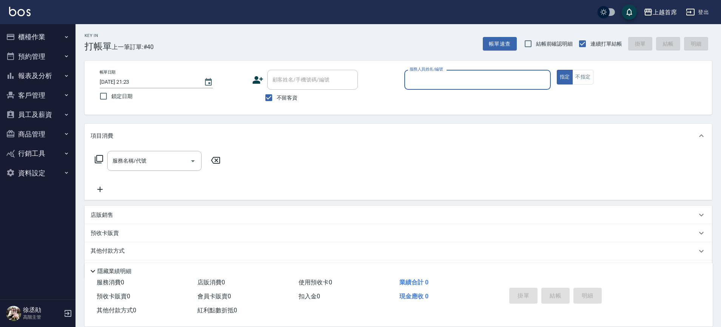
click at [54, 36] on button "櫃檯作業" at bounding box center [37, 37] width 69 height 20
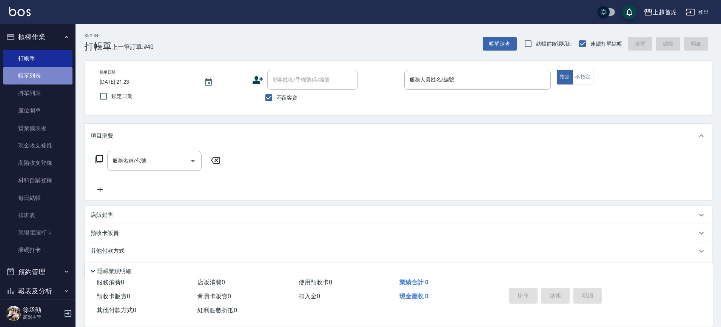
click at [43, 76] on link "帳單列表" at bounding box center [37, 75] width 69 height 17
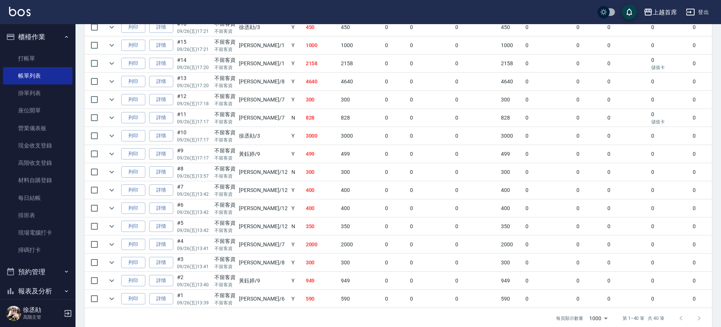
scroll to position [661, 0]
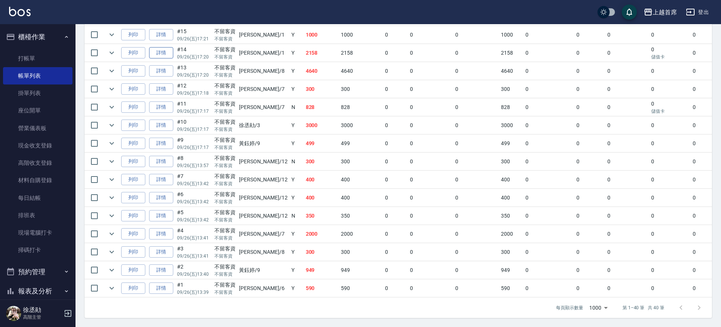
click at [161, 47] on link "詳情" at bounding box center [161, 53] width 24 height 12
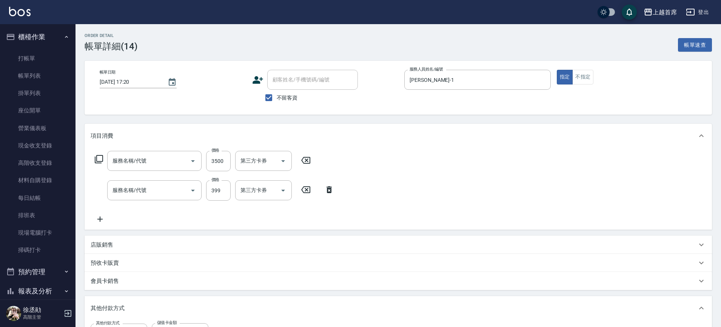
type input "2025/09/26 17:20"
checkbox input "true"
type input "[PERSON_NAME]-1"
type input "重整1組20片(7006)"
type input "海鹽洗髮(0399)"
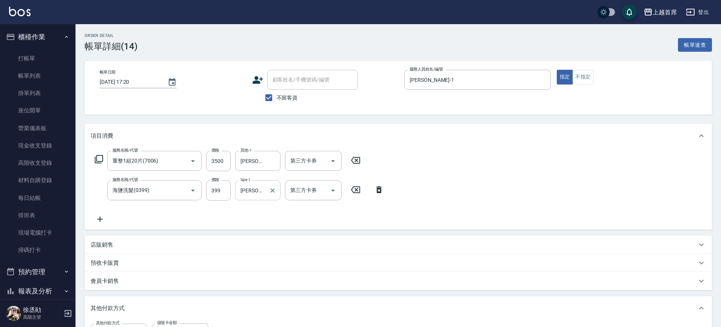
click at [269, 191] on icon "Clear" at bounding box center [273, 191] width 8 height 8
drag, startPoint x: 251, startPoint y: 190, endPoint x: 237, endPoint y: 187, distance: 15.0
click at [251, 190] on input "Spa-1" at bounding box center [257, 190] width 38 height 13
type input "[PERSON_NAME]-20"
click at [263, 161] on input "[PERSON_NAME]-39" at bounding box center [251, 160] width 27 height 13
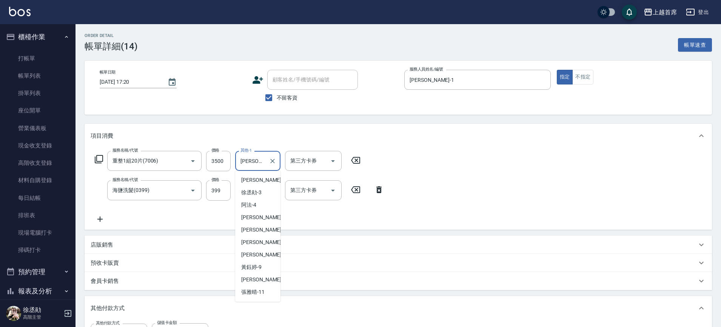
scroll to position [96, 0]
click at [272, 162] on icon "Clear" at bounding box center [272, 161] width 5 height 5
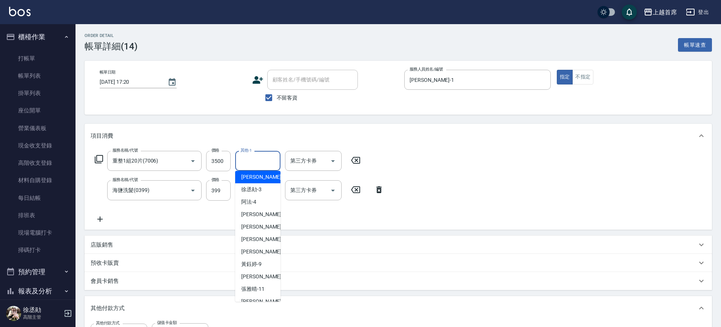
click at [265, 160] on input "其他-1" at bounding box center [257, 160] width 38 height 13
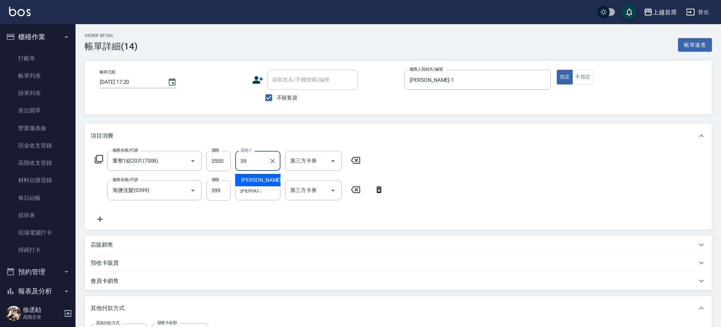
type input "[PERSON_NAME]-39"
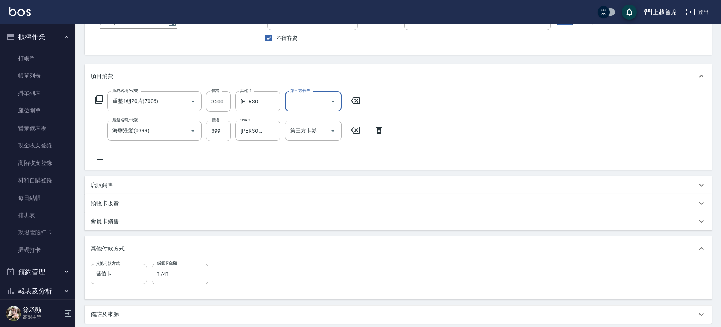
scroll to position [138, 0]
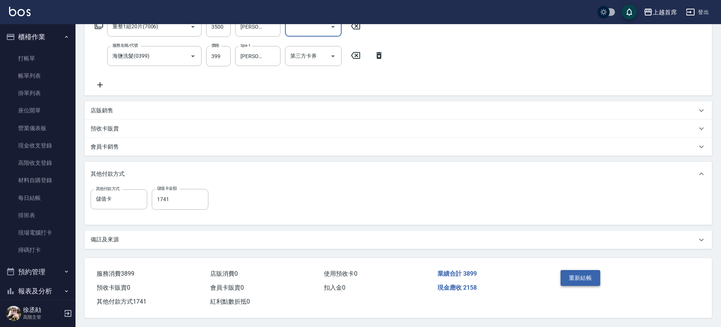
click at [588, 276] on button "重新結帳" at bounding box center [580, 278] width 40 height 16
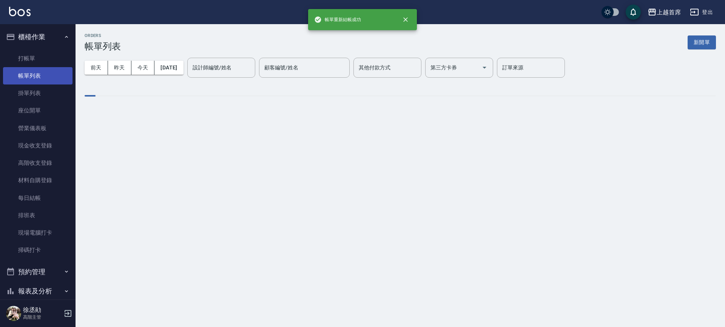
click at [40, 77] on link "帳單列表" at bounding box center [37, 75] width 69 height 17
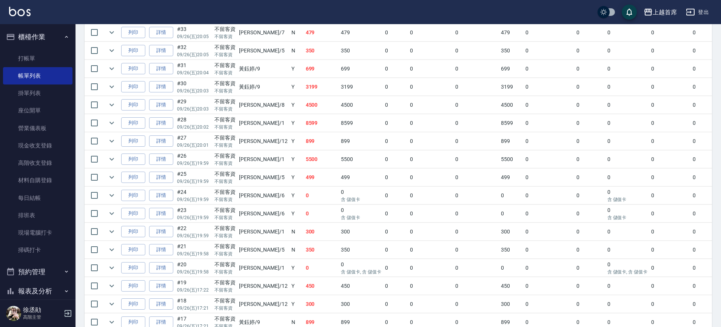
scroll to position [472, 0]
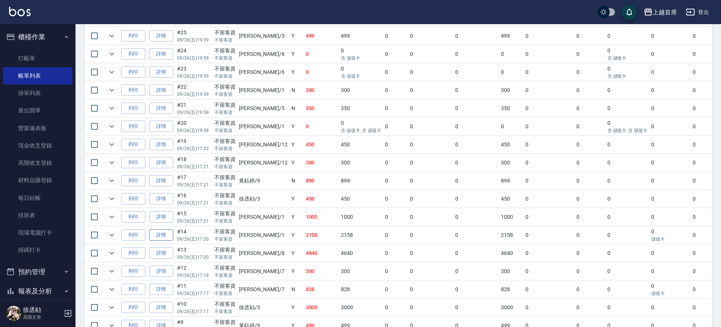
click at [164, 239] on link "詳情" at bounding box center [161, 235] width 24 height 12
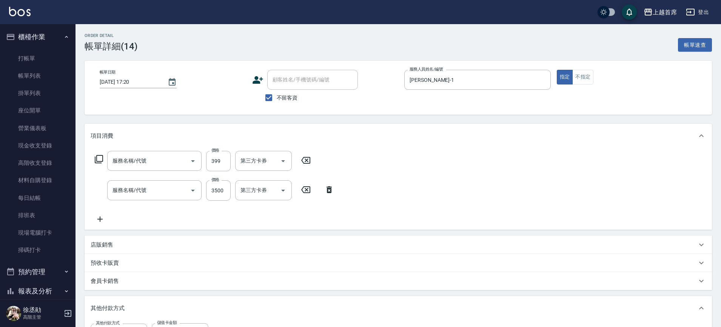
type input "2025/09/26 17:20"
checkbox input "true"
type input "[PERSON_NAME]-1"
type input "海鹽洗髮(0399)"
type input "重整1組20片(7006)"
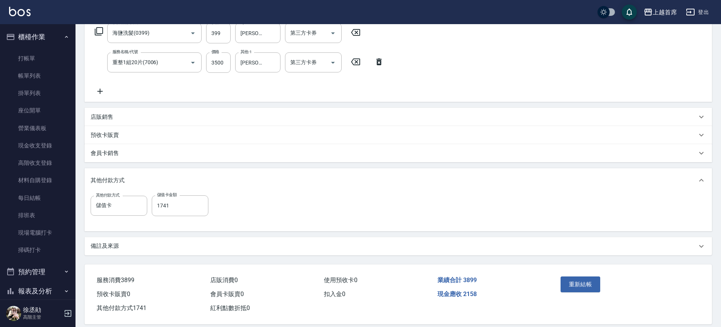
scroll to position [138, 0]
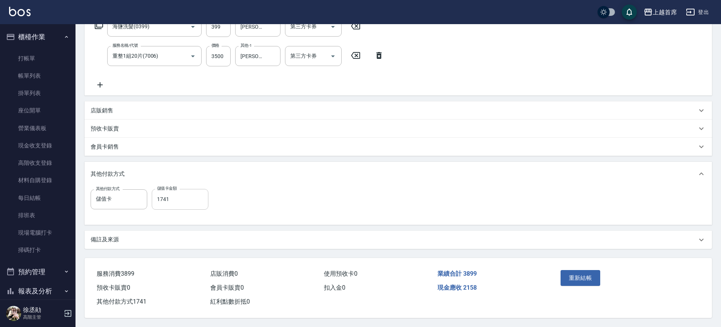
click at [173, 192] on input "1741" at bounding box center [180, 199] width 57 height 20
click at [189, 197] on input "1741" at bounding box center [180, 199] width 57 height 20
click at [577, 279] on button "重新結帳" at bounding box center [580, 278] width 40 height 16
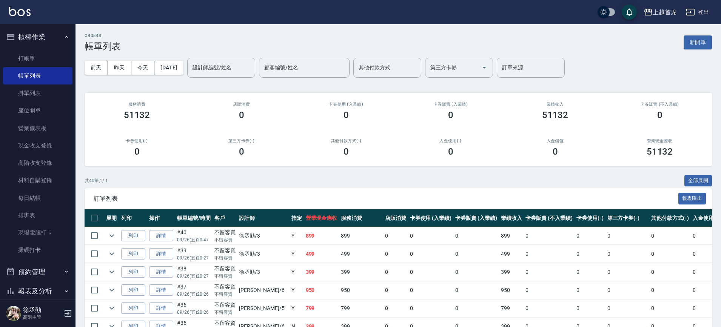
drag, startPoint x: 71, startPoint y: 115, endPoint x: 72, endPoint y: 120, distance: 5.0
click at [72, 120] on nav "櫃檯作業 打帳單 帳單列表 掛單列表 座位開單 營業儀表板 現金收支登錄 高階收支登錄 材料自購登錄 每日結帳 排班表 現場電腦打卡 掃碼打卡 預約管理 預約…" at bounding box center [37, 161] width 75 height 275
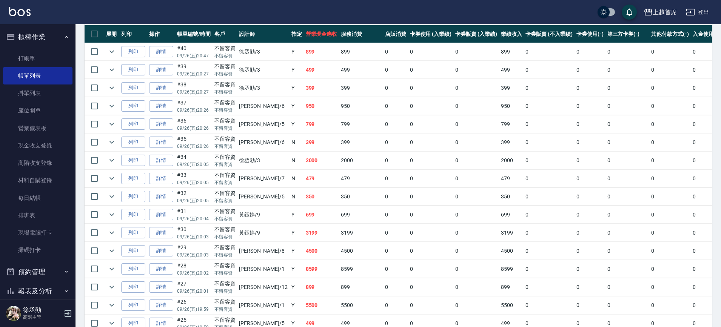
scroll to position [189, 0]
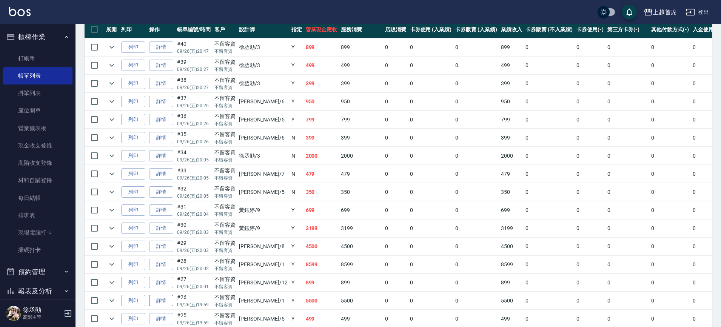
click at [163, 299] on link "詳情" at bounding box center [161, 301] width 24 height 12
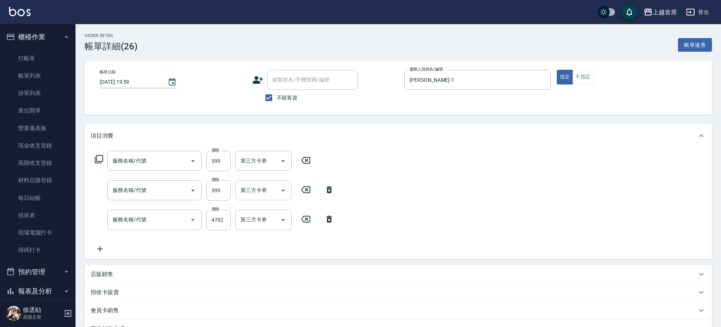
type input "[DATE] 19:59"
checkbox input "true"
type input "[PERSON_NAME]-1"
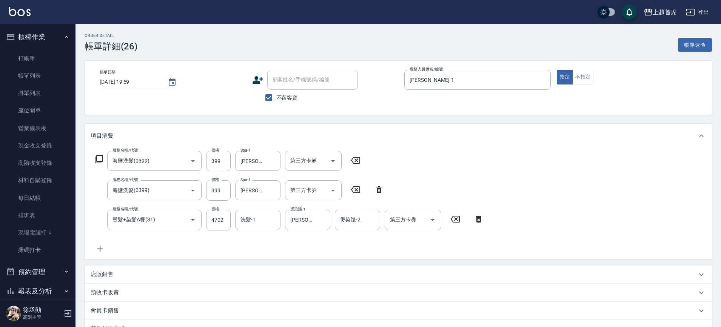
type input "海鹽洗髮(0399)"
type input "燙髮+染髮A餐(31)"
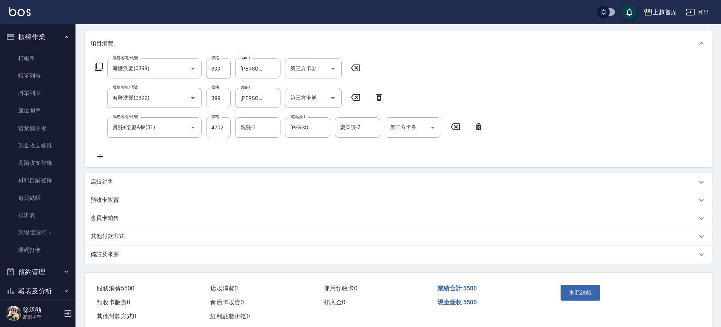
scroll to position [94, 0]
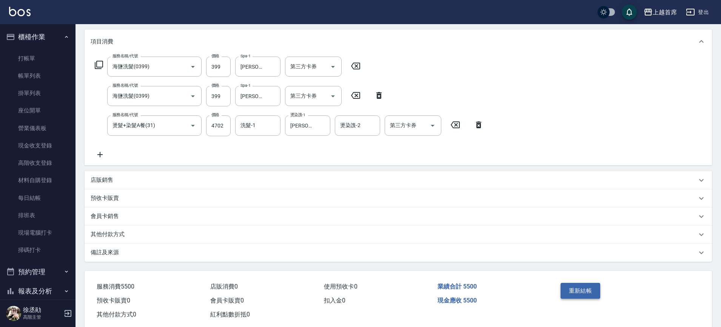
click at [584, 293] on button "重新結帳" at bounding box center [580, 291] width 40 height 16
